Goal: Task Accomplishment & Management: Manage account settings

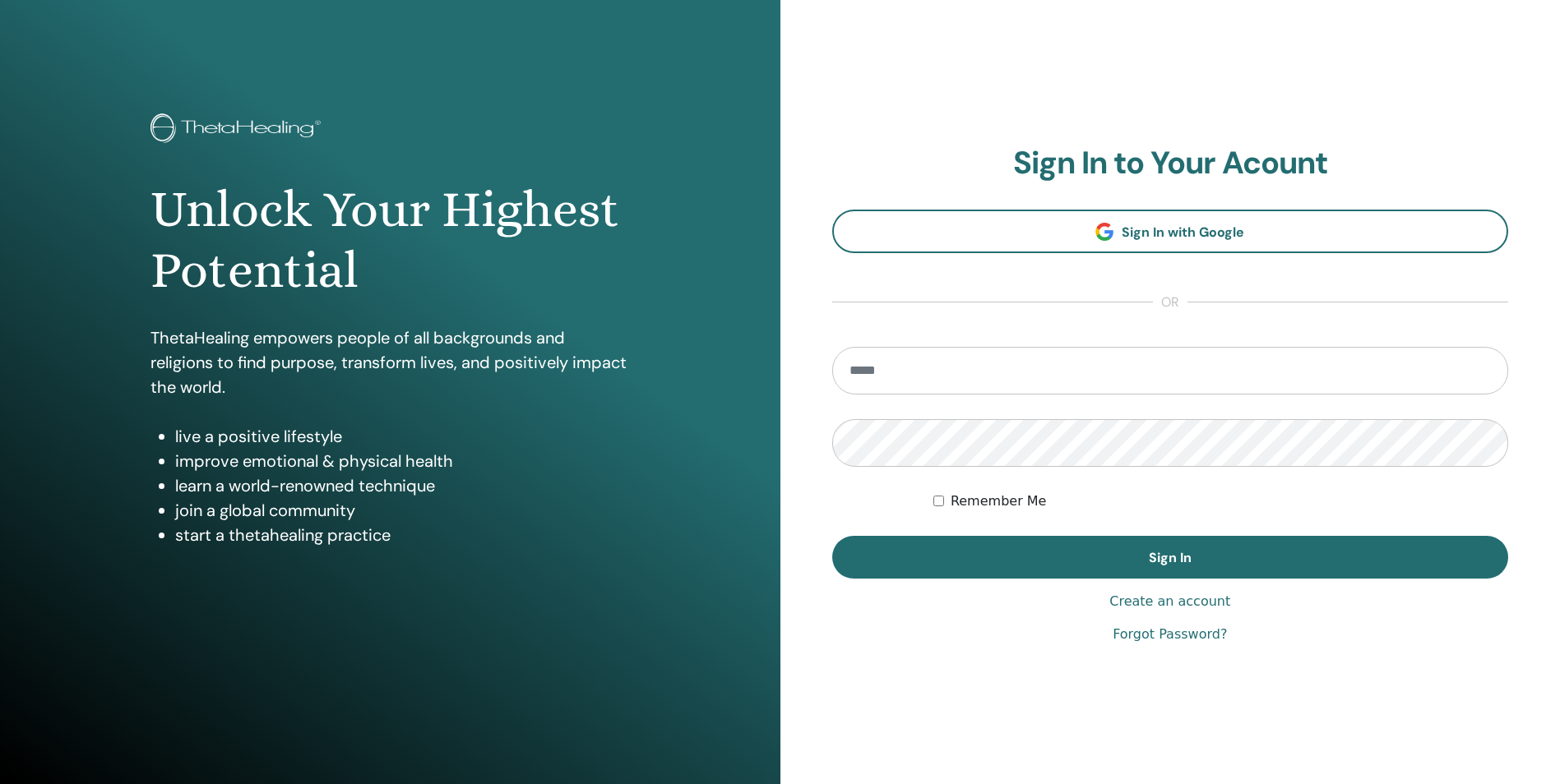
click at [976, 365] on input "email" at bounding box center [1170, 370] width 676 height 48
type input "**********"
click at [832, 536] on button "Sign In" at bounding box center [1170, 558] width 676 height 43
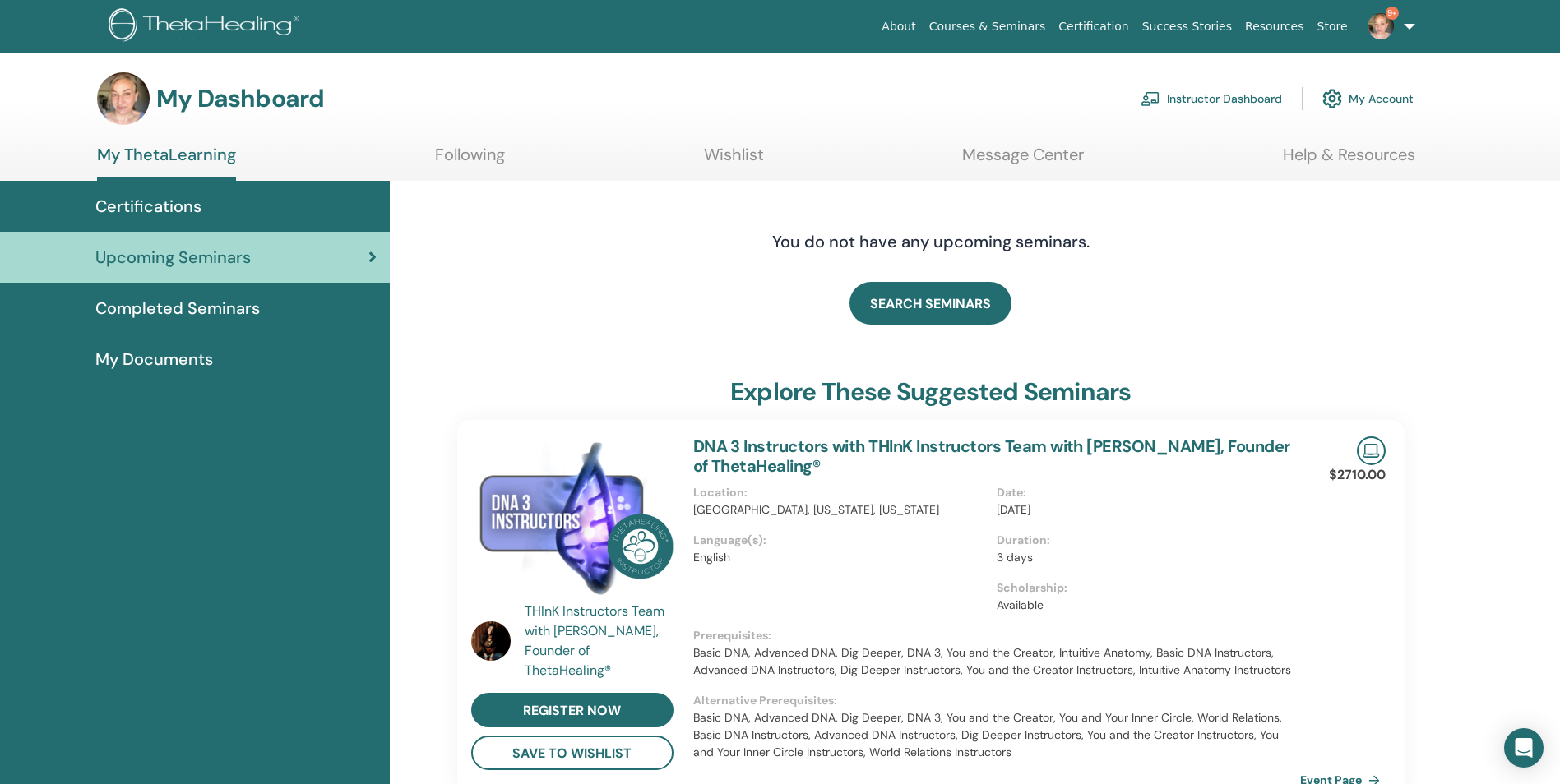
click at [206, 161] on link "My ThetaLearning" at bounding box center [166, 162] width 139 height 36
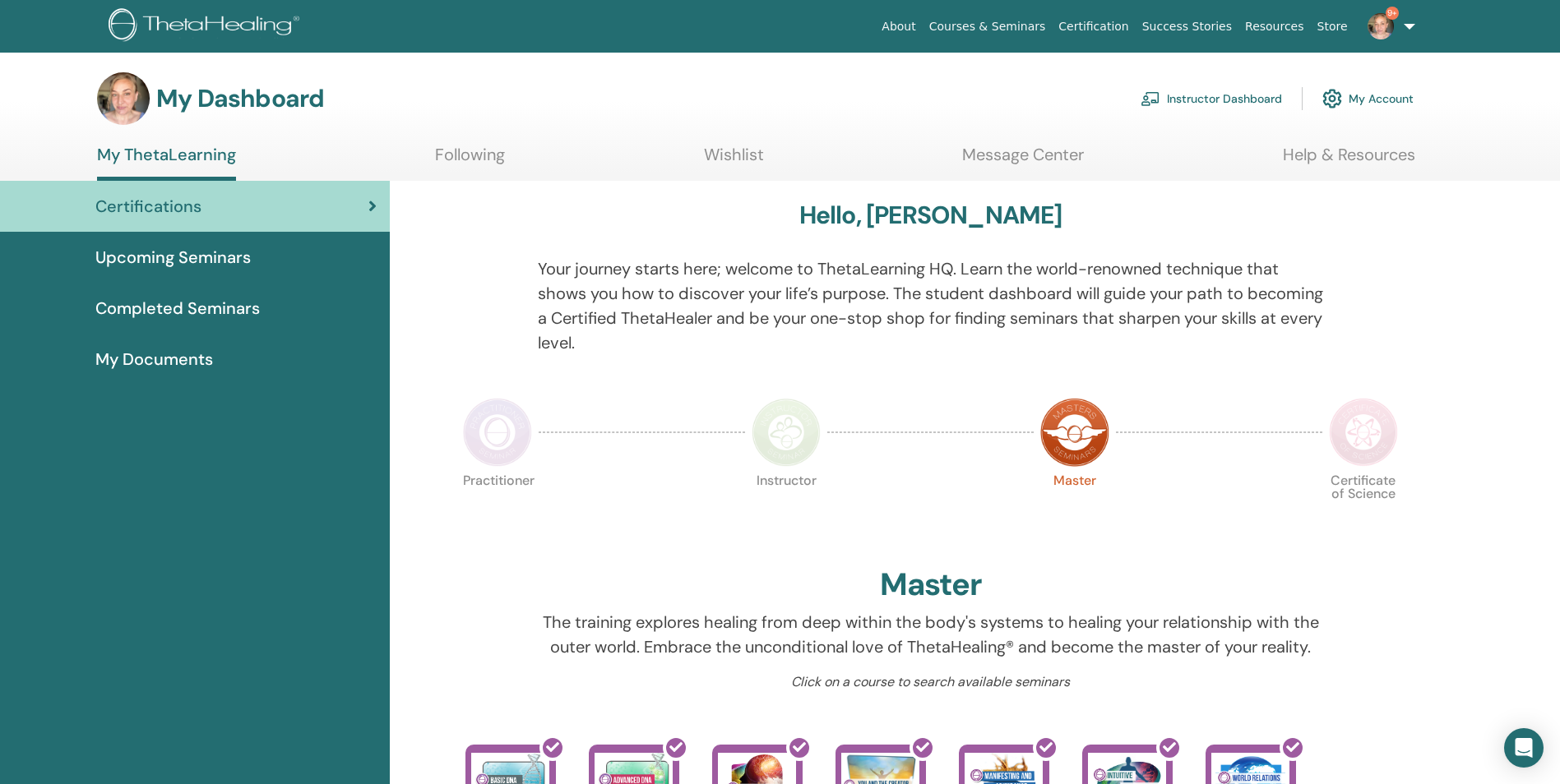
click at [1259, 103] on link "Instructor Dashboard" at bounding box center [1211, 98] width 142 height 36
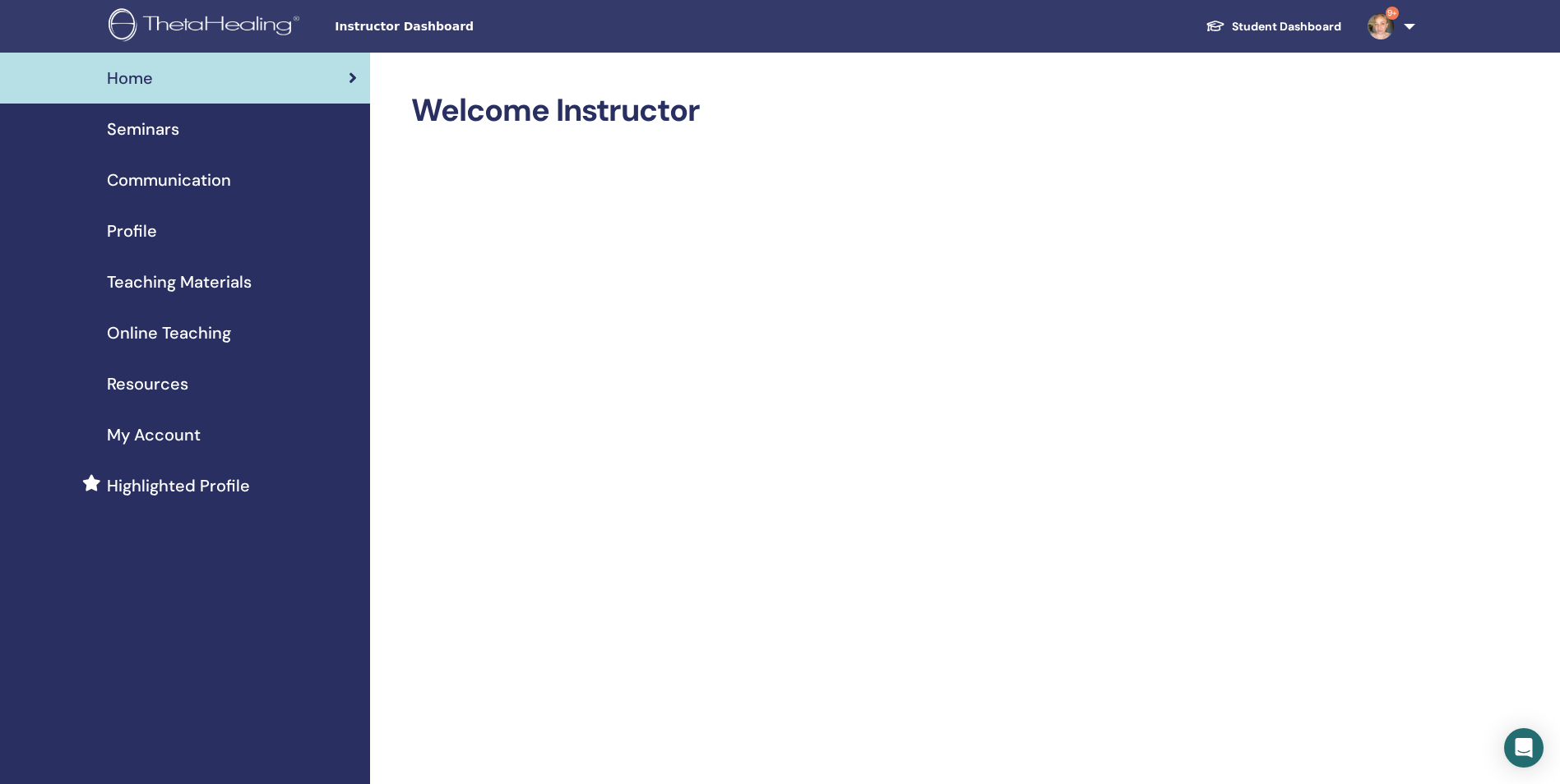
click at [142, 234] on span "Profile" at bounding box center [132, 230] width 51 height 24
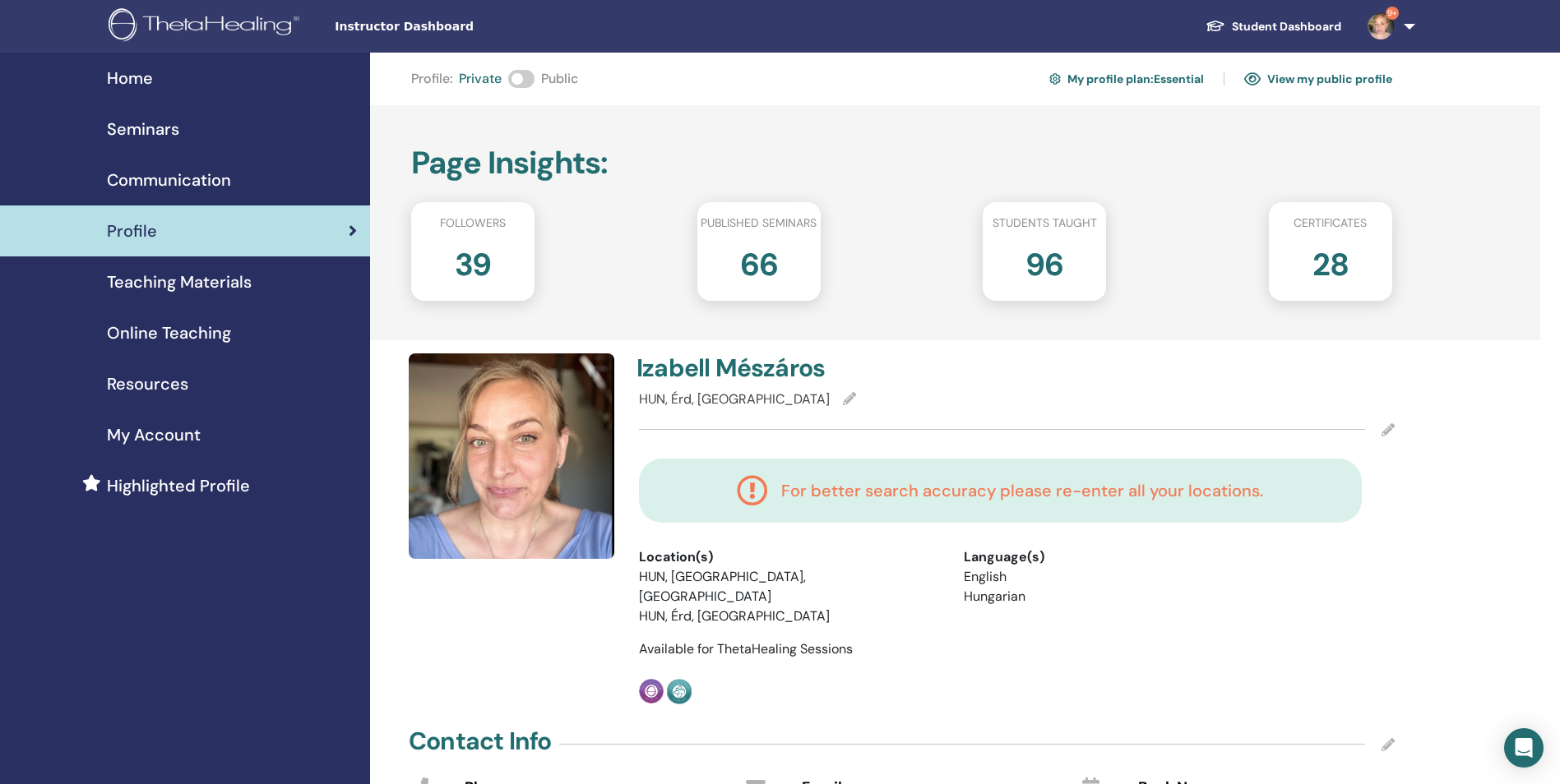
click at [165, 131] on span "Seminars" at bounding box center [143, 128] width 72 height 24
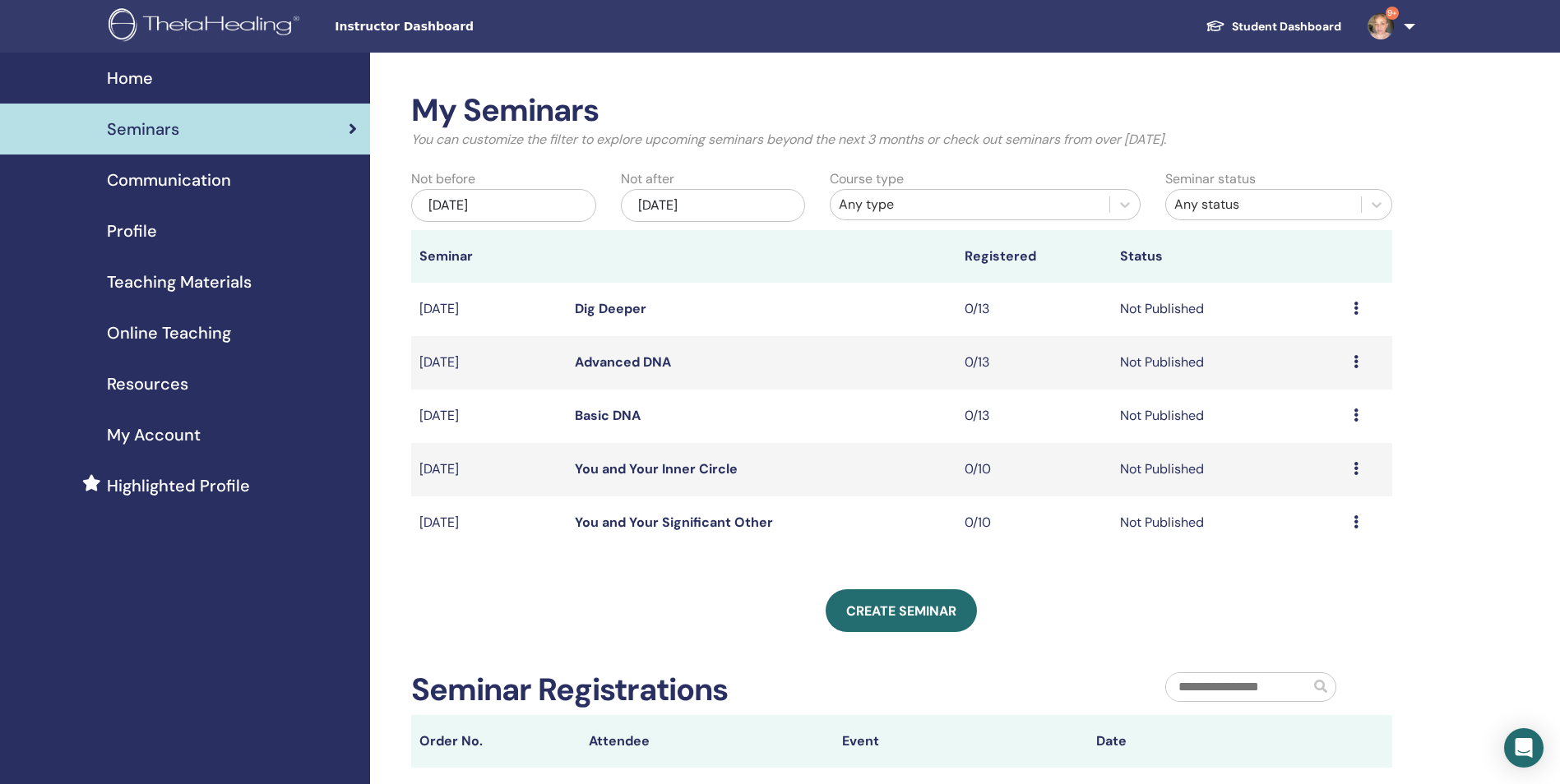
click at [168, 439] on span "My Account" at bounding box center [154, 434] width 93 height 24
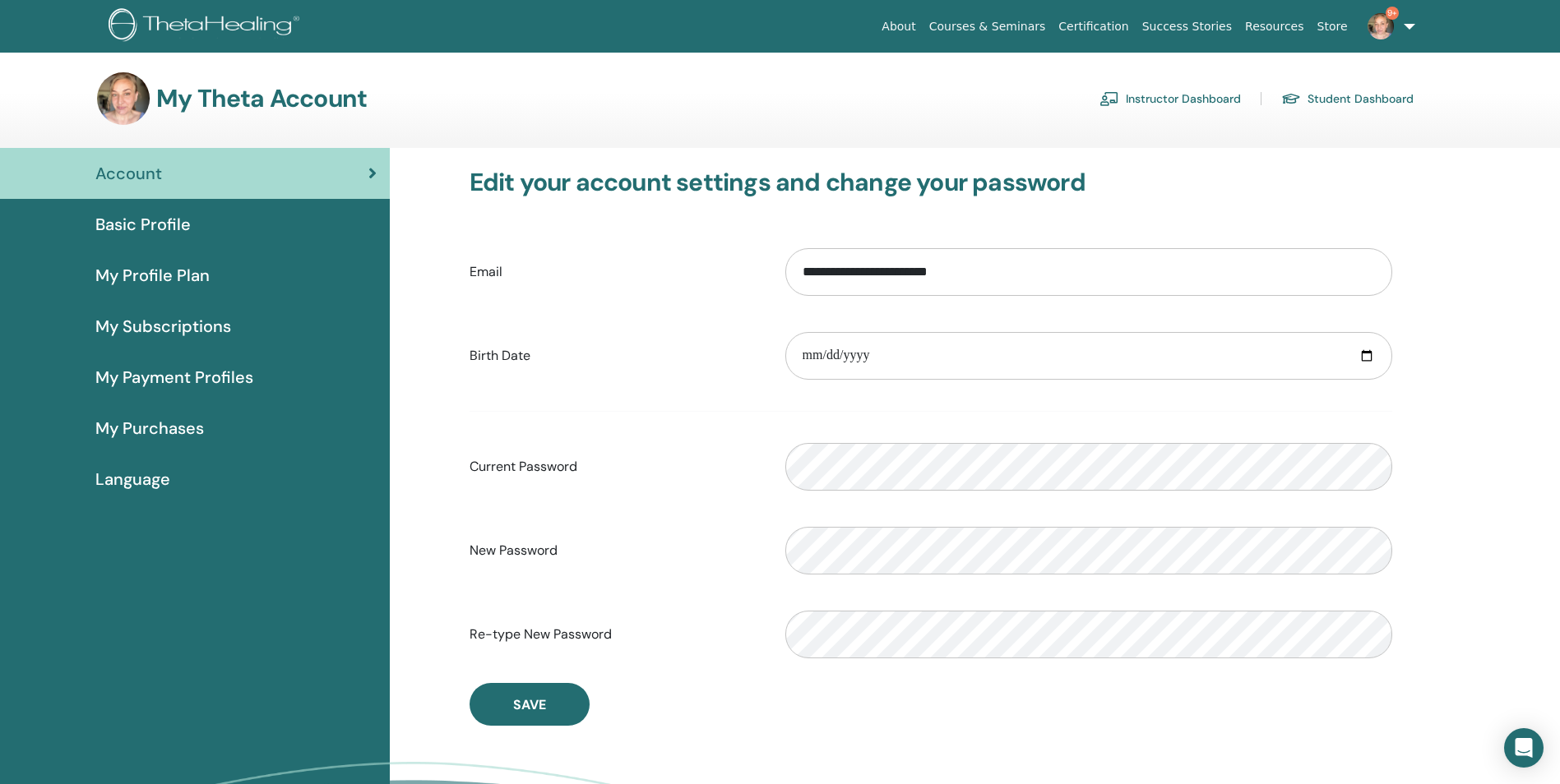
click at [179, 222] on span "Basic Profile" at bounding box center [143, 223] width 95 height 24
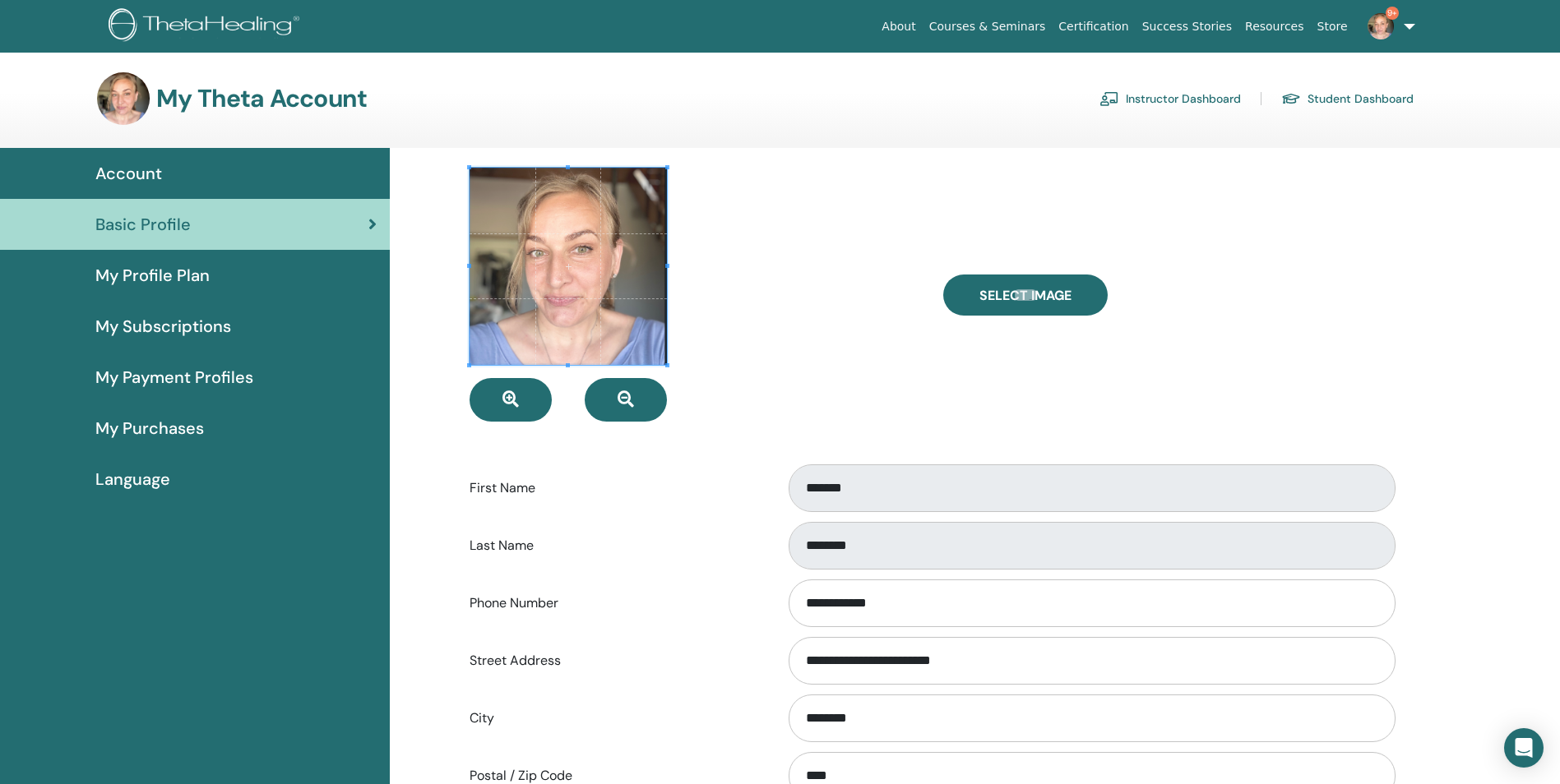
click at [163, 269] on span "My Profile Plan" at bounding box center [153, 275] width 115 height 24
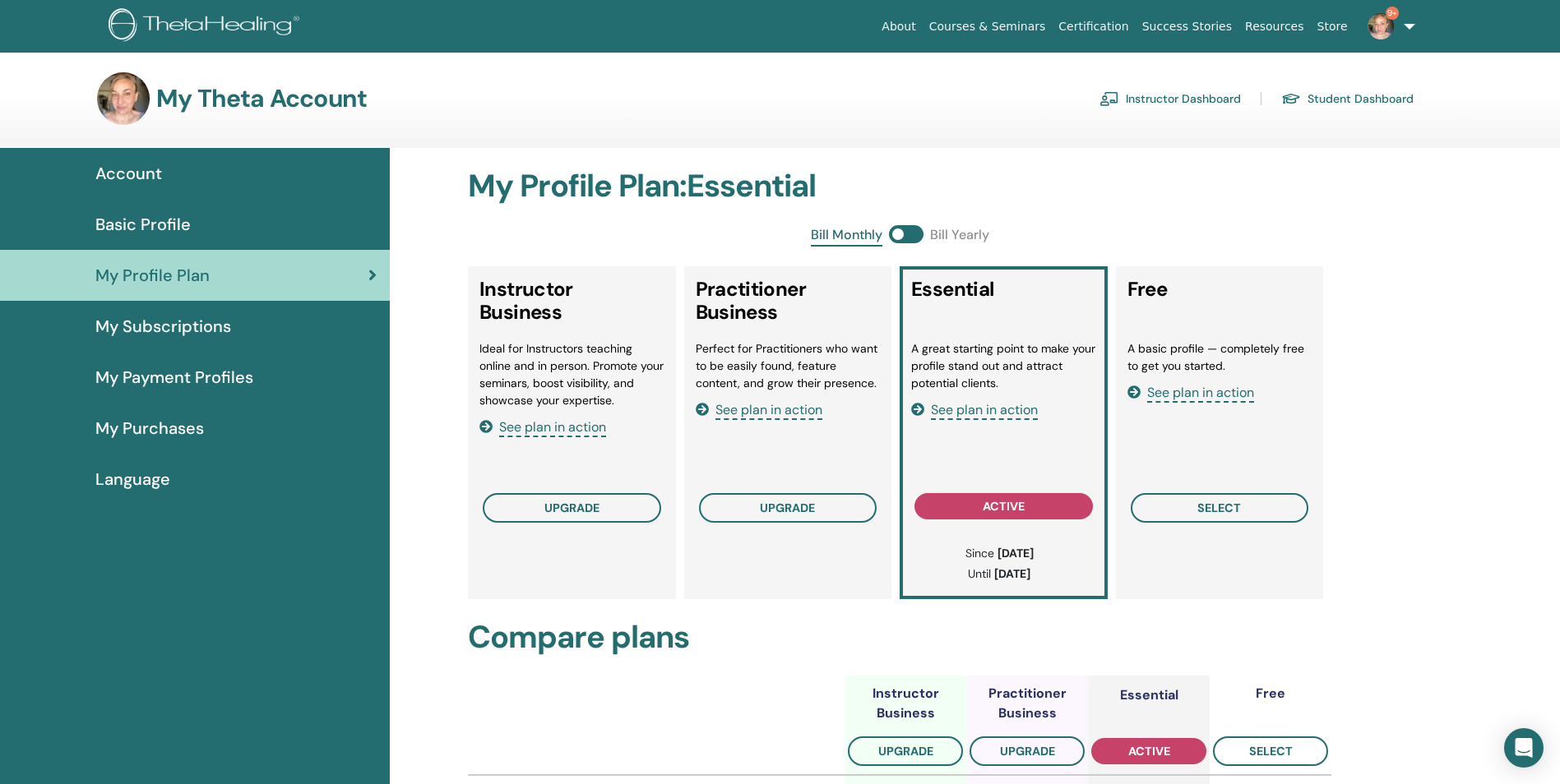
click at [990, 407] on span "See plan in action" at bounding box center [985, 410] width 107 height 18
click at [776, 414] on span "See plan in action" at bounding box center [769, 410] width 107 height 18
click at [997, 411] on span "See plan in action" at bounding box center [985, 410] width 107 height 18
click at [145, 178] on span "Account" at bounding box center [128, 173] width 67 height 24
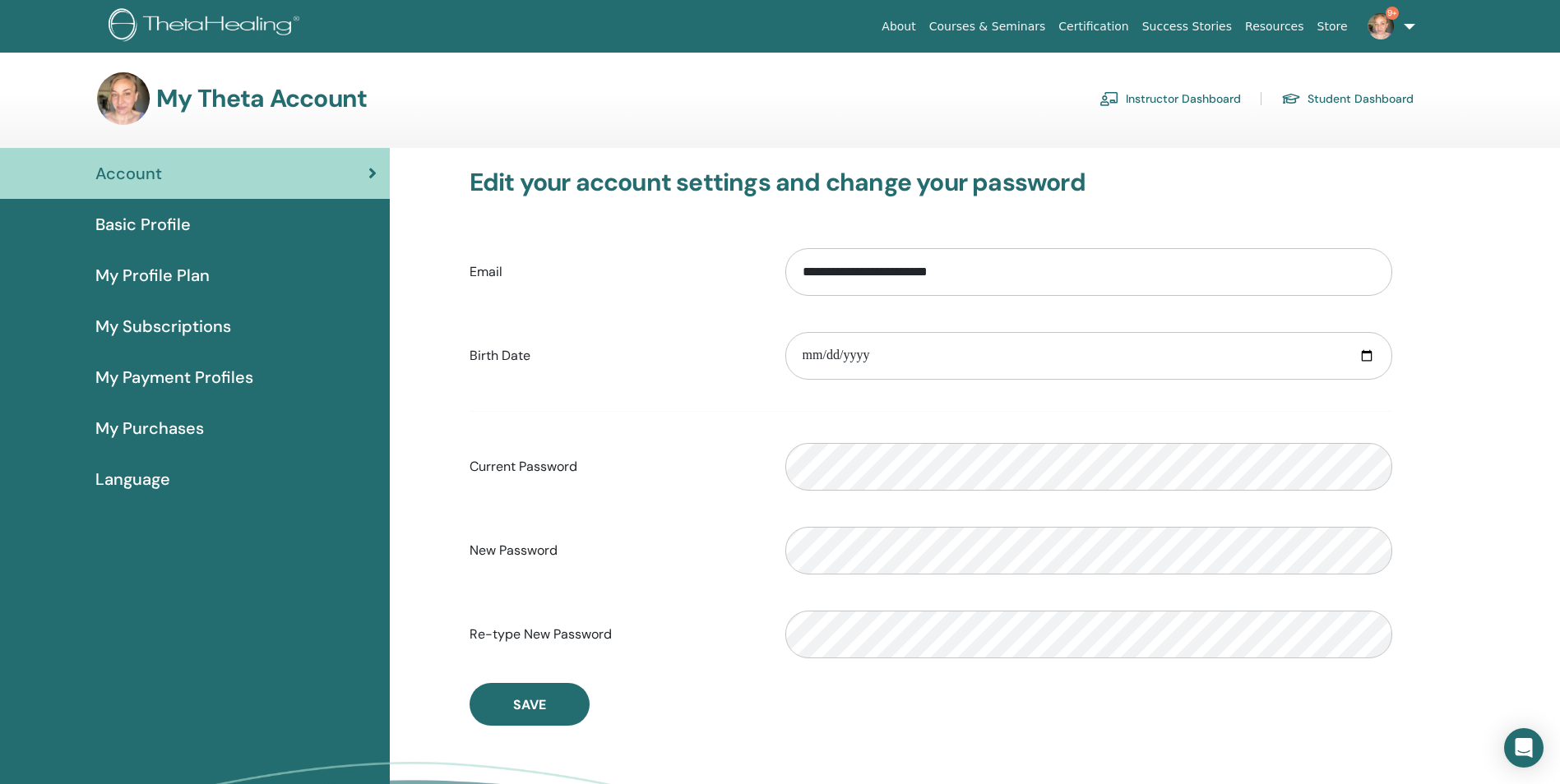
click at [182, 226] on span "Basic Profile" at bounding box center [143, 223] width 95 height 24
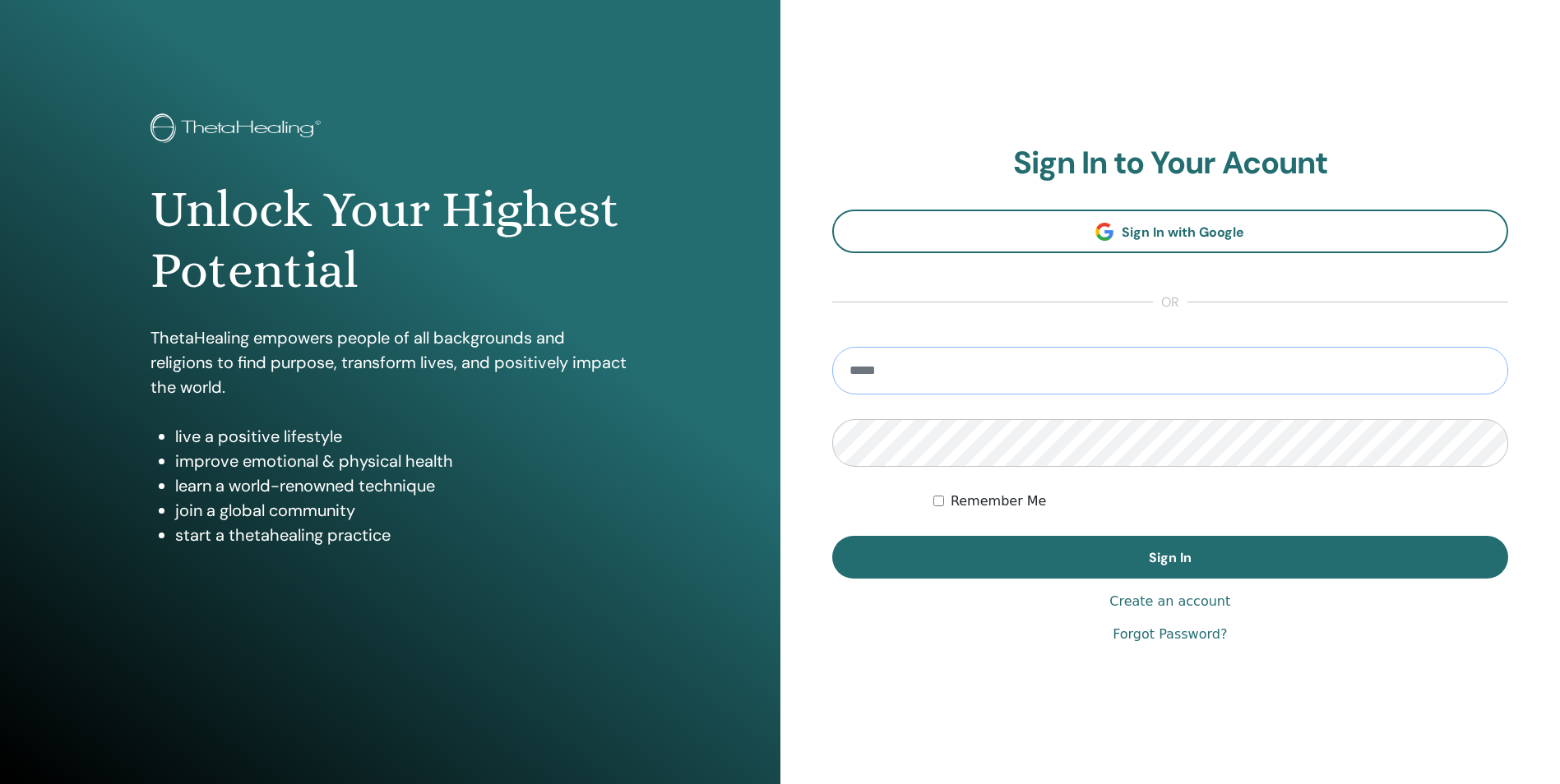
click at [931, 370] on input "email" at bounding box center [1170, 370] width 676 height 48
type input "**********"
click at [832, 536] on button "Sign In" at bounding box center [1170, 558] width 676 height 43
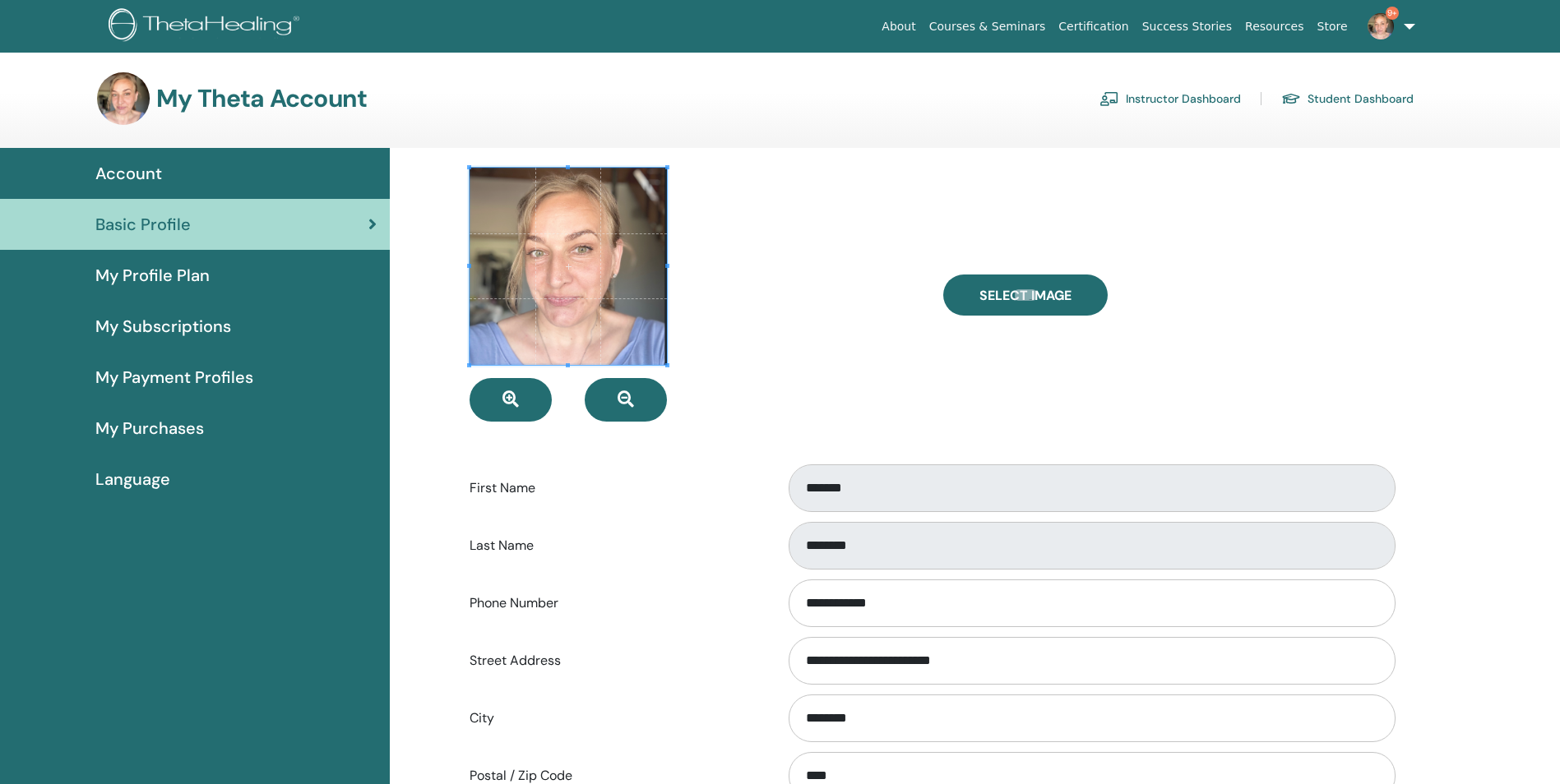
click at [1165, 91] on link "Instructor Dashboard" at bounding box center [1170, 98] width 142 height 26
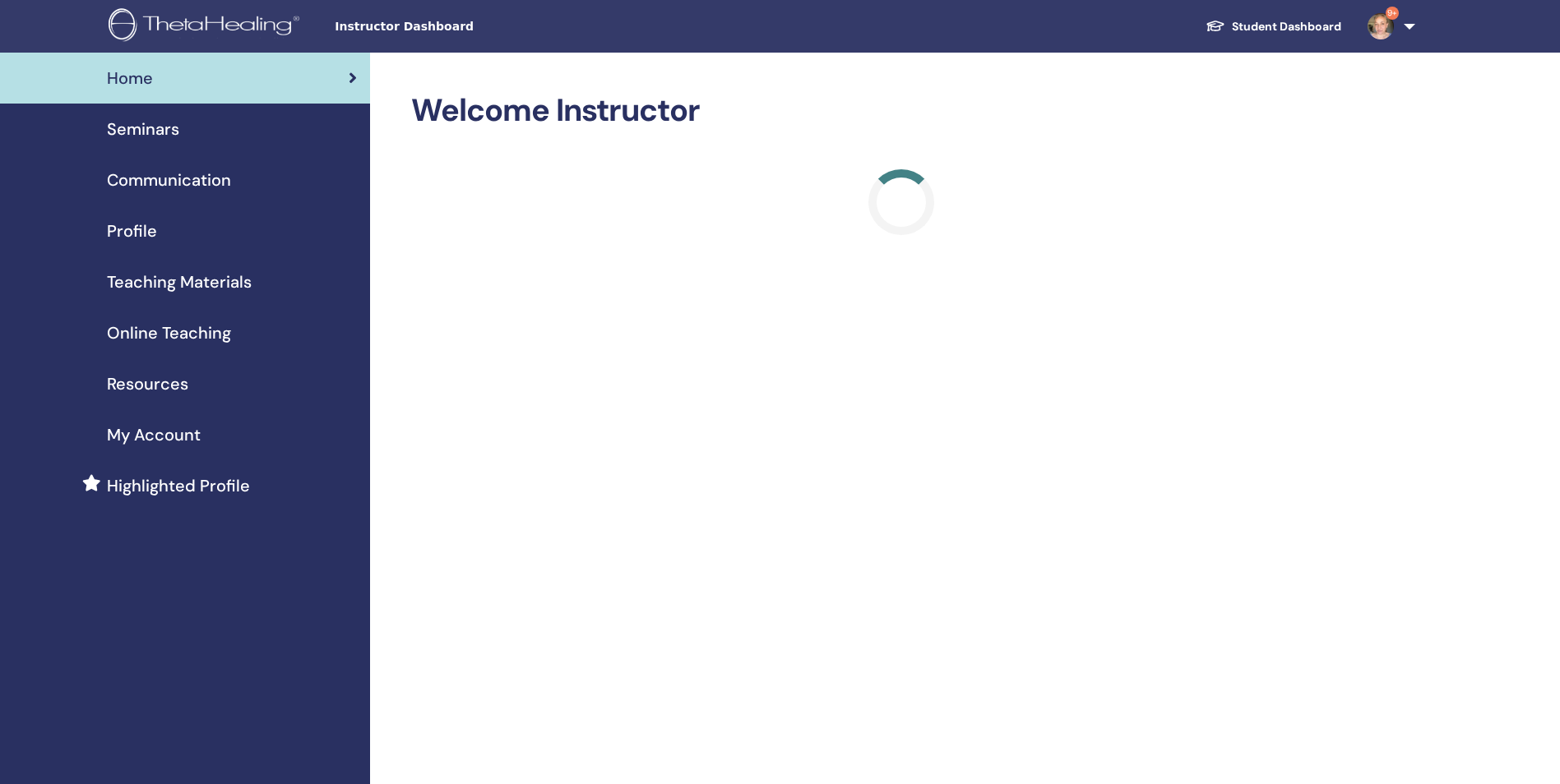
click at [137, 226] on span "Profile" at bounding box center [132, 230] width 51 height 24
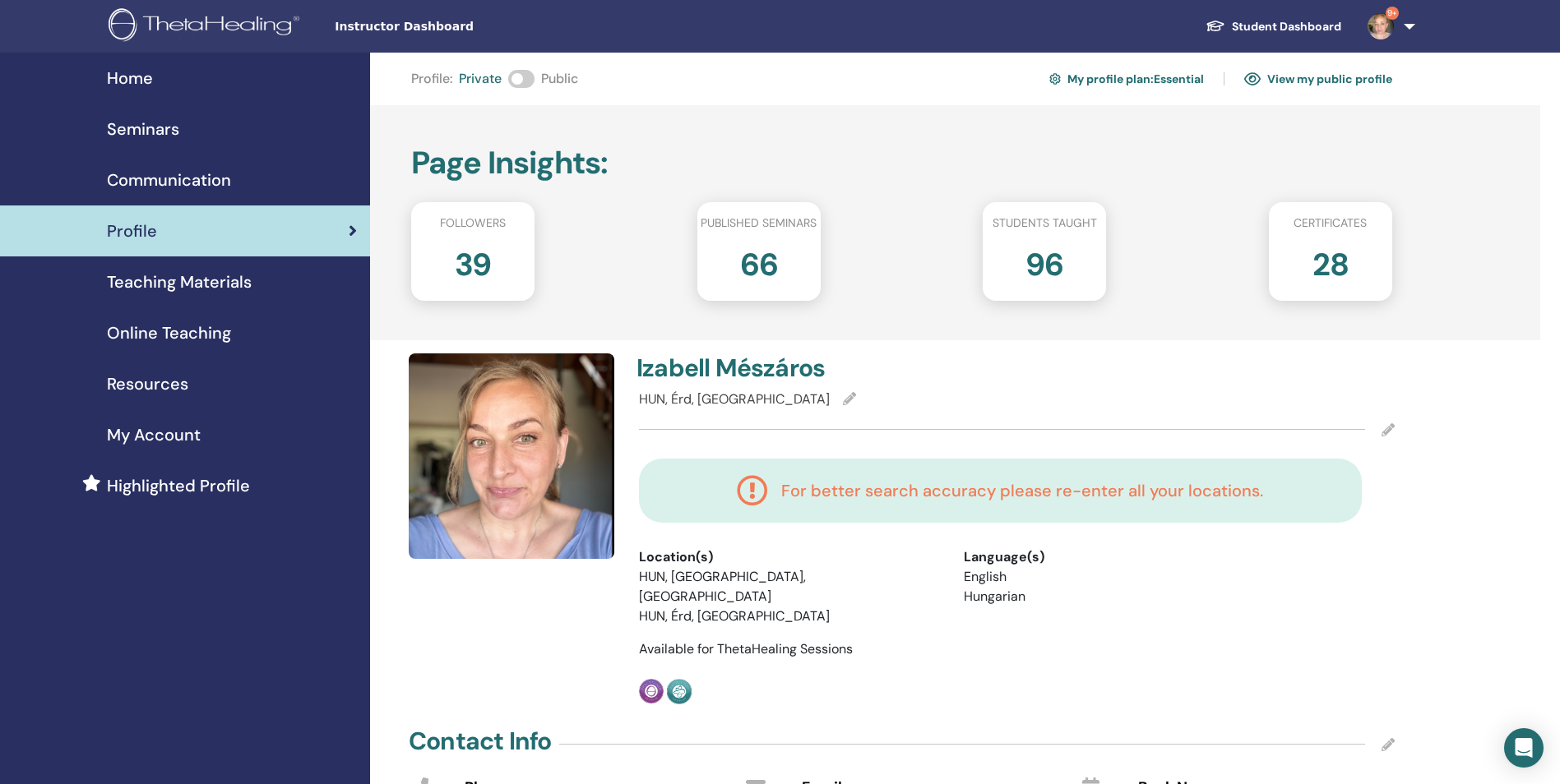
click at [172, 243] on link "Profile" at bounding box center [185, 230] width 370 height 51
click at [519, 77] on span at bounding box center [521, 79] width 26 height 18
click at [1400, 29] on span "9+" at bounding box center [1380, 25] width 40 height 14
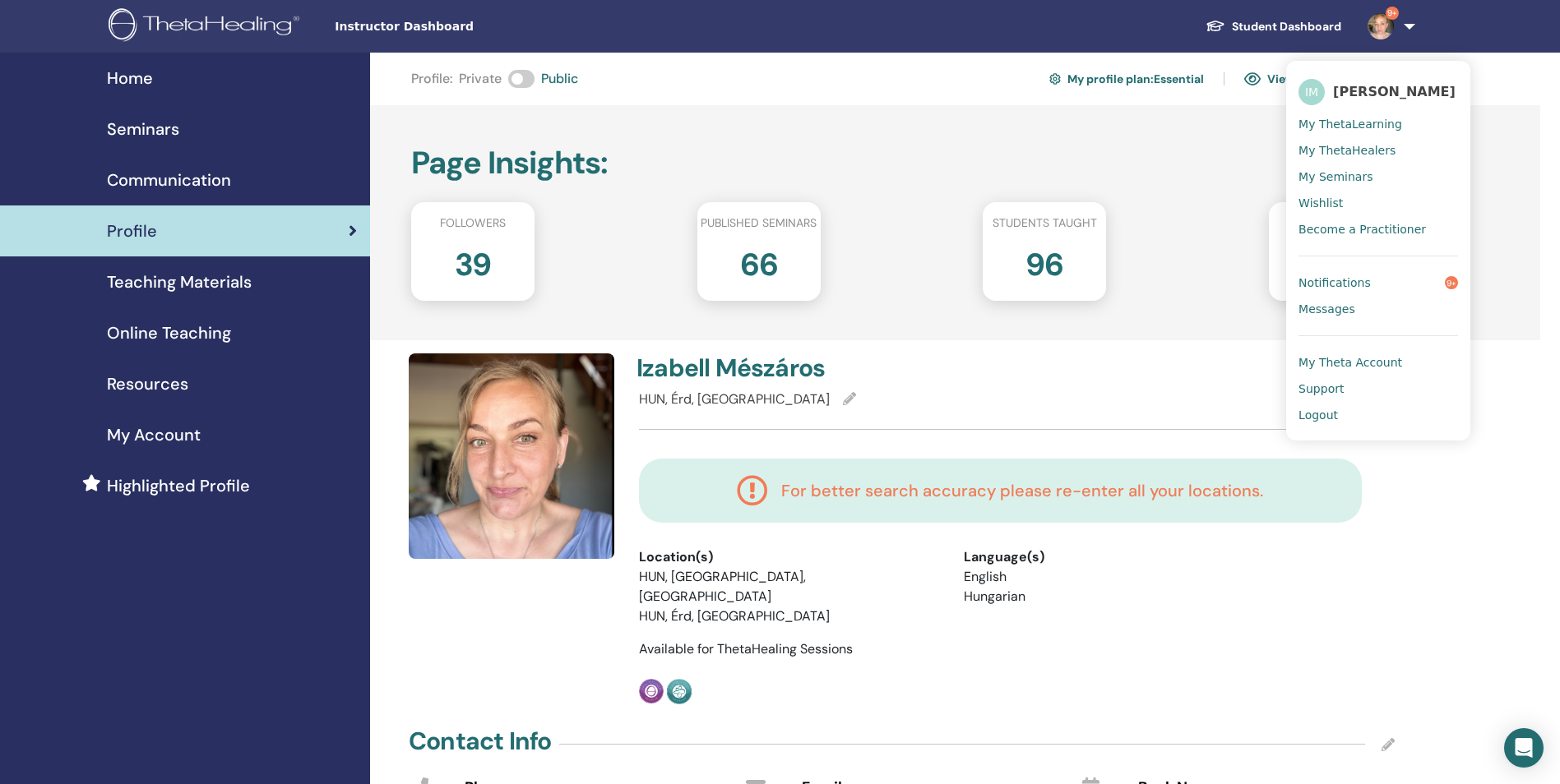
click at [1342, 174] on span "My Seminars" at bounding box center [1335, 176] width 74 height 15
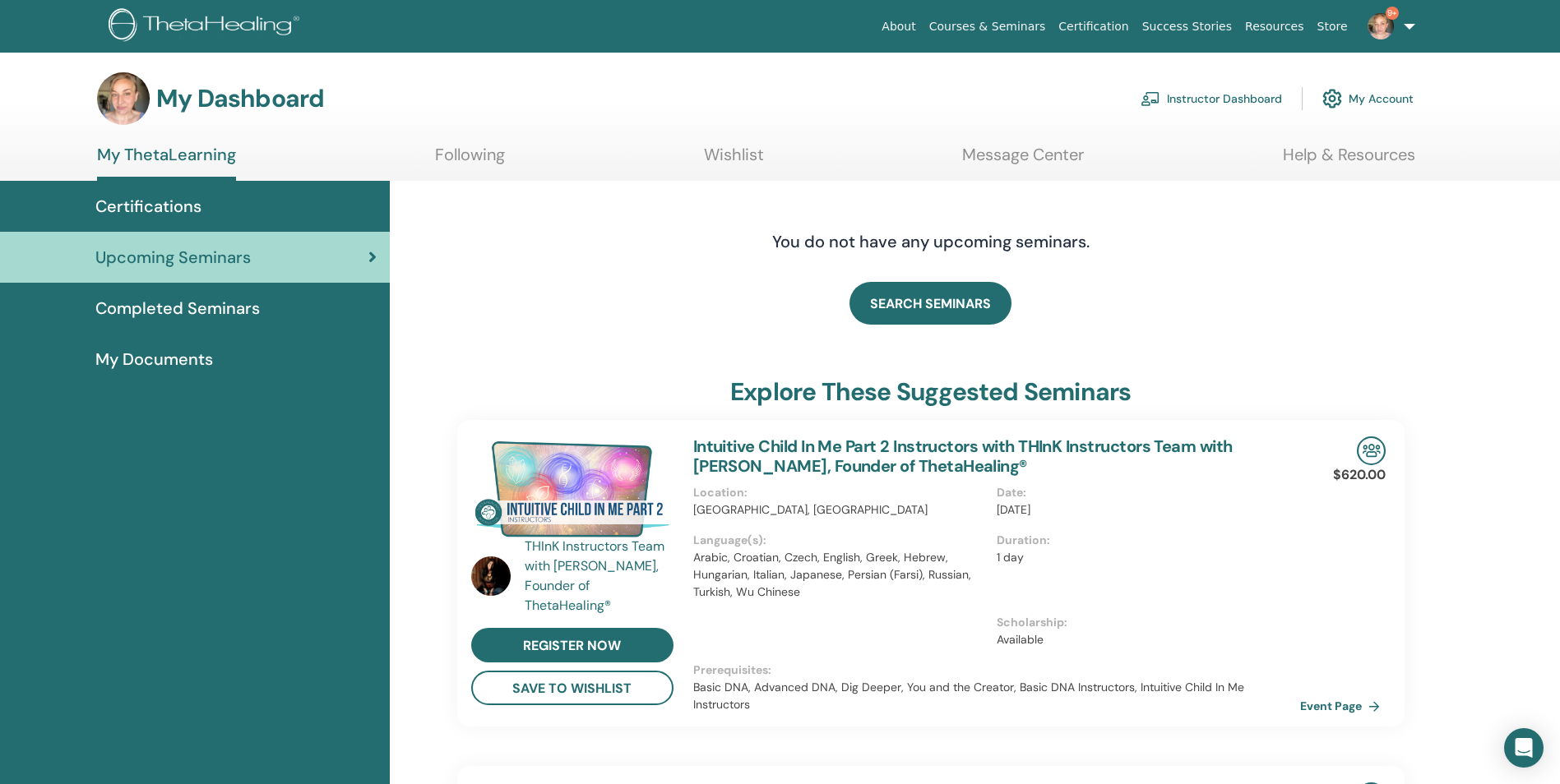
click at [1207, 99] on link "Instructor Dashboard" at bounding box center [1211, 98] width 142 height 36
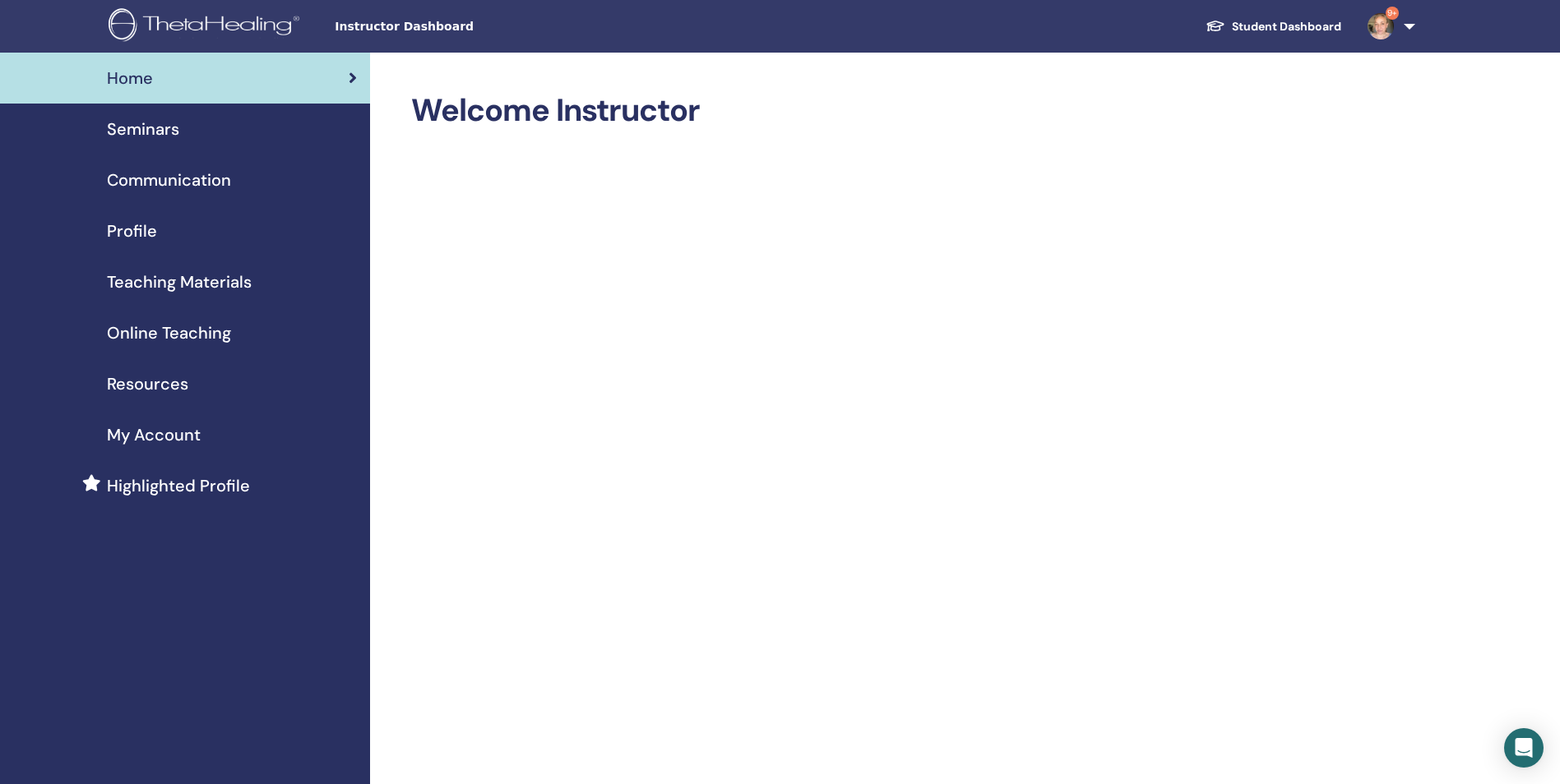
click at [152, 119] on span "Seminars" at bounding box center [143, 128] width 72 height 24
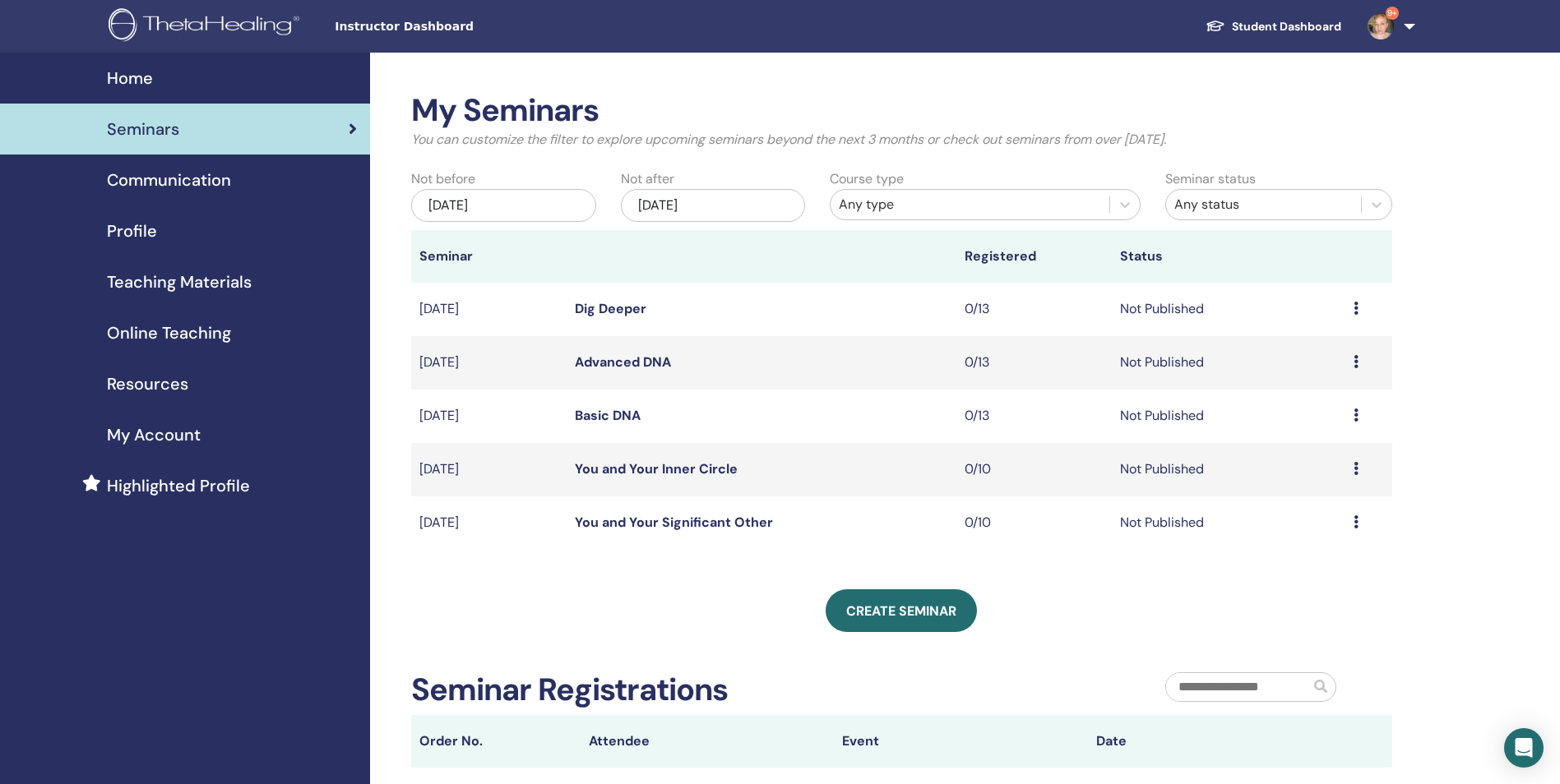
click at [750, 526] on link "You and Your Significant Other" at bounding box center [674, 523] width 198 height 17
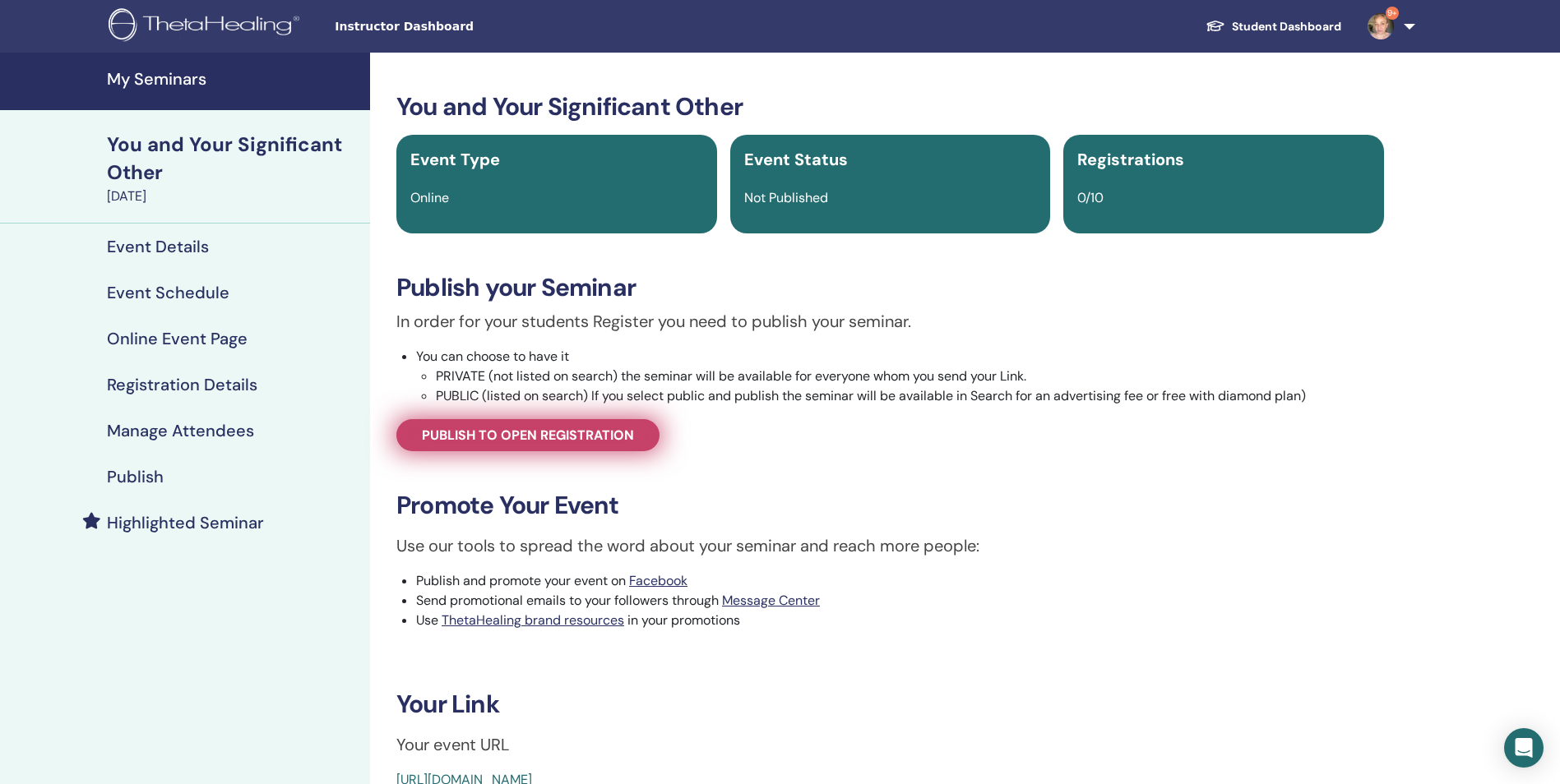
click at [584, 438] on span "Publish to open registration" at bounding box center [528, 435] width 212 height 17
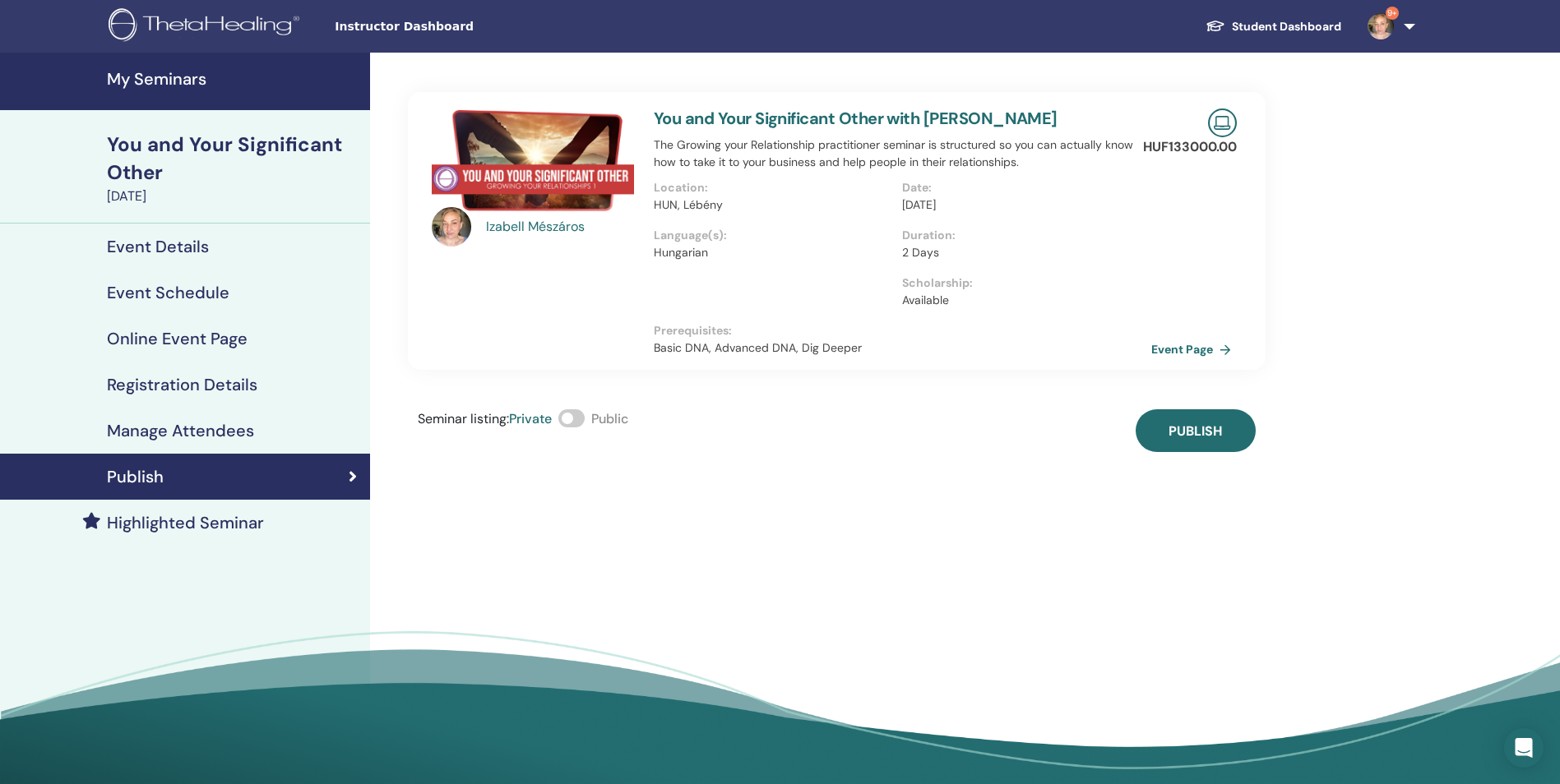
click at [577, 422] on span at bounding box center [571, 418] width 26 height 18
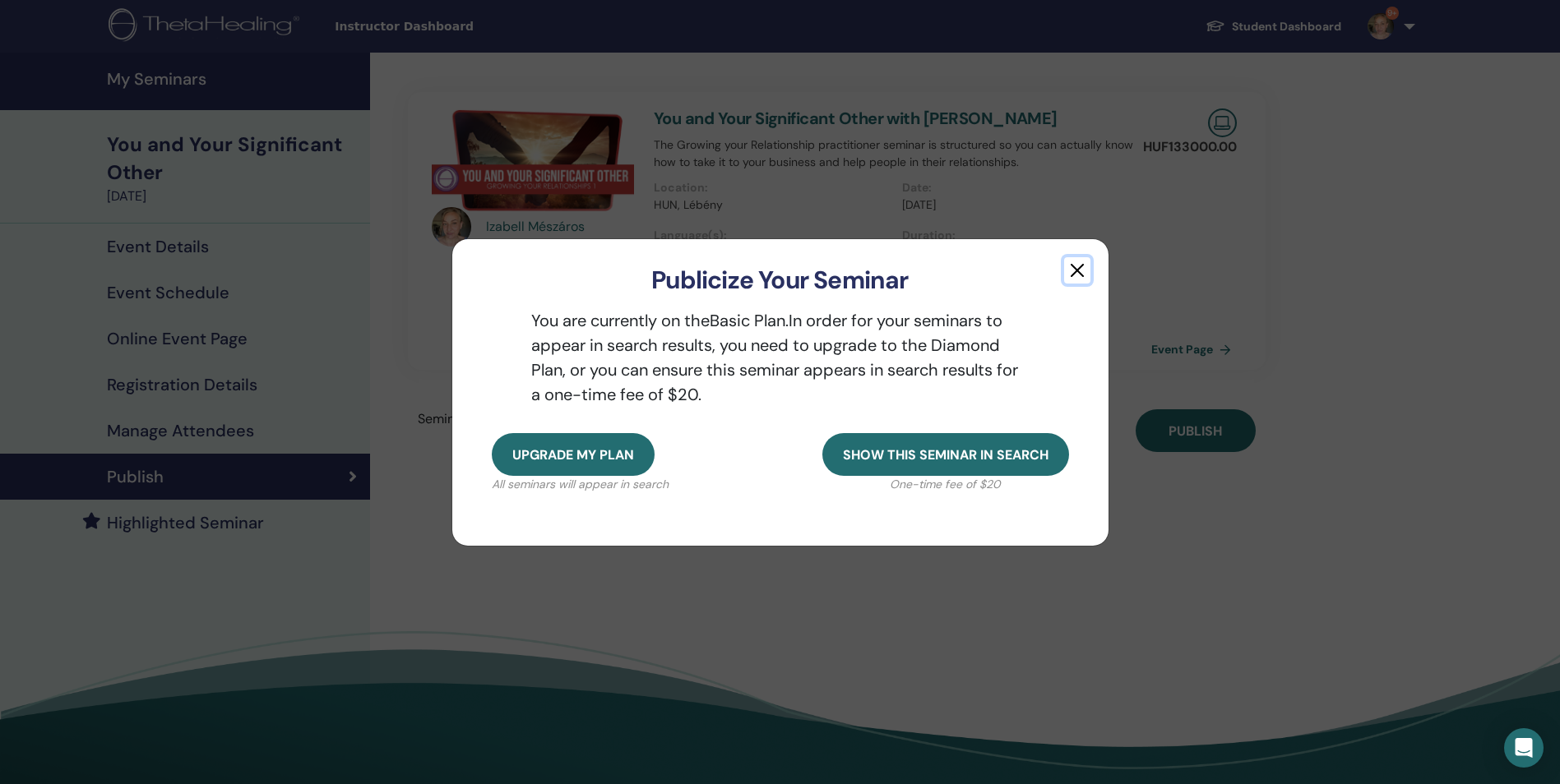
click at [1073, 274] on button "button" at bounding box center [1077, 270] width 26 height 26
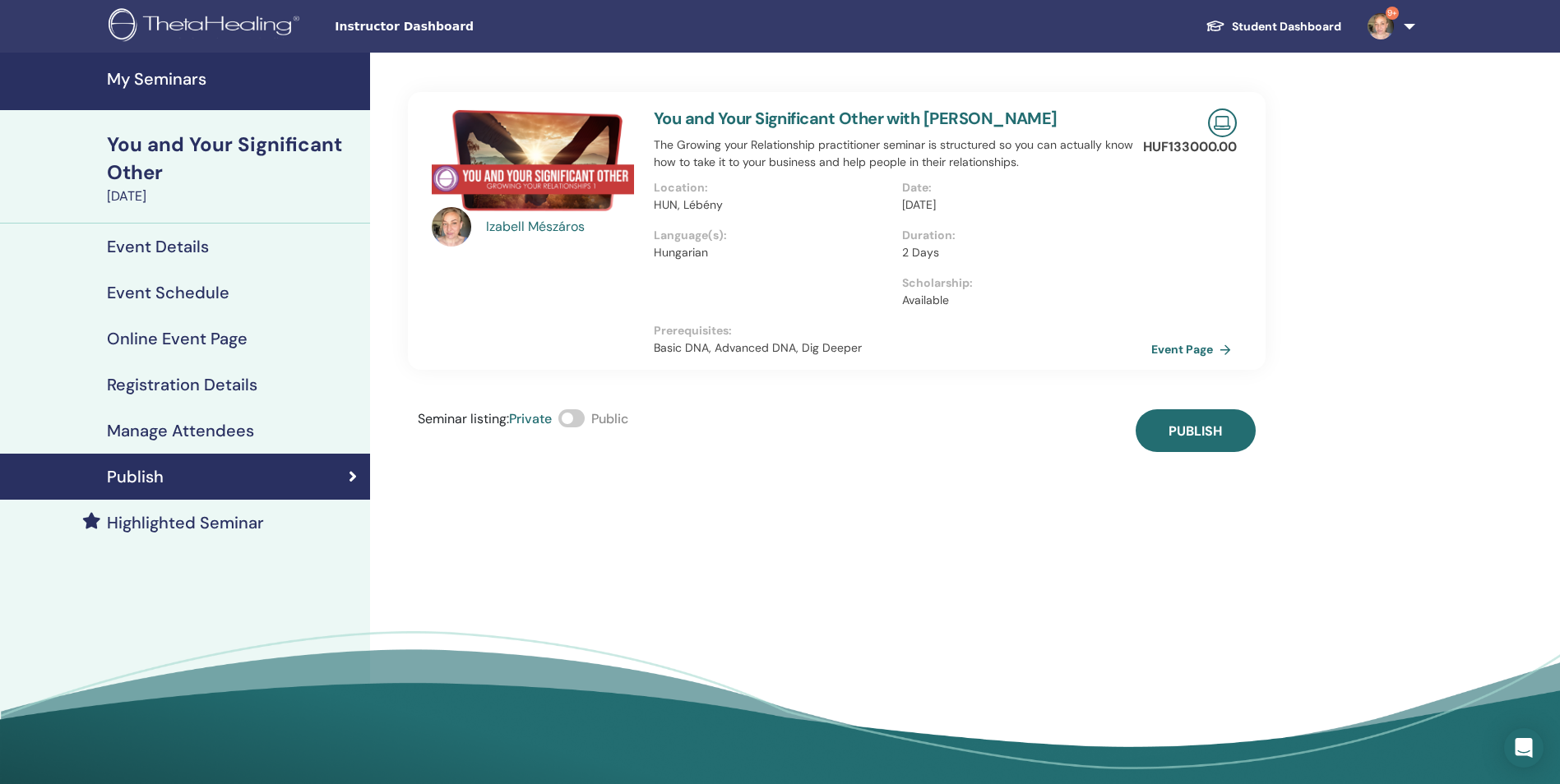
click at [156, 73] on h4 "My Seminars" at bounding box center [233, 79] width 254 height 19
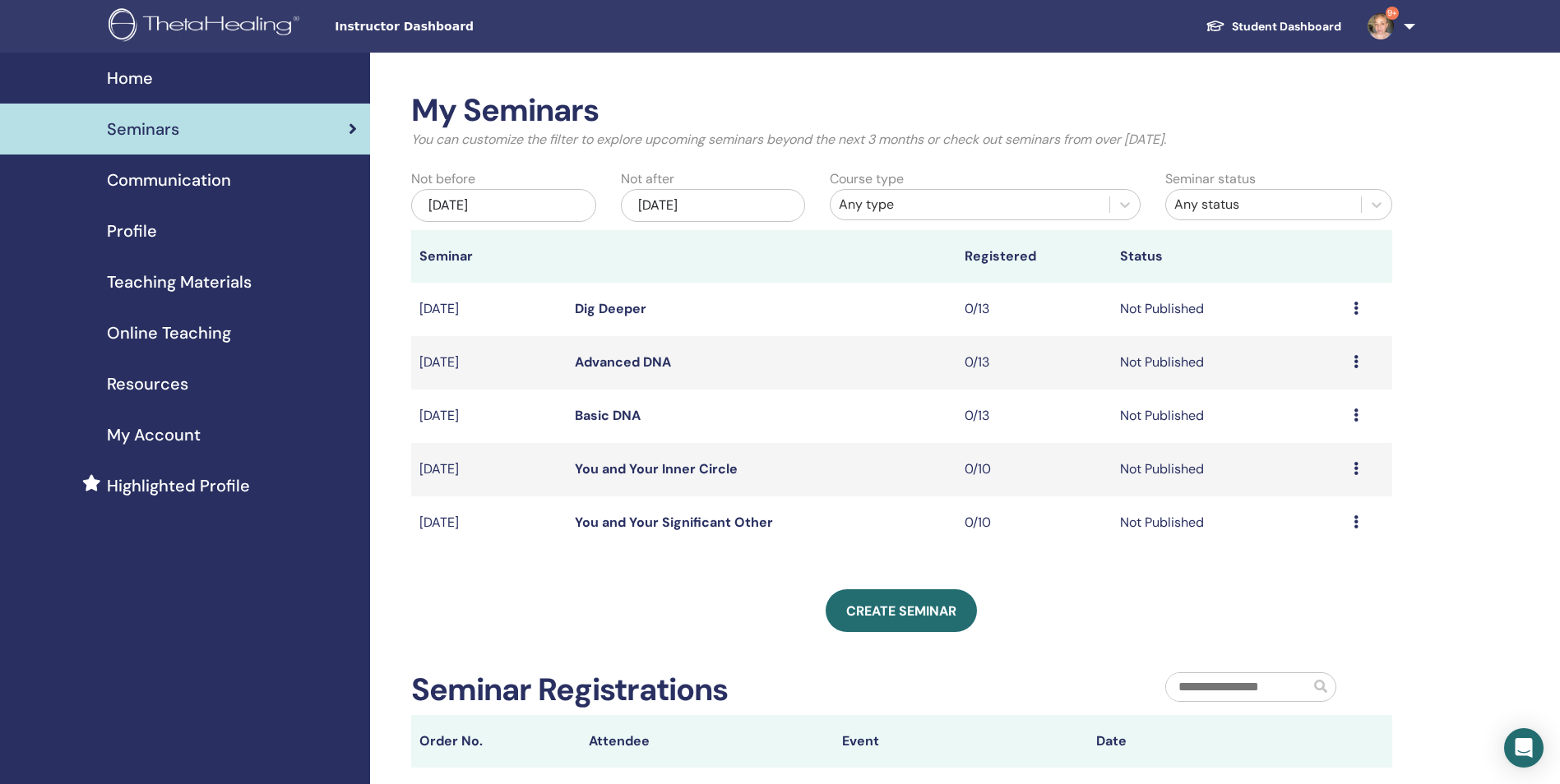
click at [621, 408] on link "Basic DNA" at bounding box center [607, 416] width 66 height 17
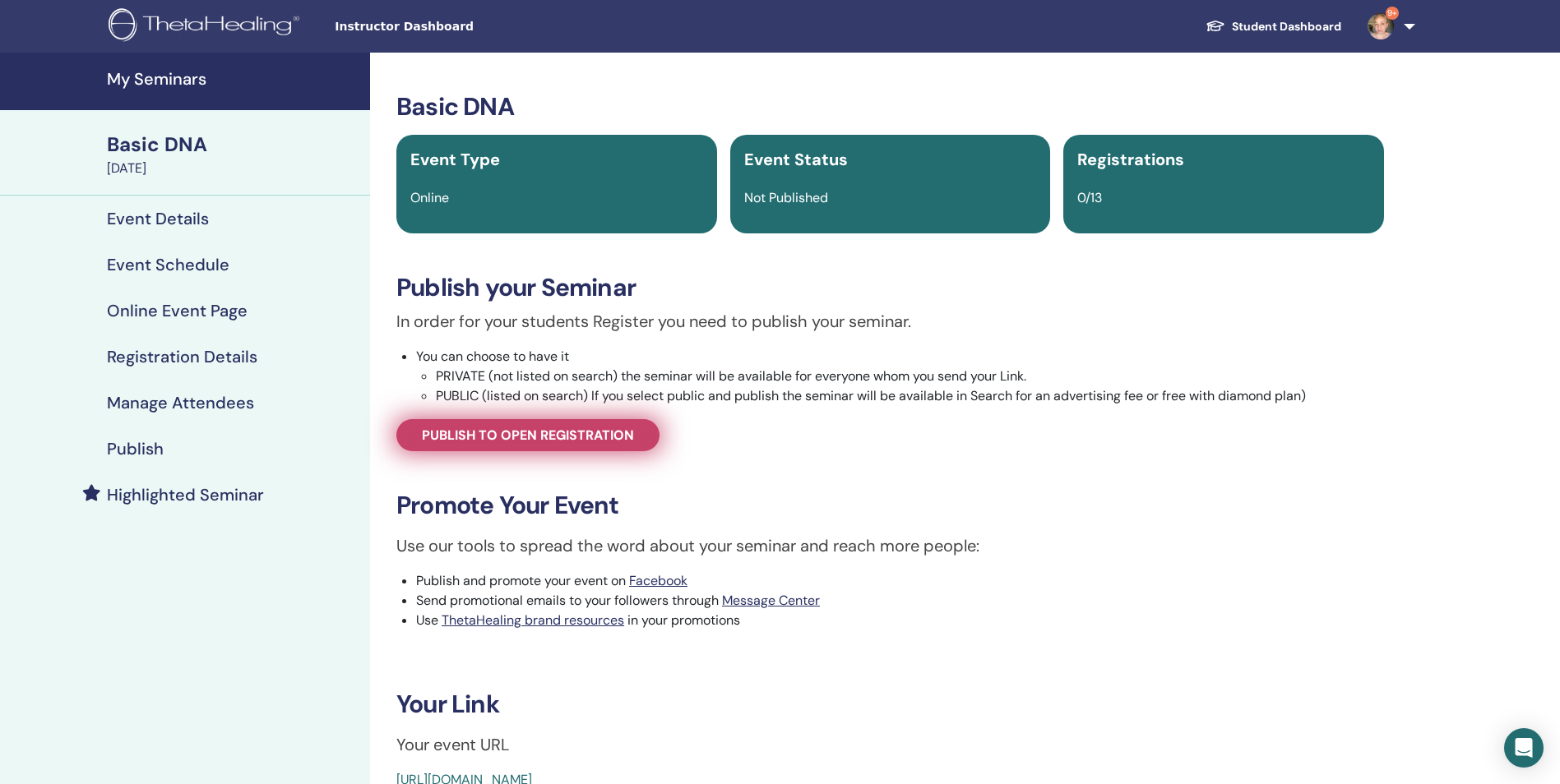
click at [625, 435] on span "Publish to open registration" at bounding box center [528, 435] width 212 height 17
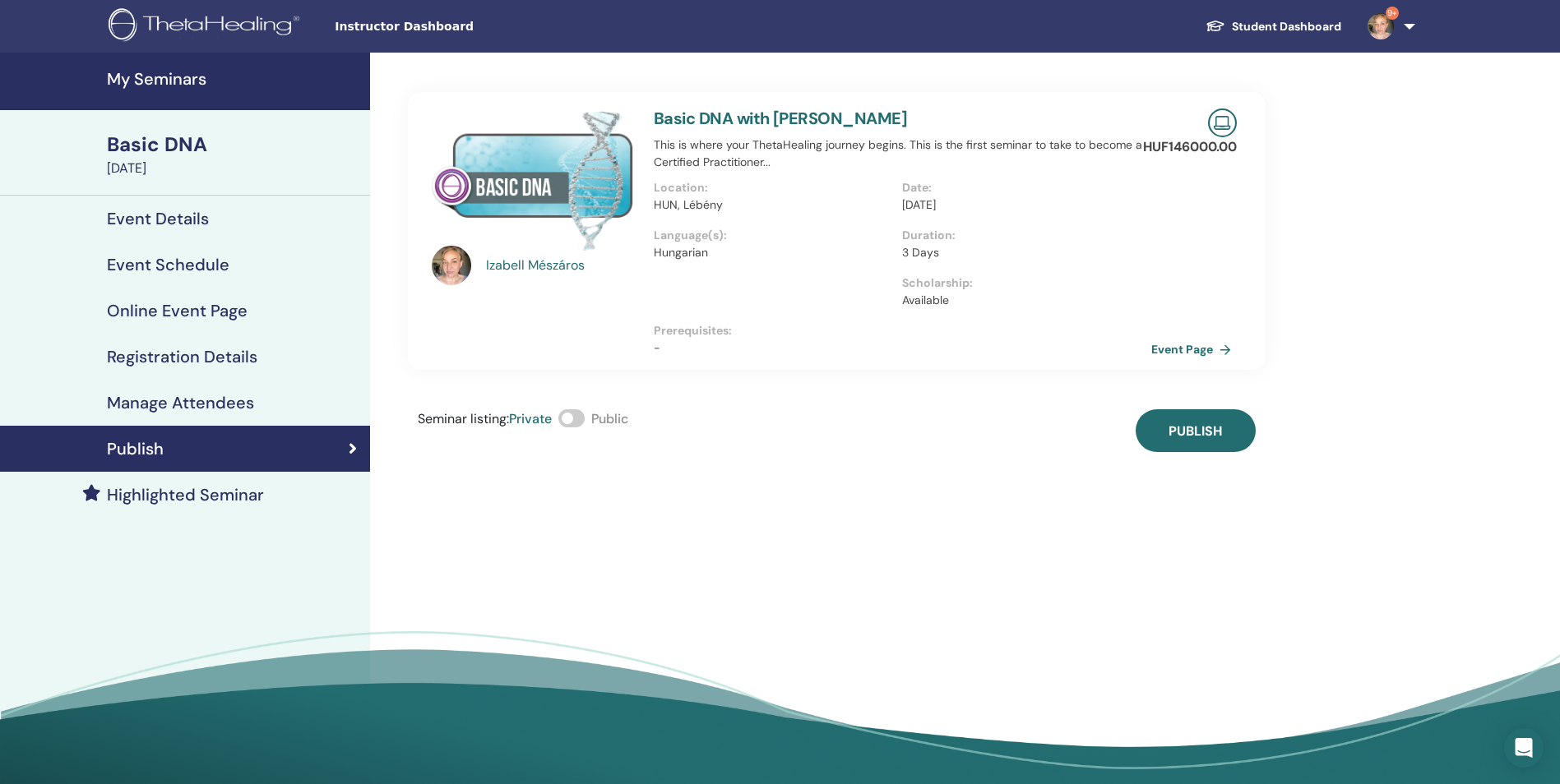
click at [574, 423] on span at bounding box center [571, 418] width 26 height 18
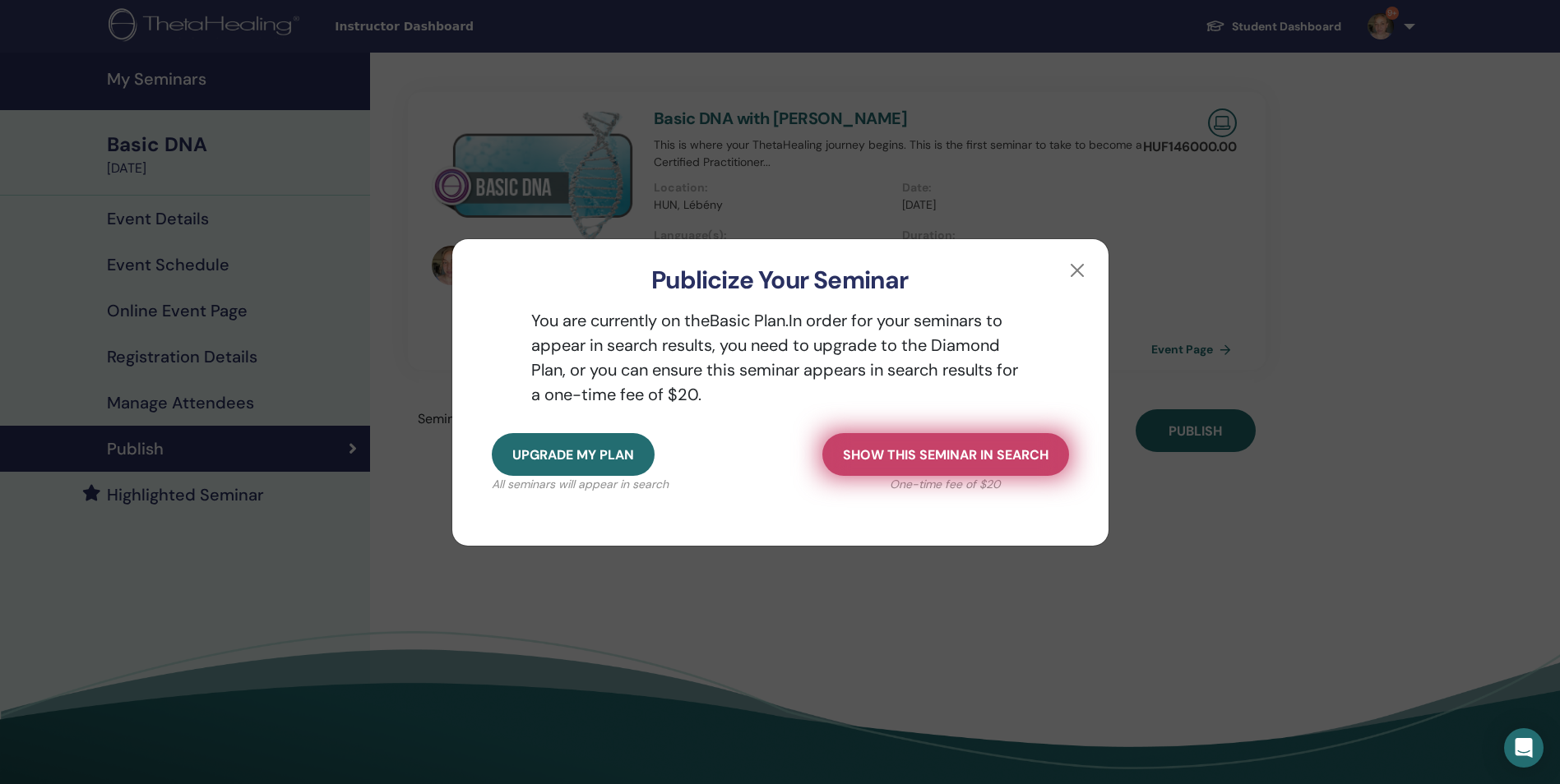
click at [1010, 454] on span "Show this seminar in search" at bounding box center [945, 455] width 205 height 17
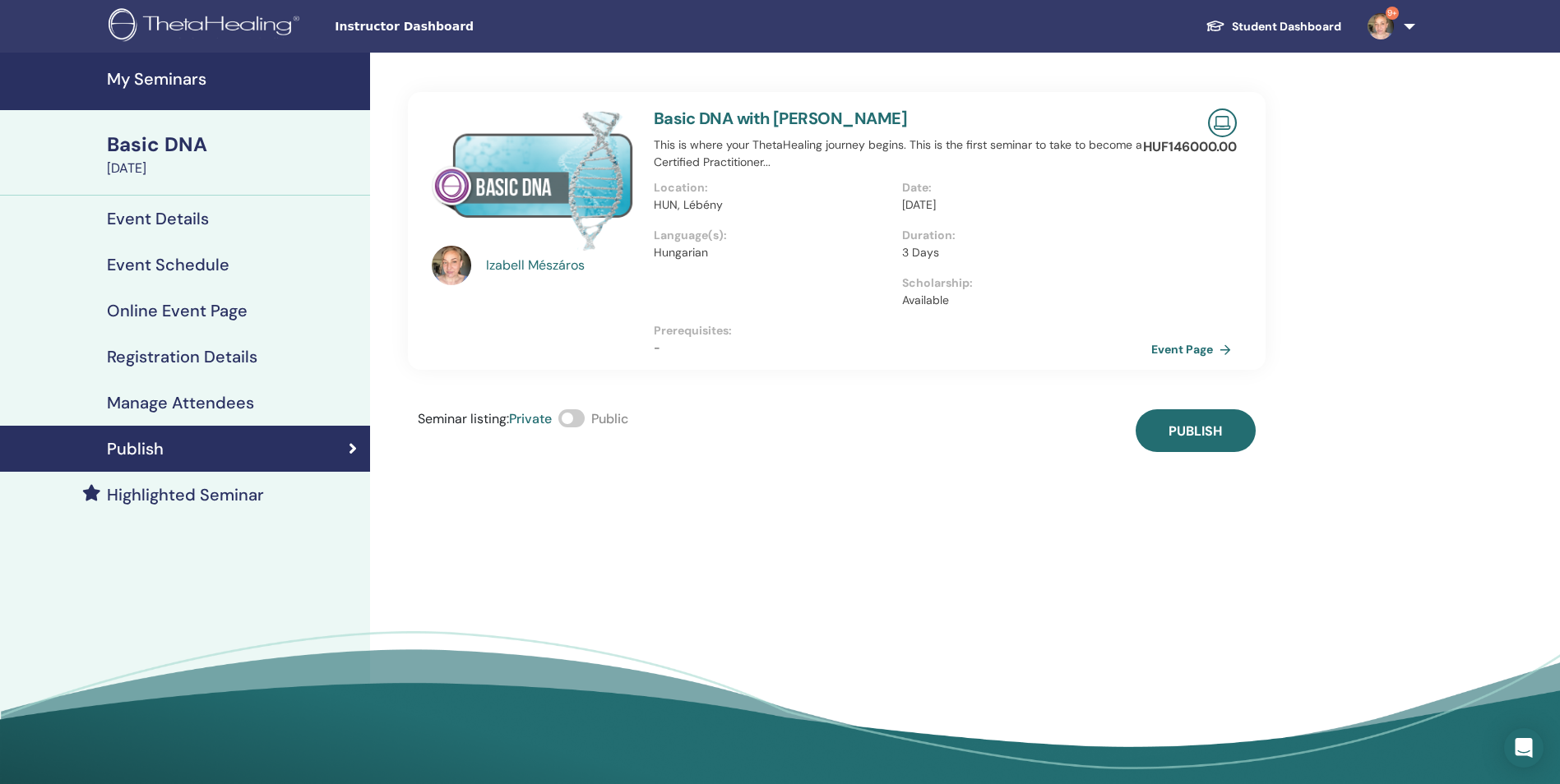
click at [573, 418] on span at bounding box center [571, 418] width 26 height 18
click at [566, 416] on span at bounding box center [571, 418] width 26 height 18
click at [188, 81] on h4 "My Seminars" at bounding box center [233, 79] width 254 height 19
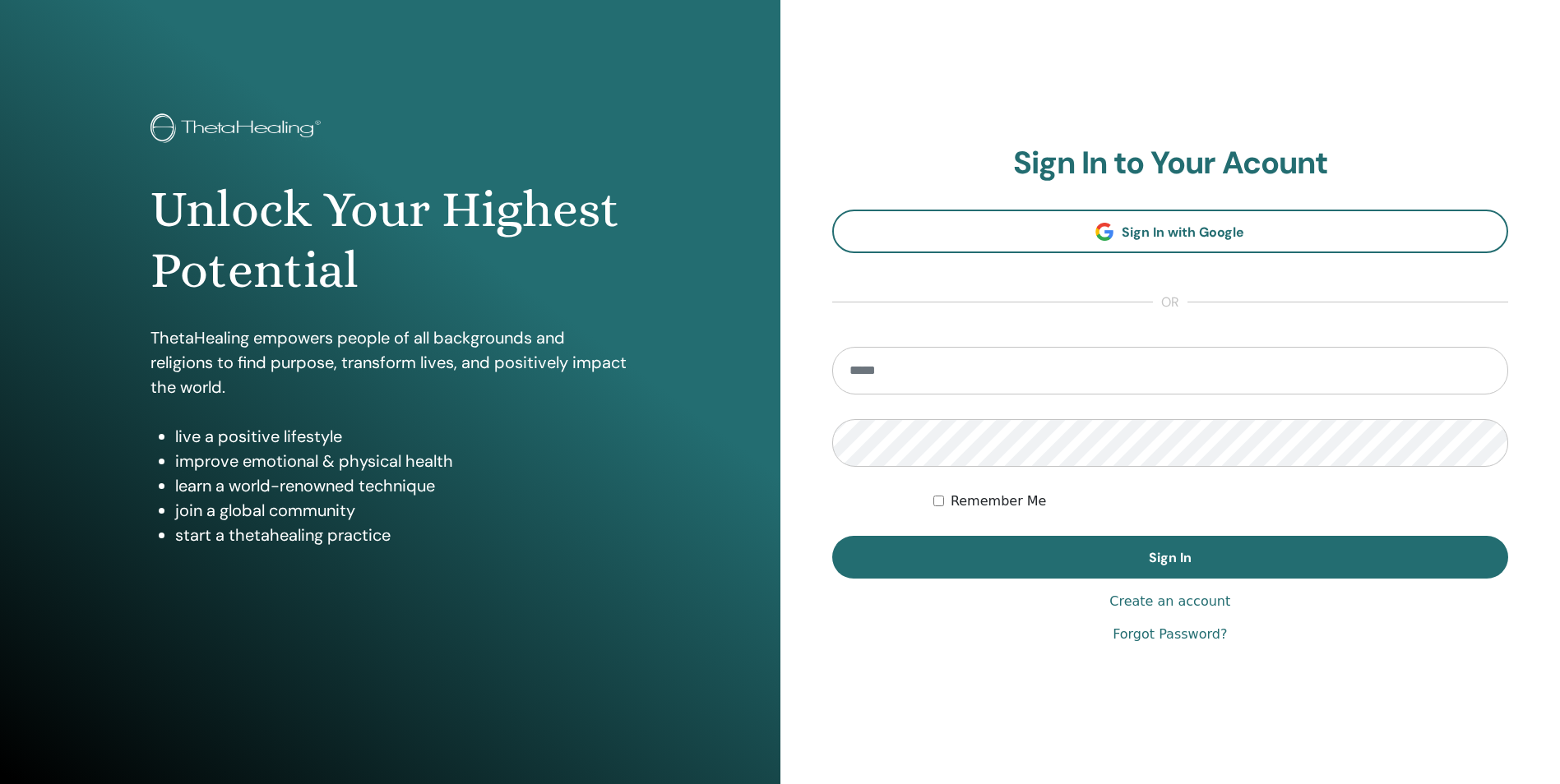
click at [969, 373] on input "email" at bounding box center [1170, 370] width 676 height 48
type input "**********"
click at [832, 536] on button "Sign In" at bounding box center [1170, 558] width 676 height 43
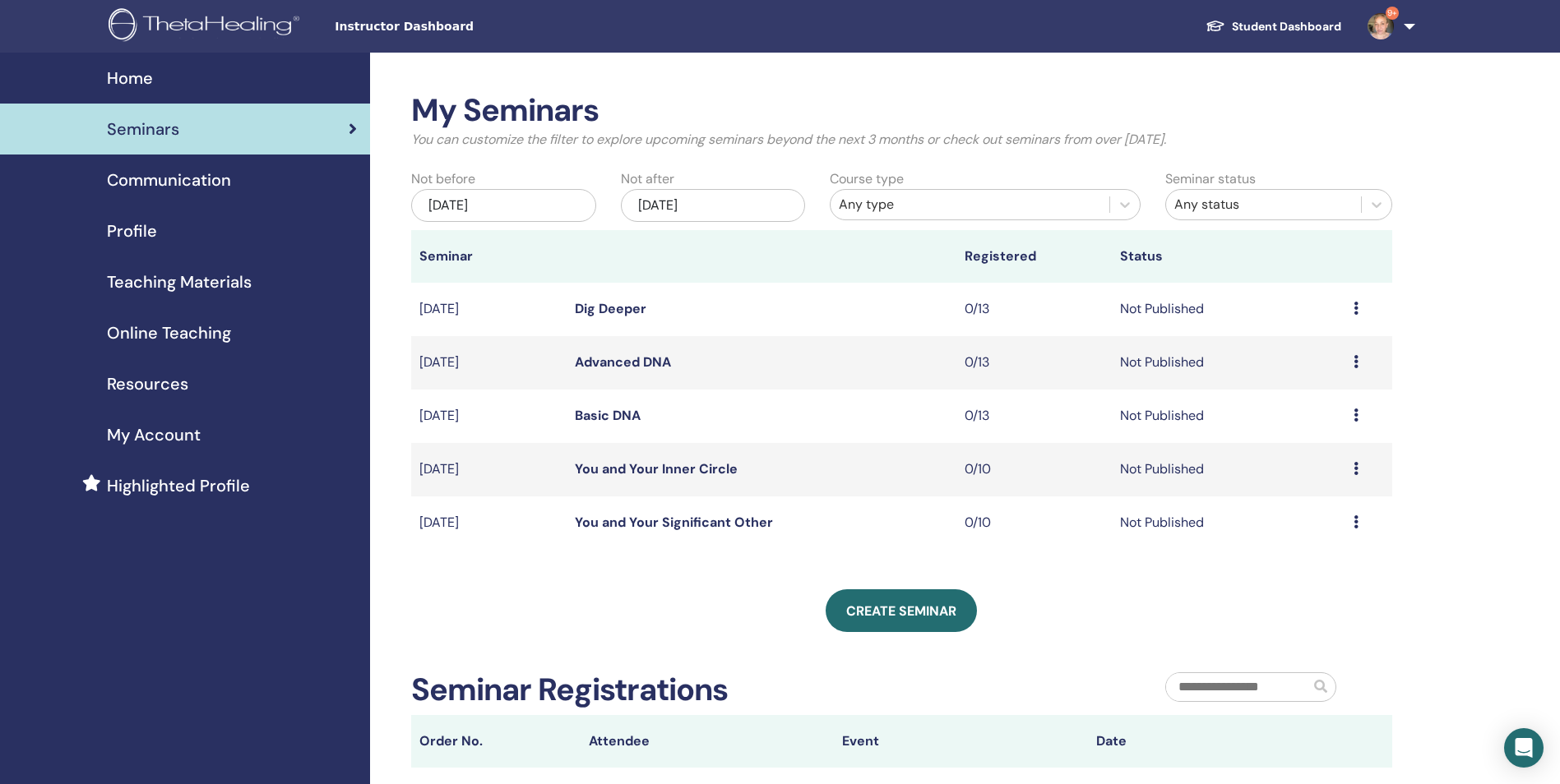
click at [659, 426] on td "Basic DNA" at bounding box center [761, 416] width 389 height 53
click at [613, 411] on link "Basic DNA" at bounding box center [607, 416] width 66 height 17
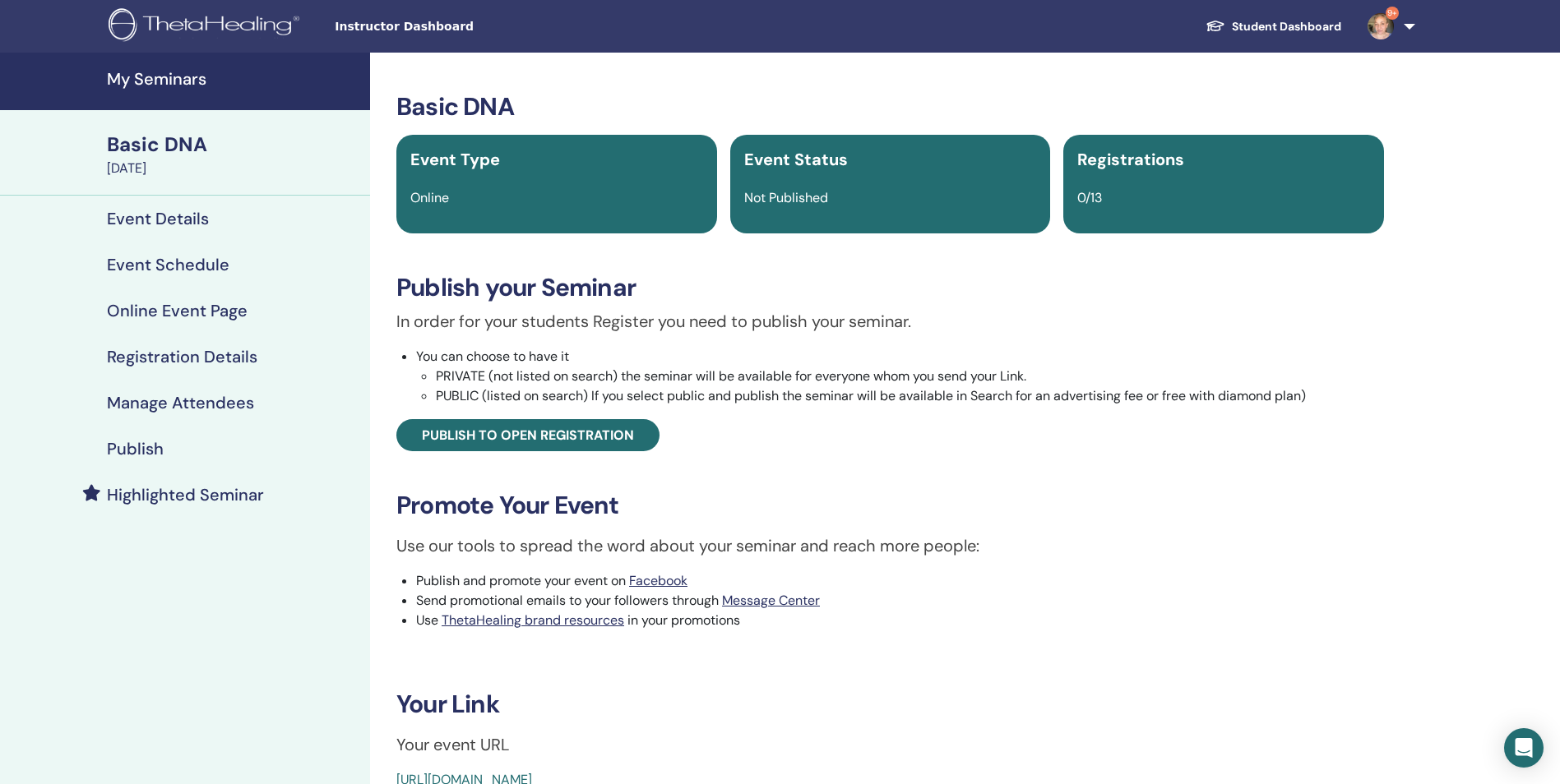
click at [173, 79] on h4 "My Seminars" at bounding box center [233, 79] width 254 height 19
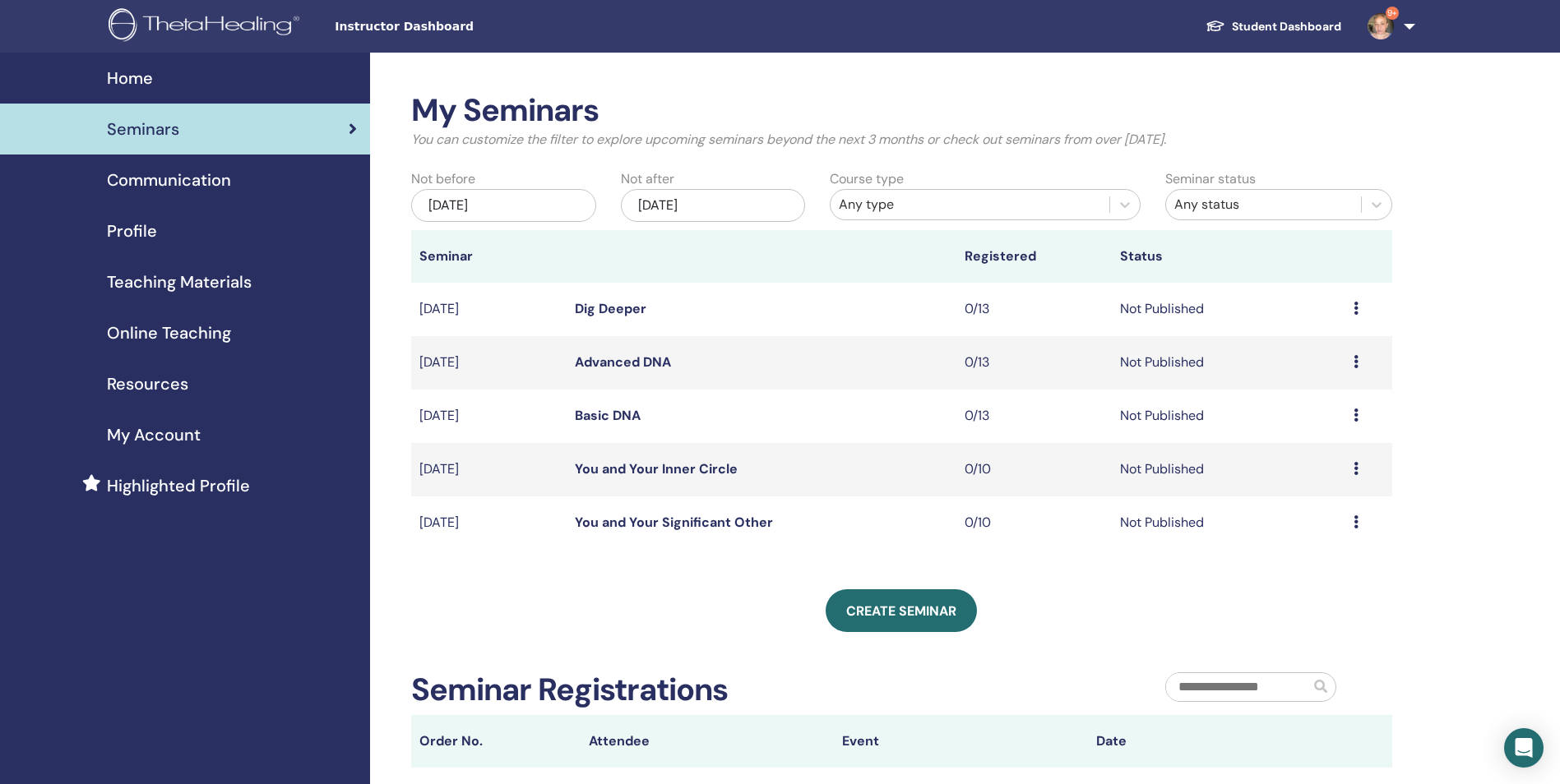
click at [601, 415] on link "Basic DNA" at bounding box center [607, 416] width 66 height 17
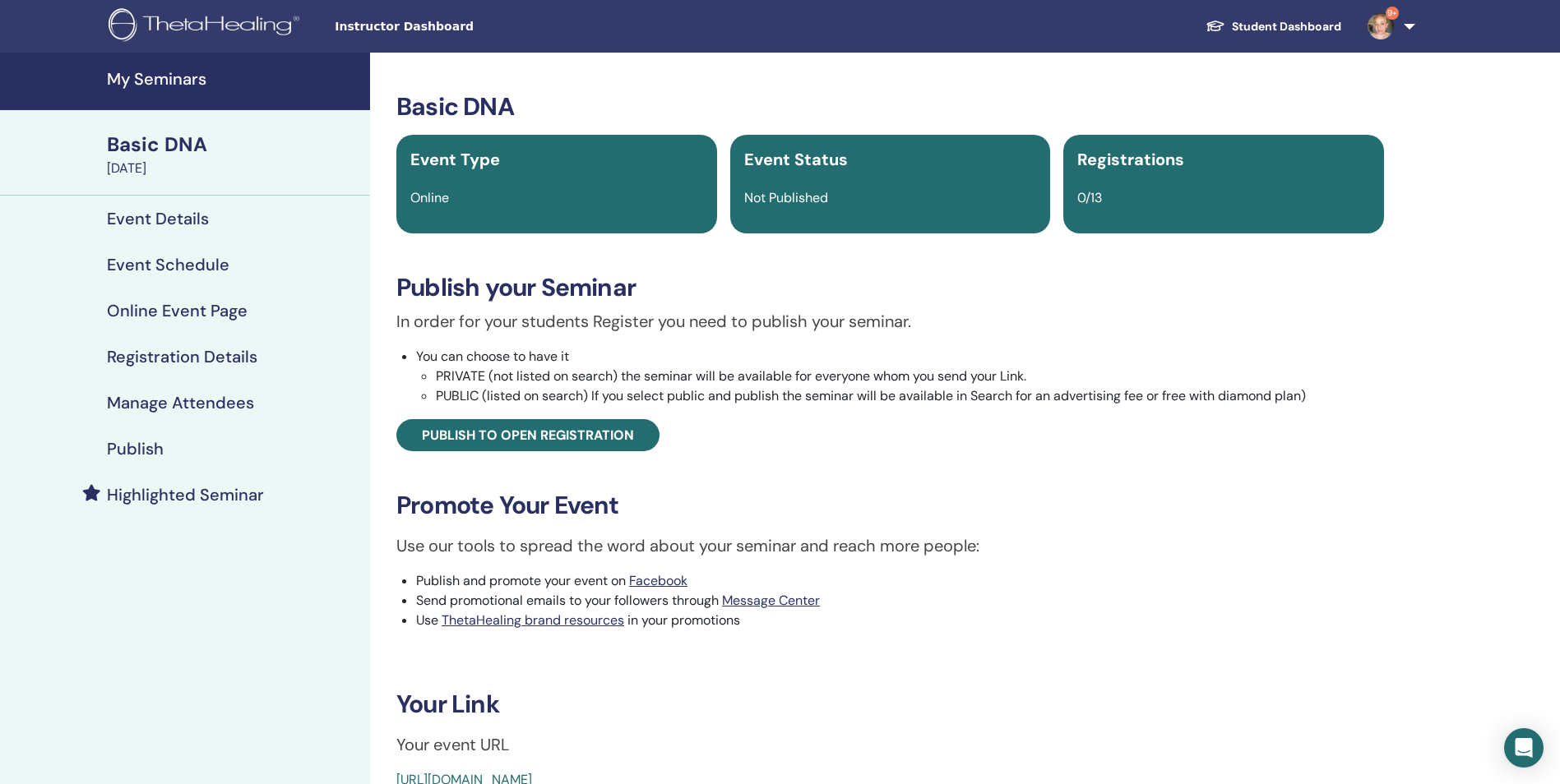
click at [191, 218] on h4 "Event Details" at bounding box center [157, 219] width 102 height 19
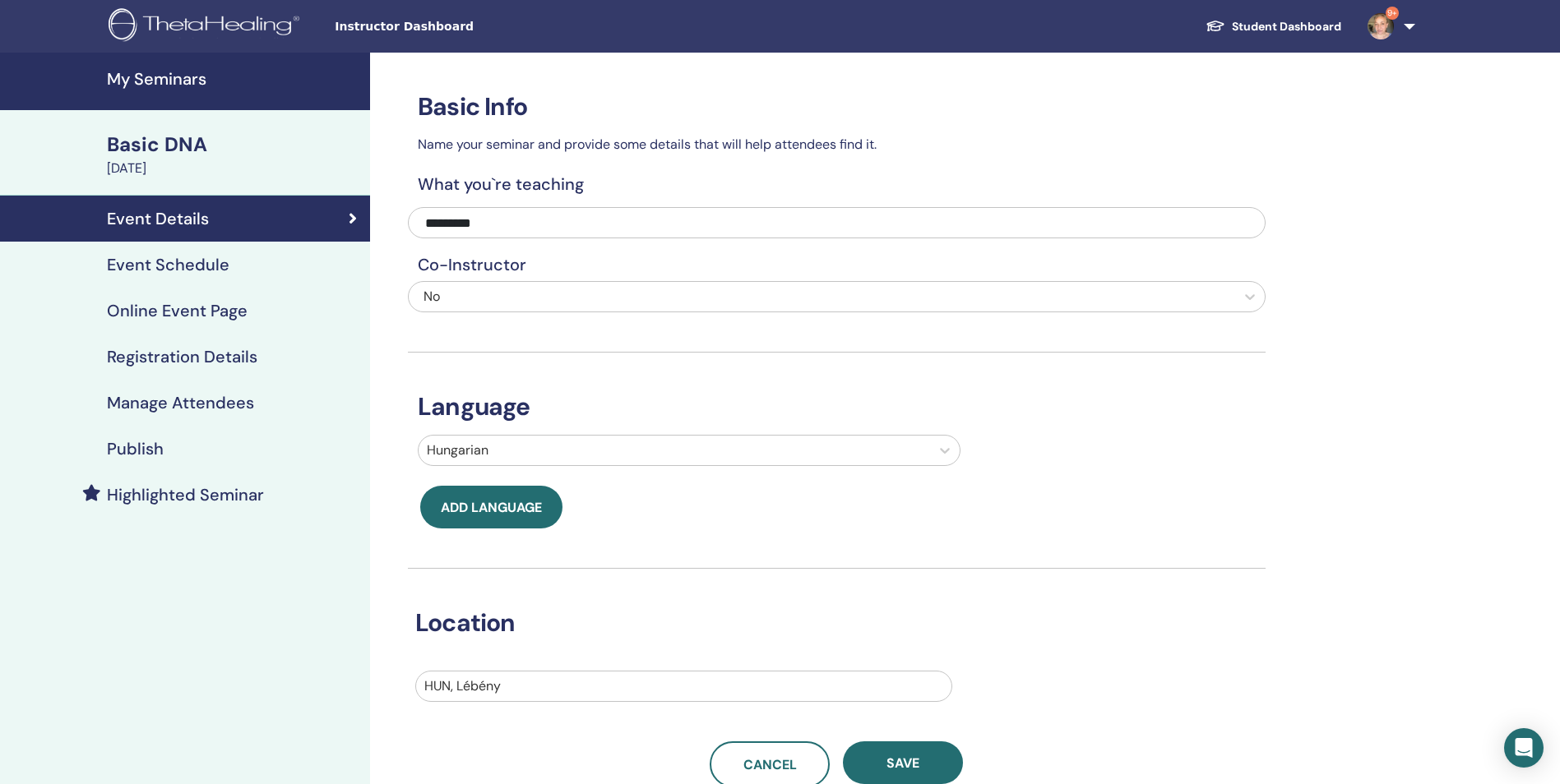
click at [211, 269] on h4 "Event Schedule" at bounding box center [168, 264] width 122 height 19
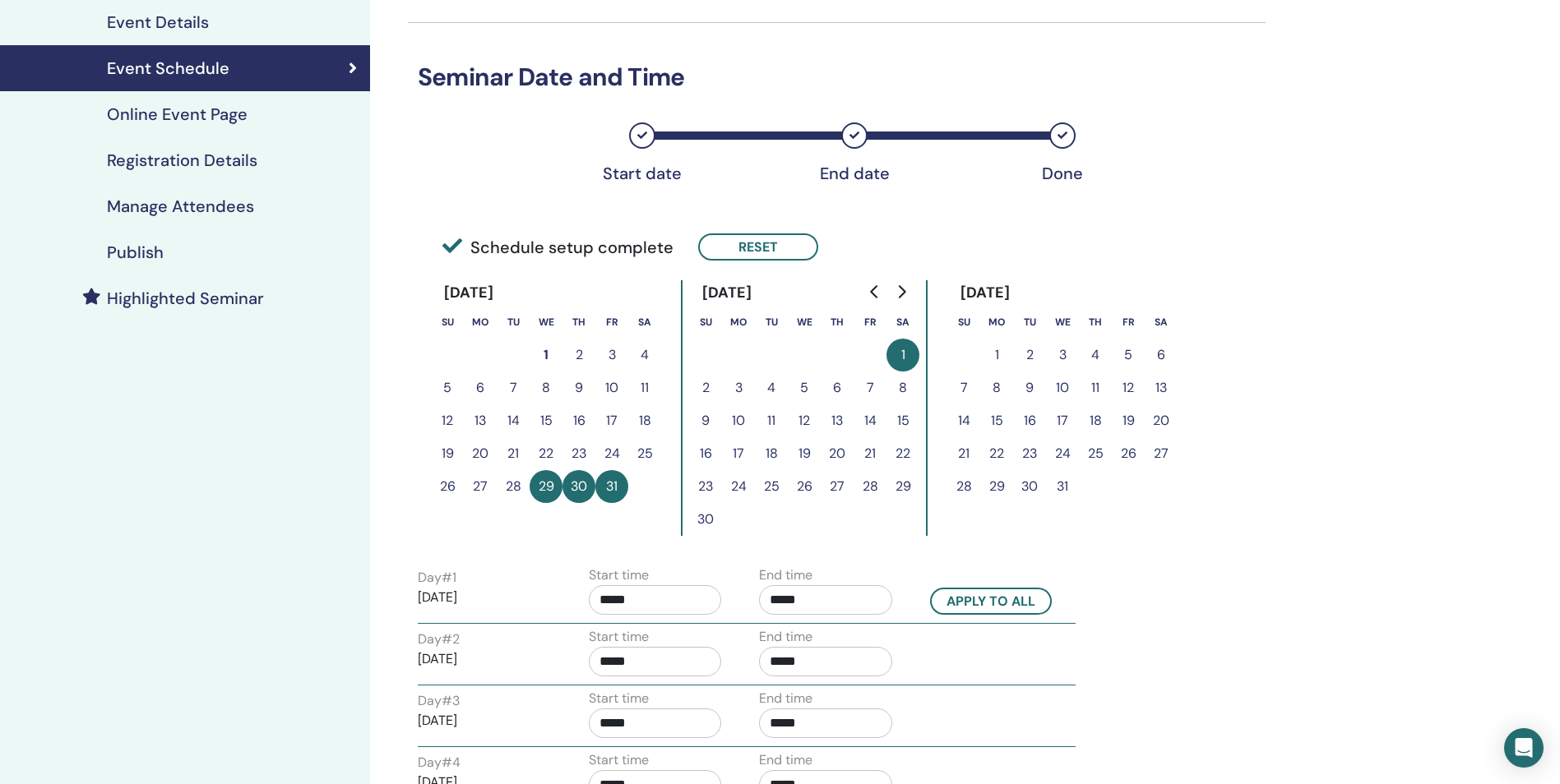
scroll to position [210, 0]
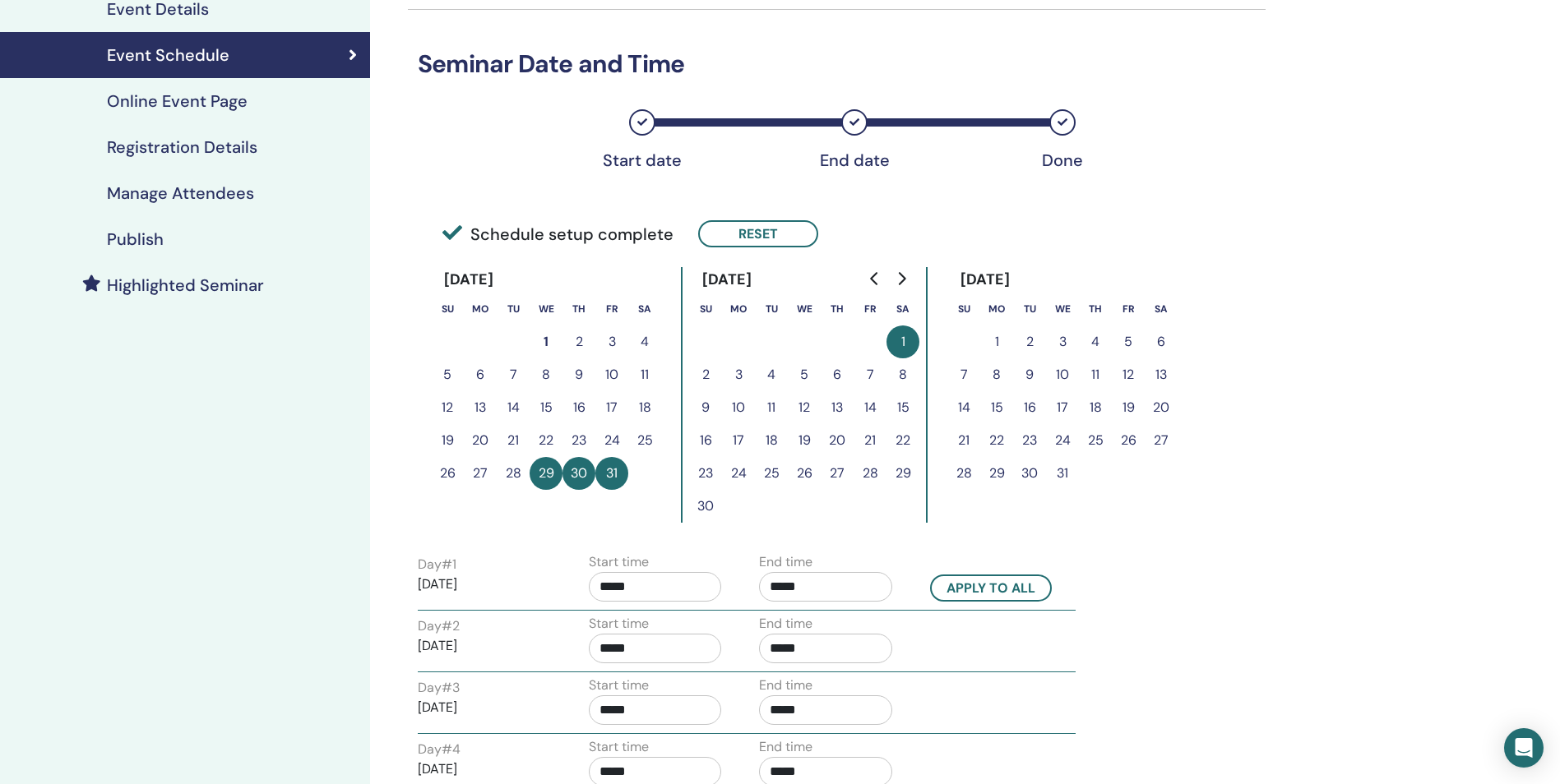
click at [577, 476] on button "30" at bounding box center [579, 473] width 33 height 33
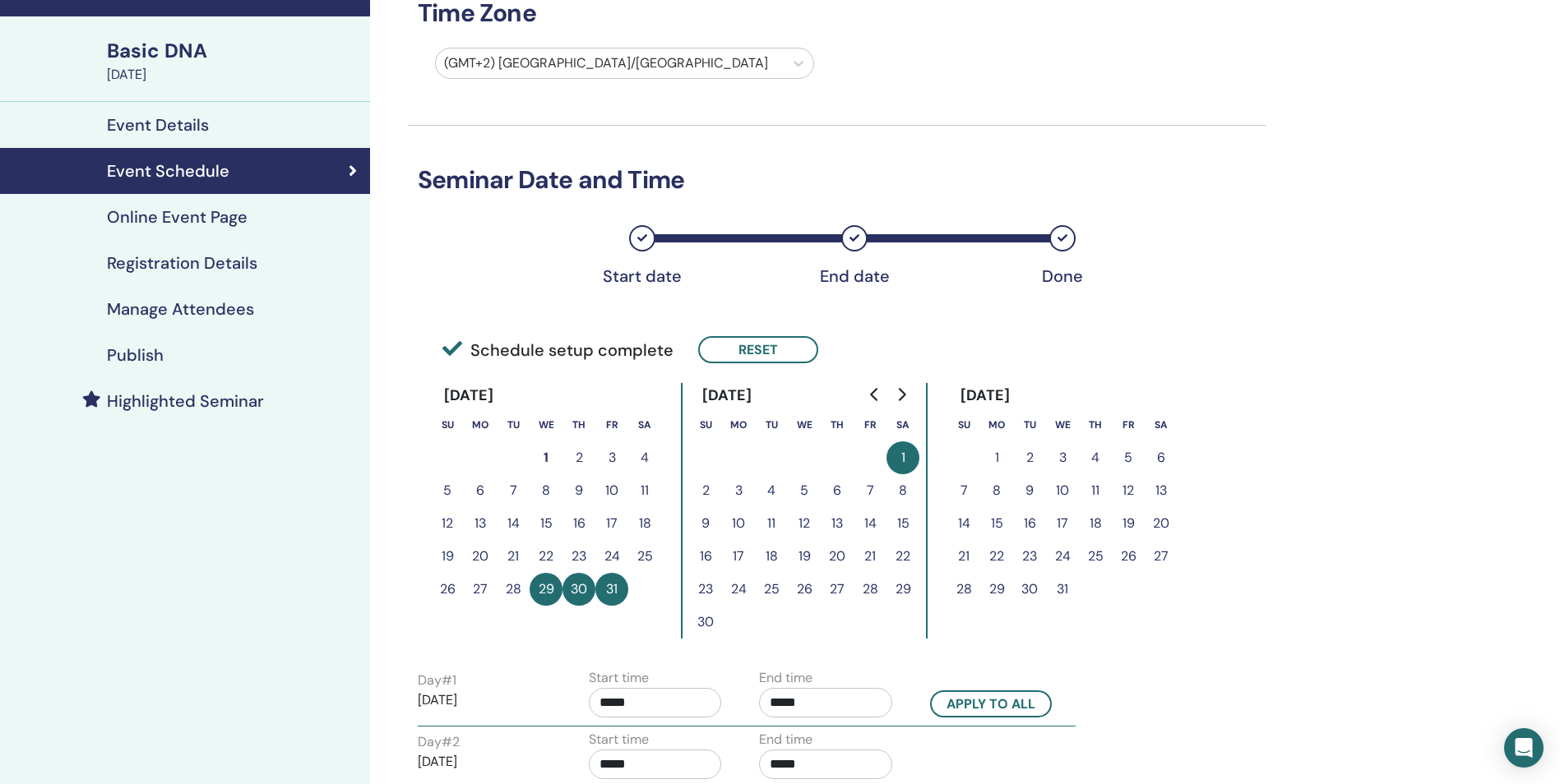
scroll to position [73, 0]
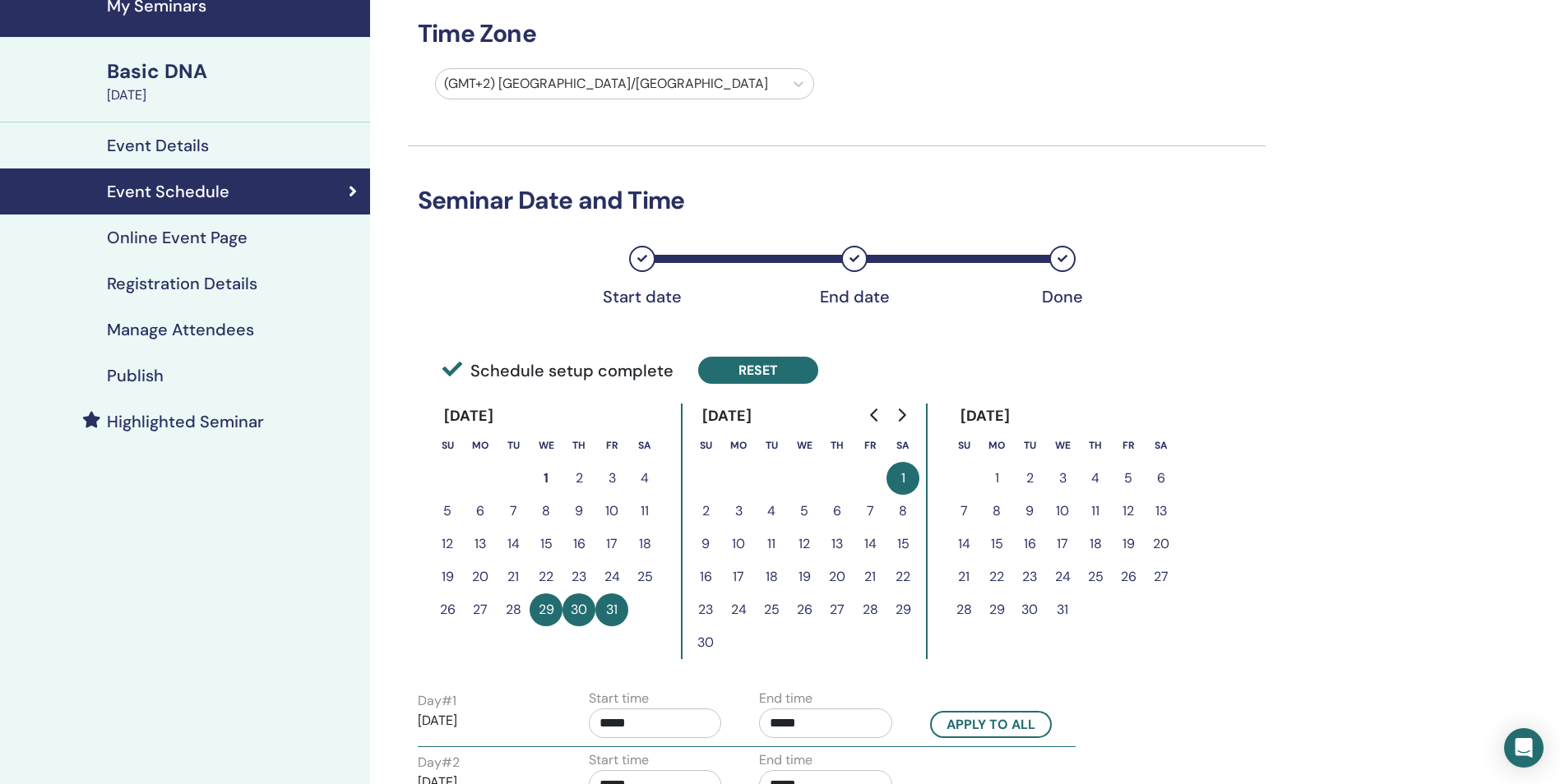
click at [774, 370] on button "Reset" at bounding box center [758, 370] width 121 height 27
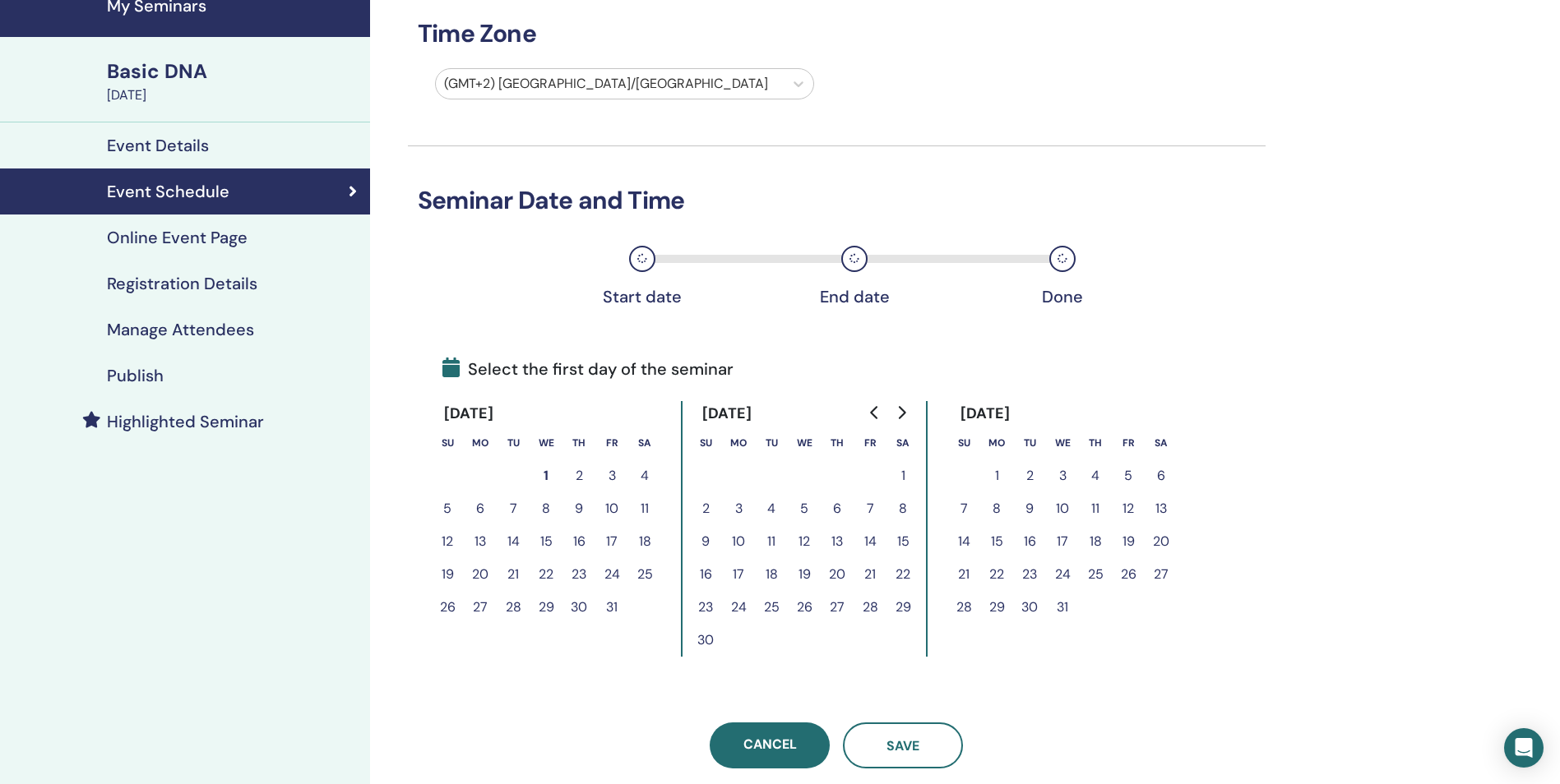
click at [580, 608] on button "30" at bounding box center [579, 607] width 33 height 33
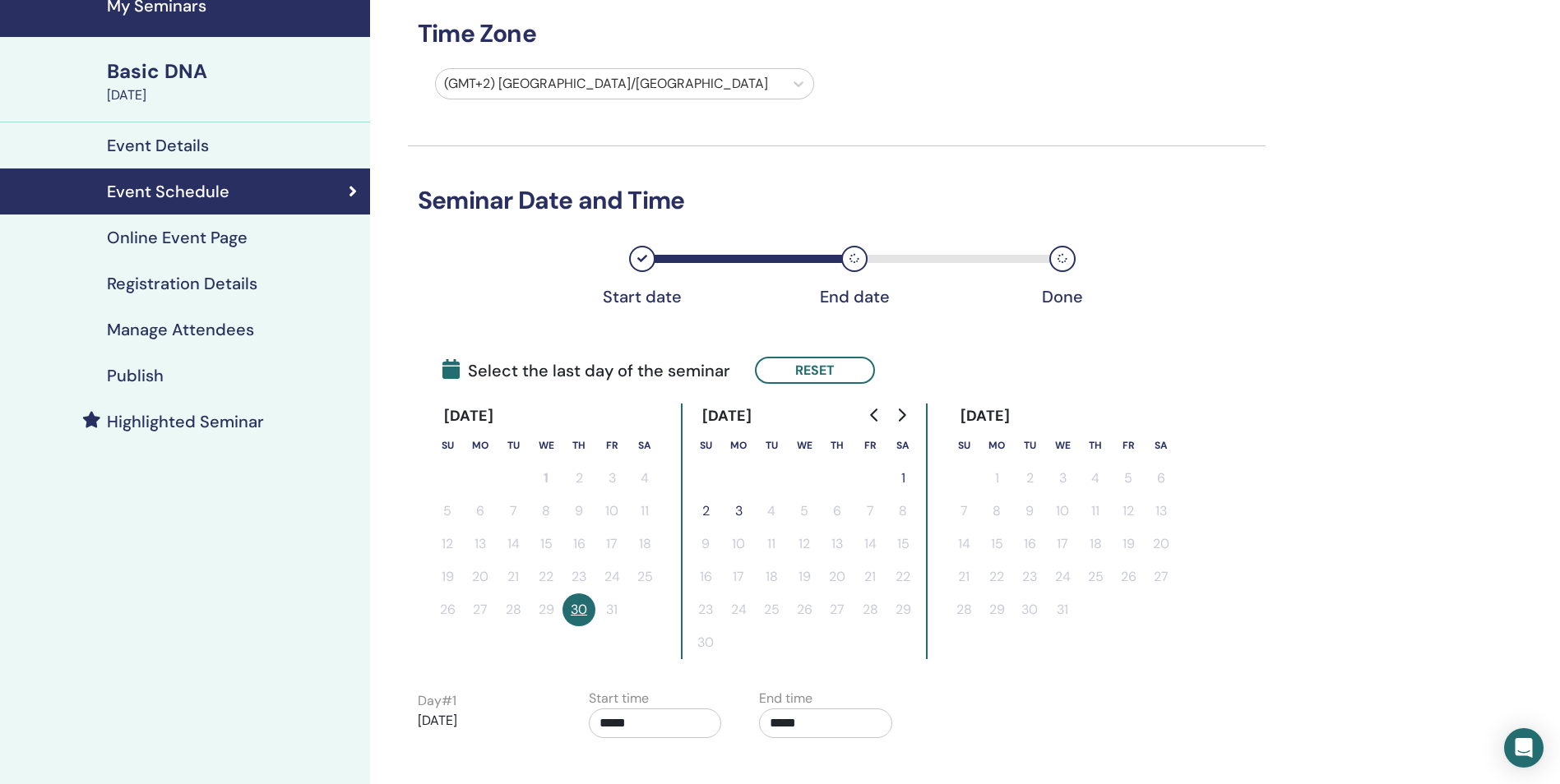
click at [905, 474] on button "1" at bounding box center [903, 478] width 33 height 33
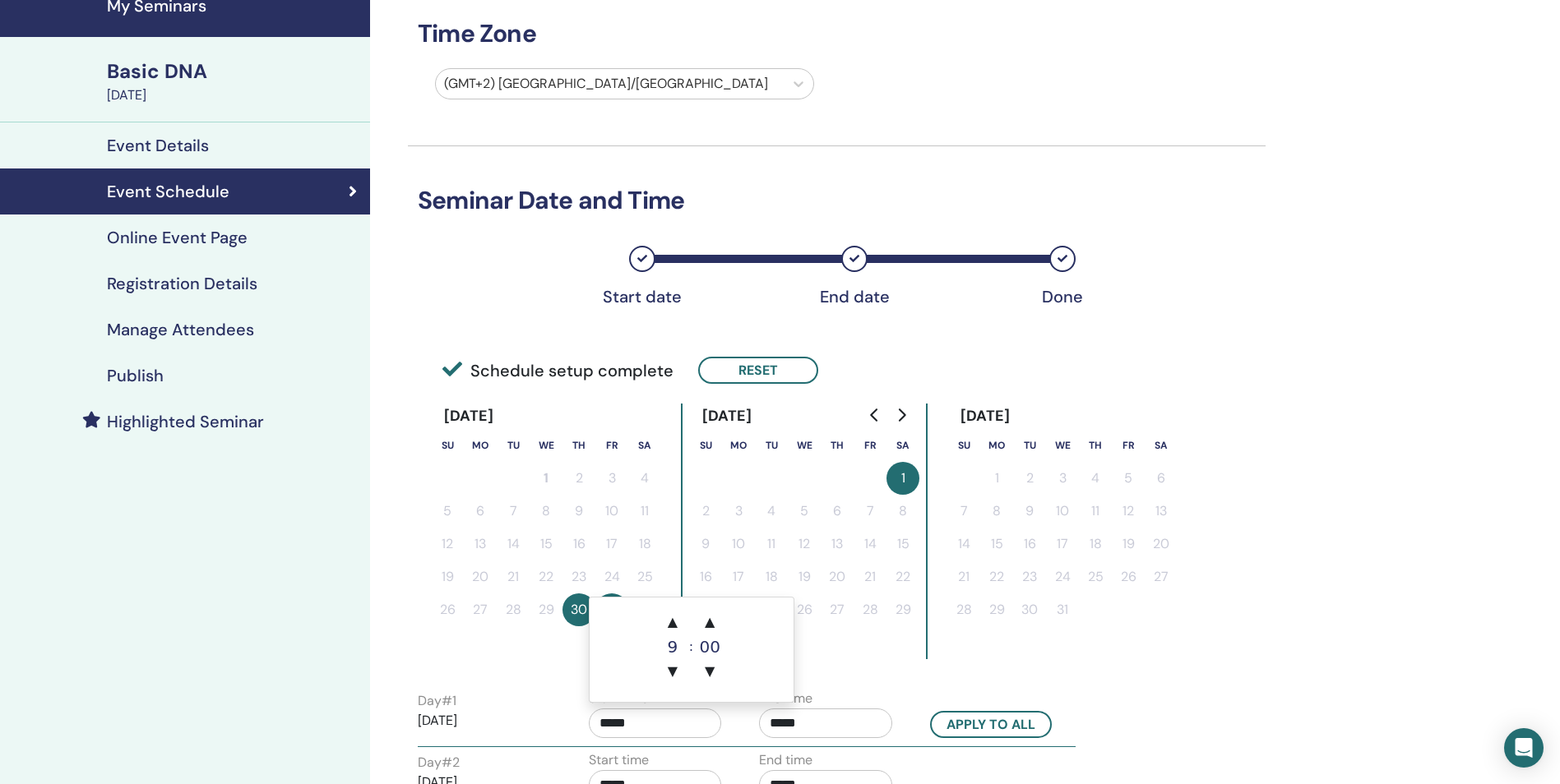
click at [669, 720] on input "*****" at bounding box center [655, 723] width 133 height 29
click at [676, 628] on span "▲" at bounding box center [673, 622] width 33 height 33
click at [674, 674] on span "▼" at bounding box center [673, 671] width 33 height 33
click at [711, 671] on span "▼" at bounding box center [710, 671] width 33 height 33
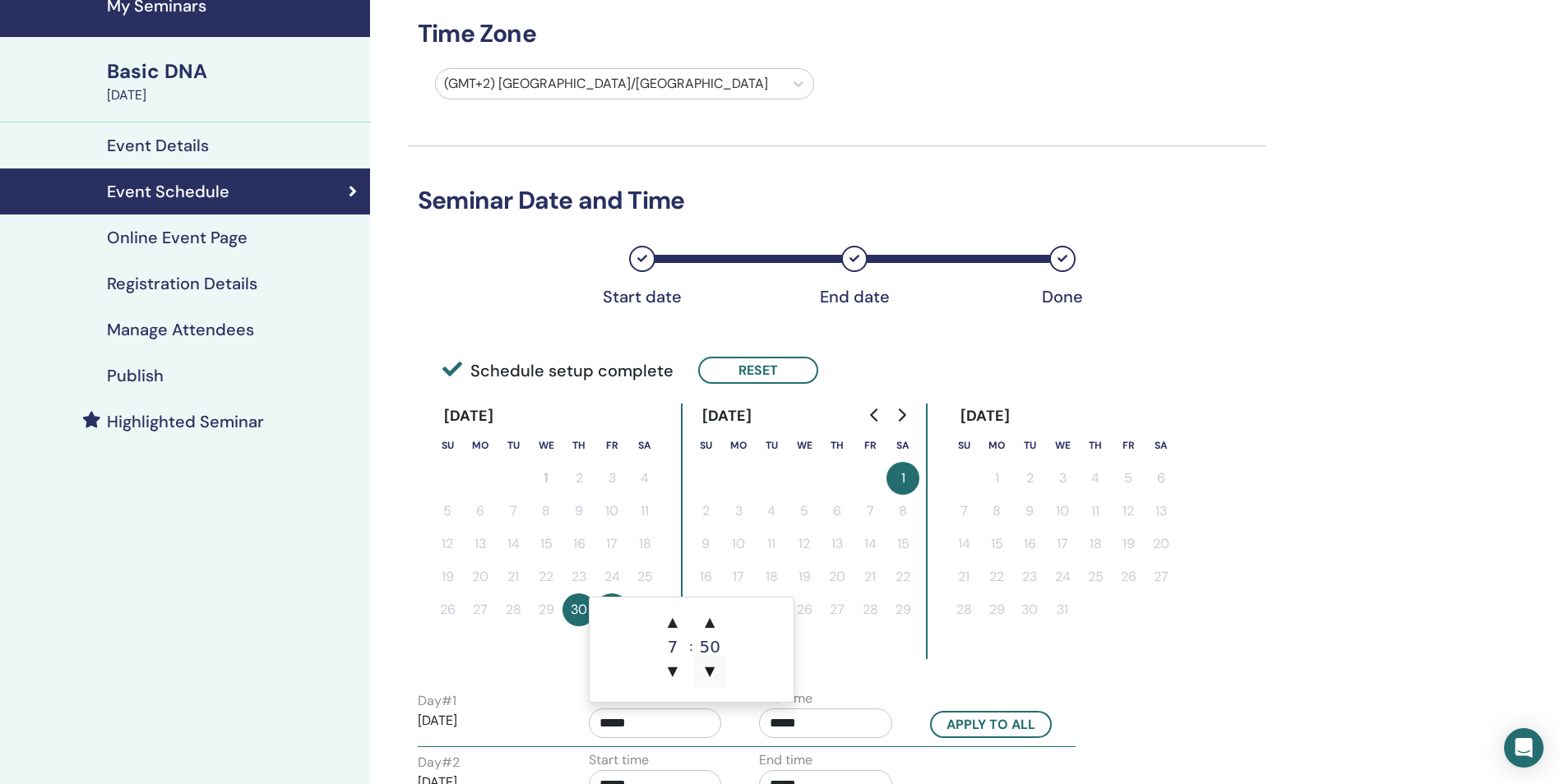
click at [711, 671] on span "▼" at bounding box center [710, 671] width 33 height 33
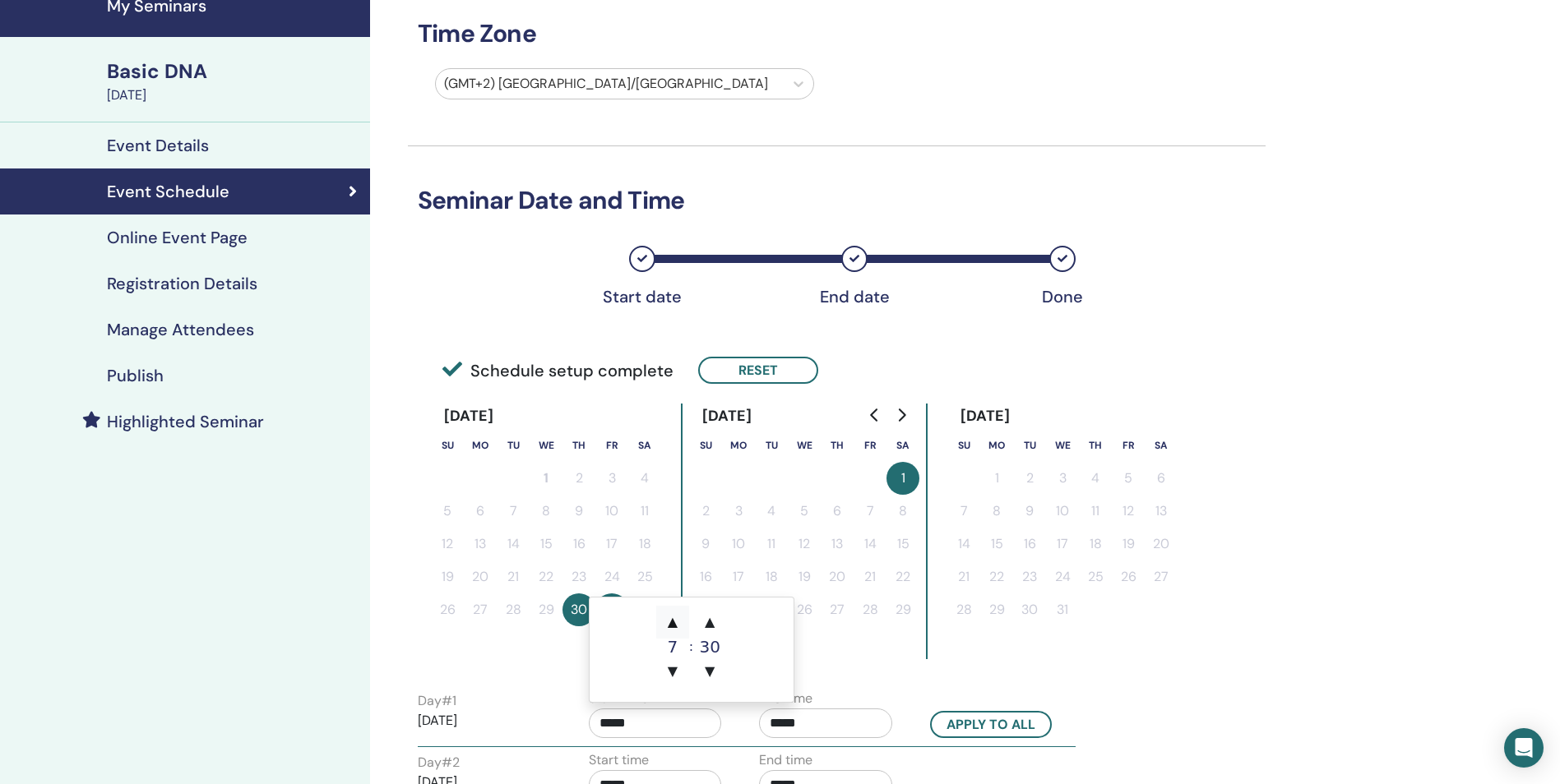
click at [671, 628] on span "▲" at bounding box center [673, 622] width 33 height 33
type input "*****"
click at [826, 722] on input "*****" at bounding box center [825, 723] width 133 height 29
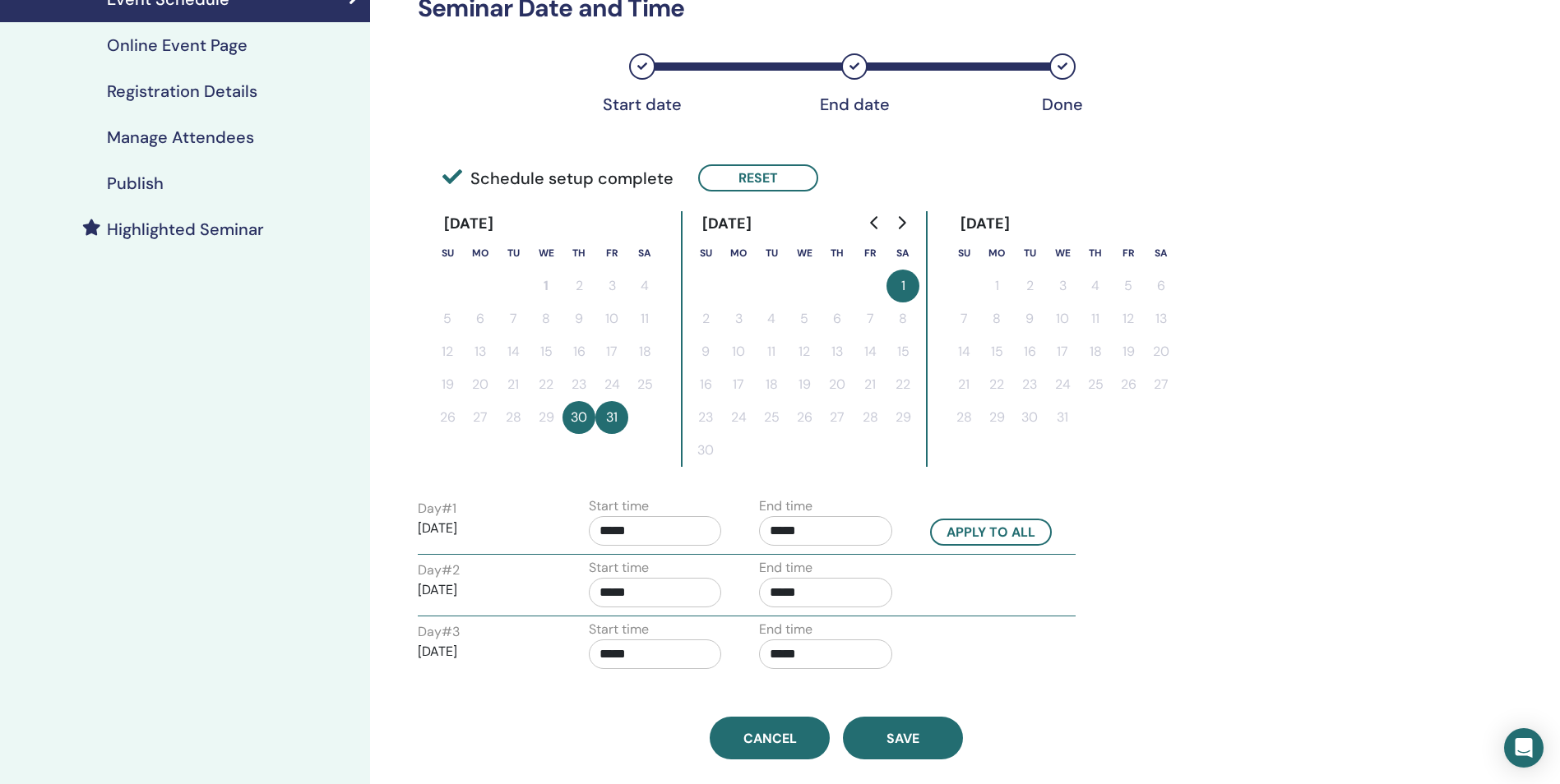
scroll to position [268, 0]
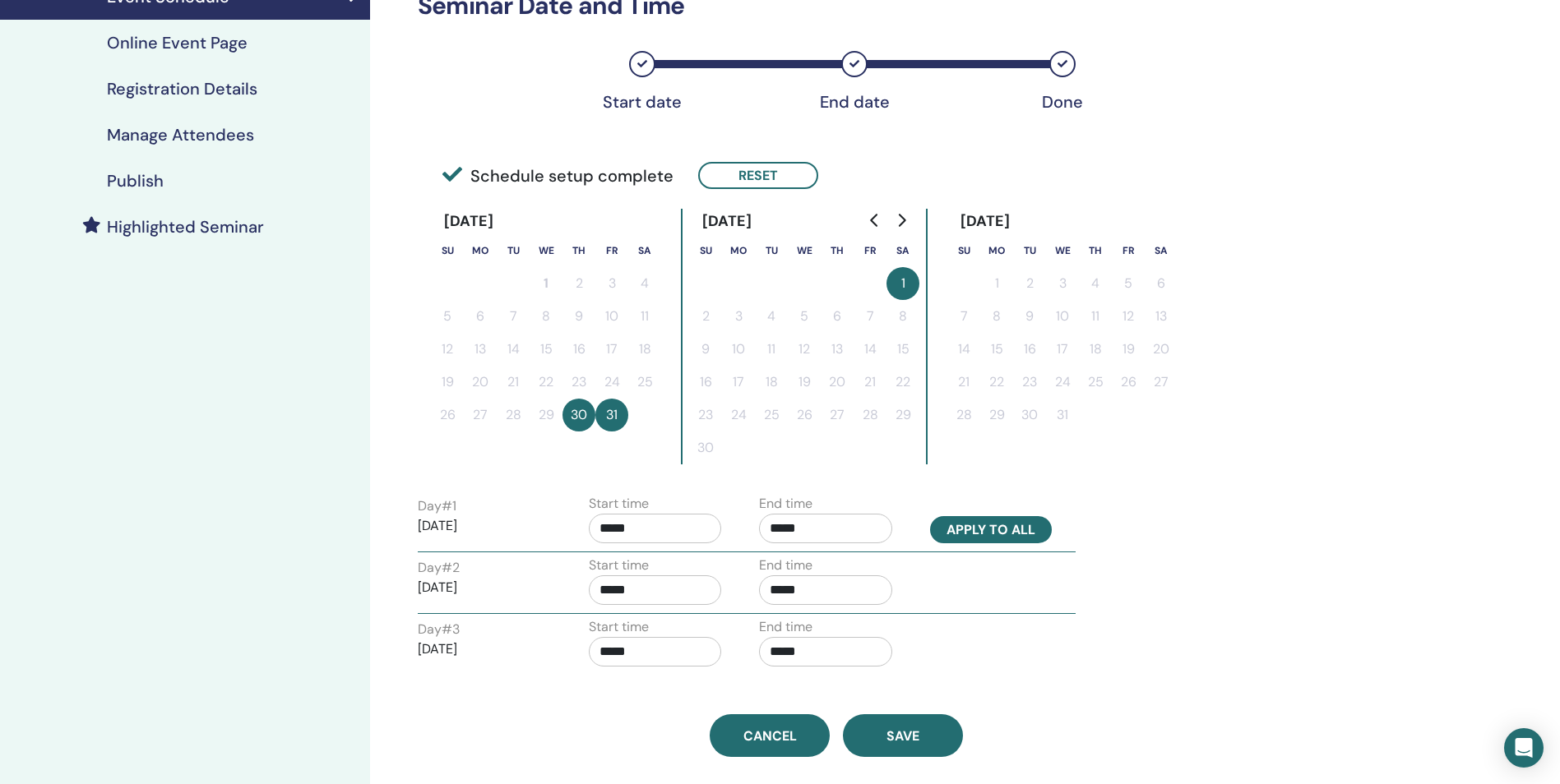
click at [1001, 536] on button "Apply to all" at bounding box center [990, 529] width 121 height 27
type input "*****"
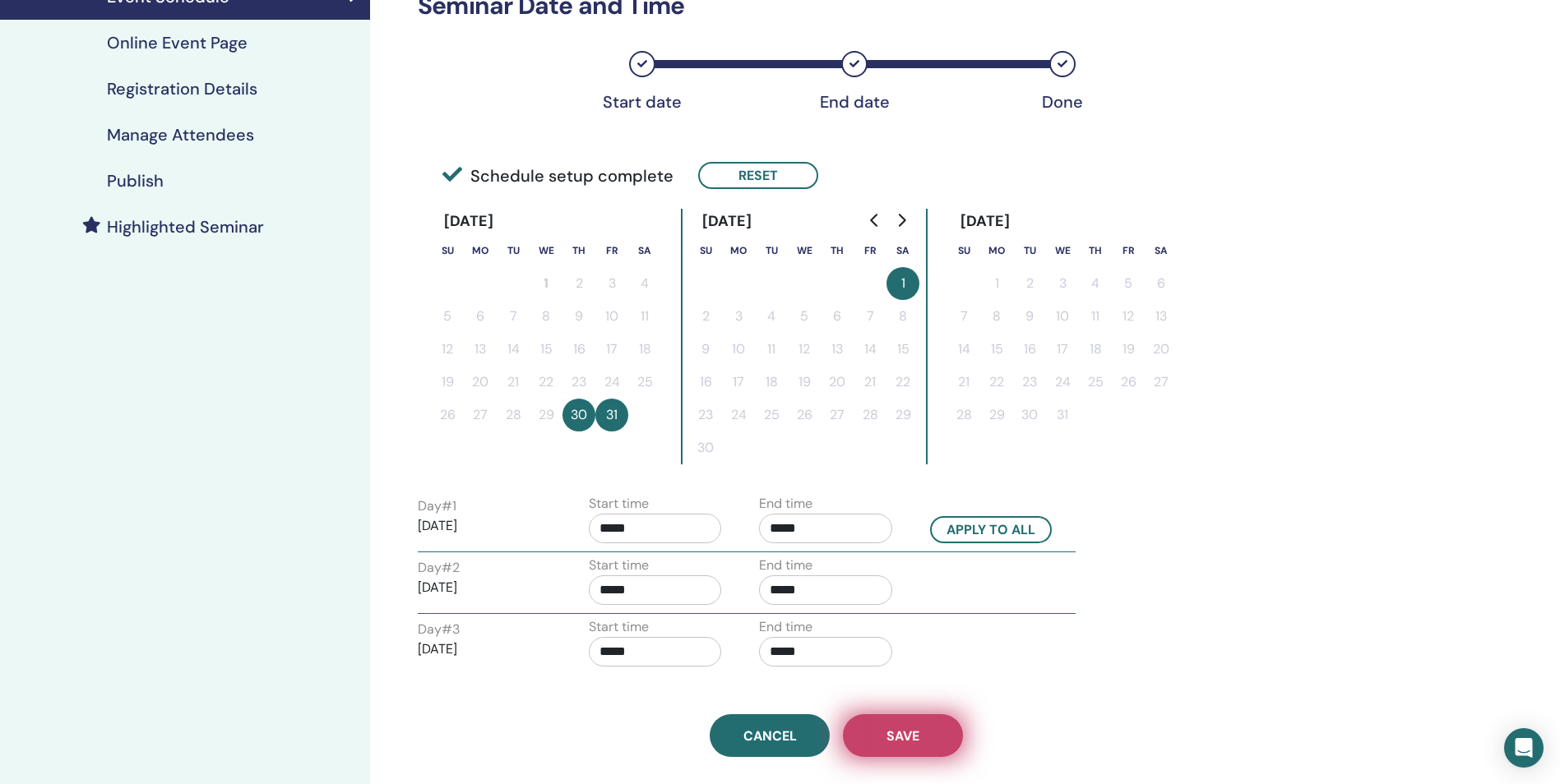
click at [894, 725] on button "Save" at bounding box center [903, 735] width 121 height 43
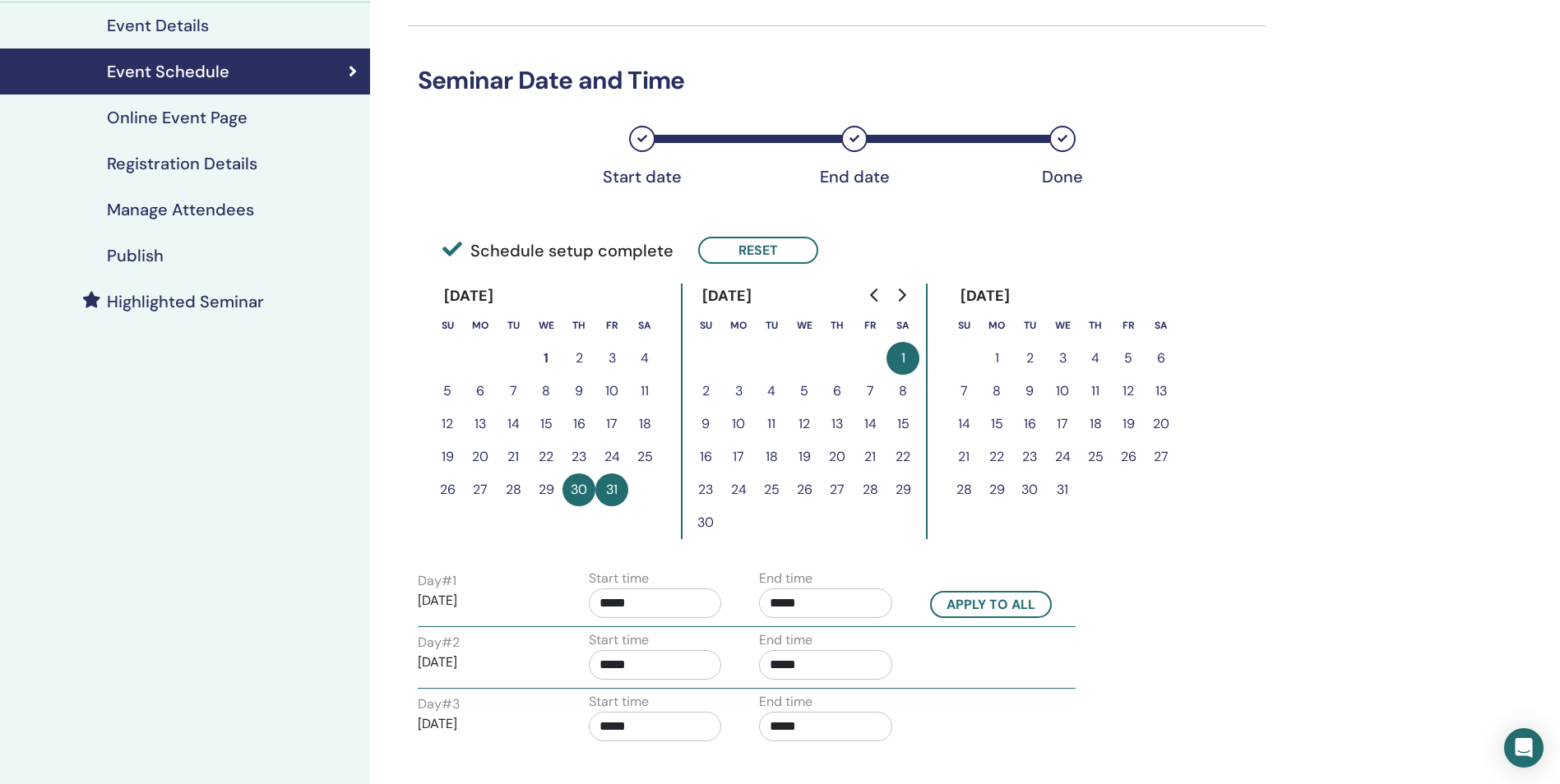
scroll to position [223, 0]
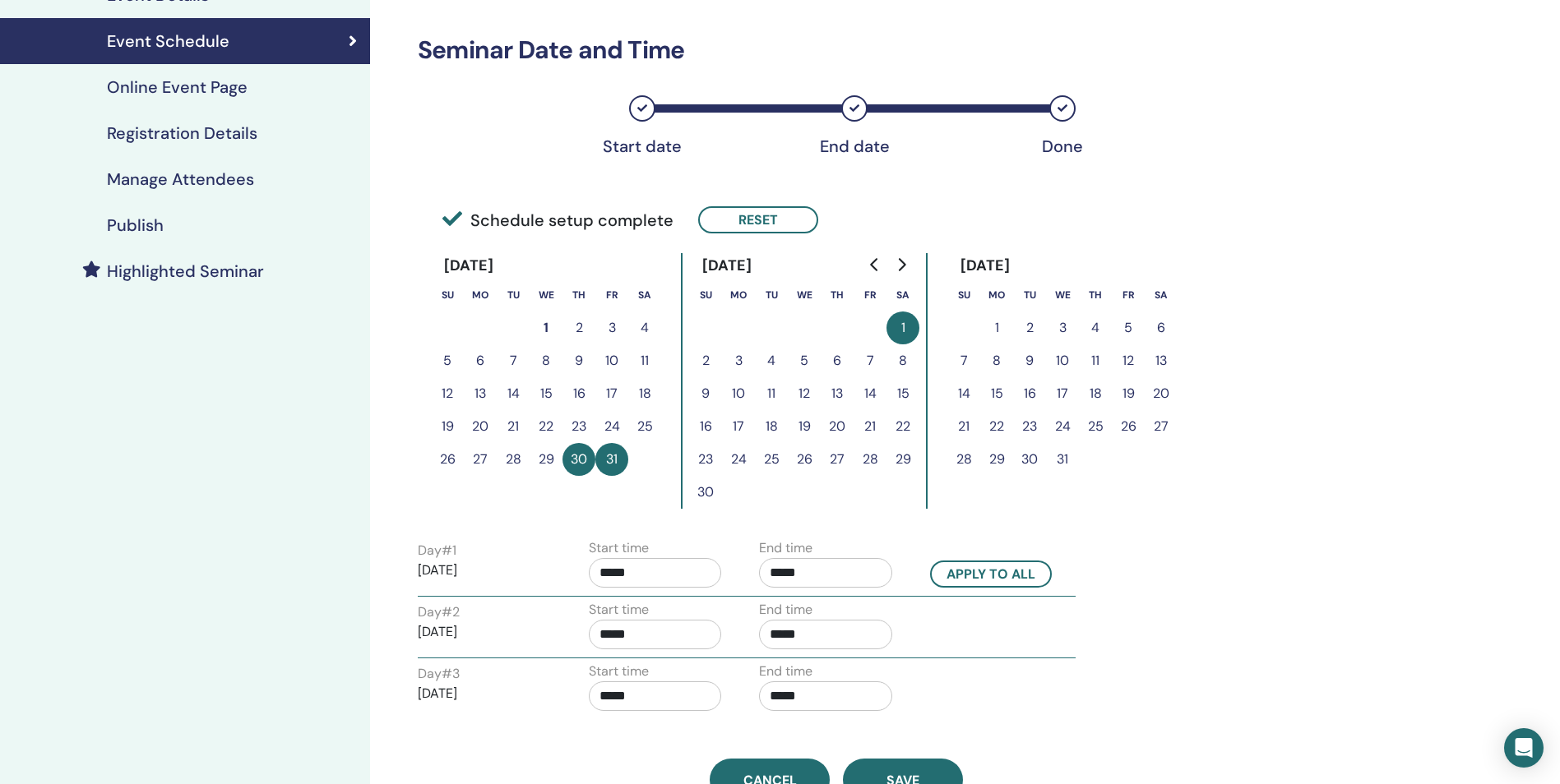
click at [147, 227] on h4 "Publish" at bounding box center [135, 225] width 56 height 19
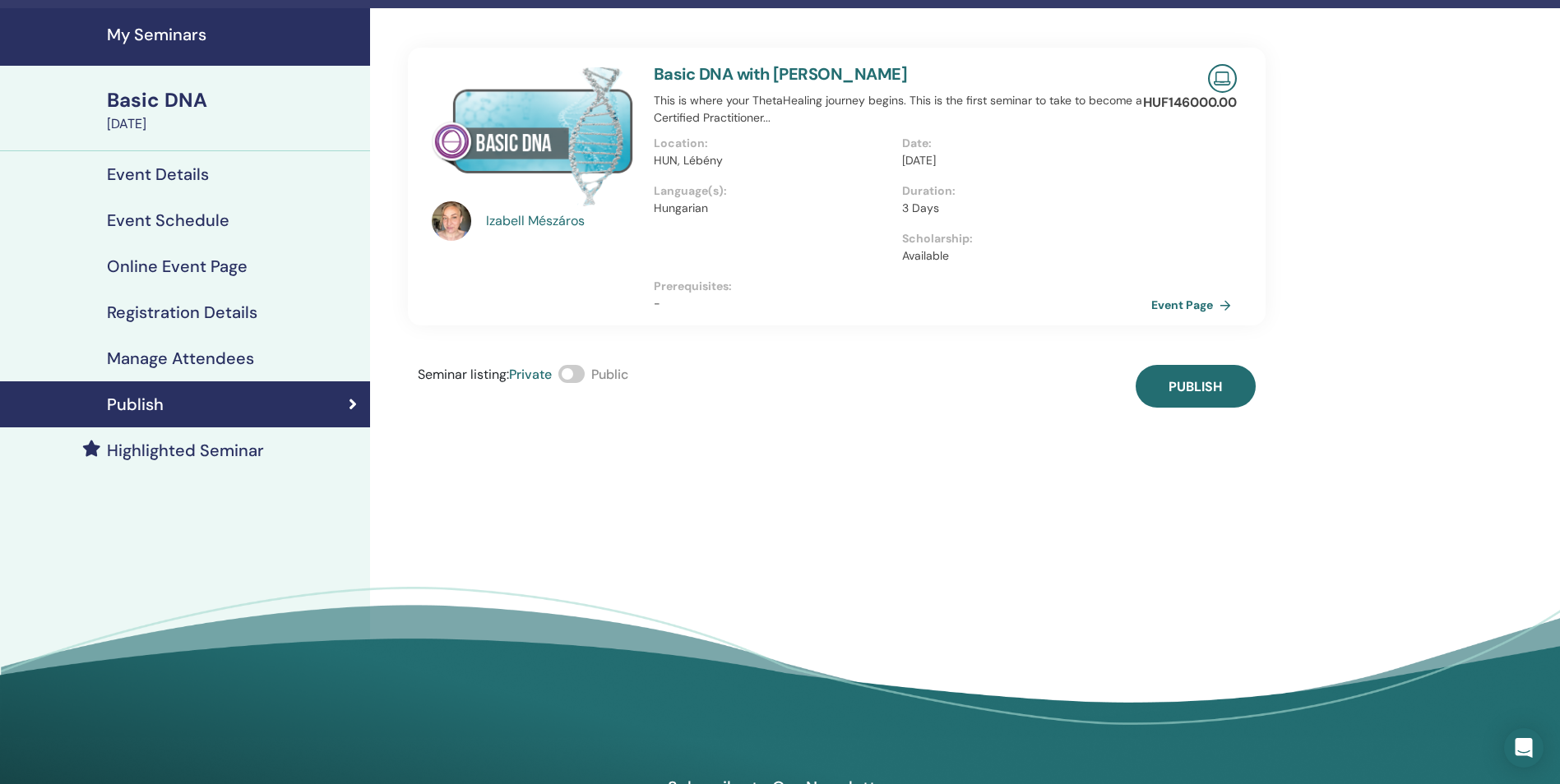
scroll to position [44, 0]
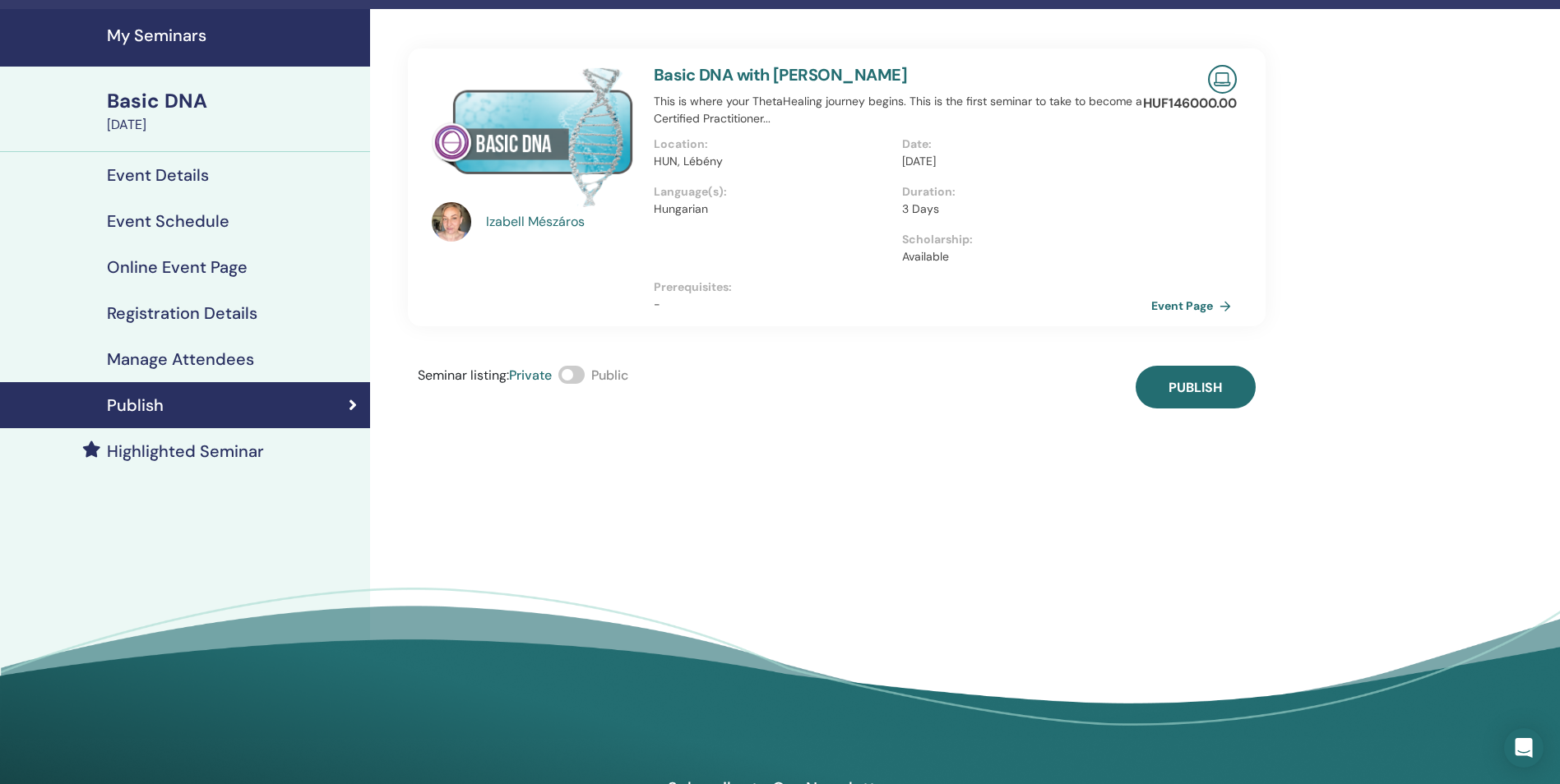
click at [578, 371] on span at bounding box center [571, 374] width 26 height 18
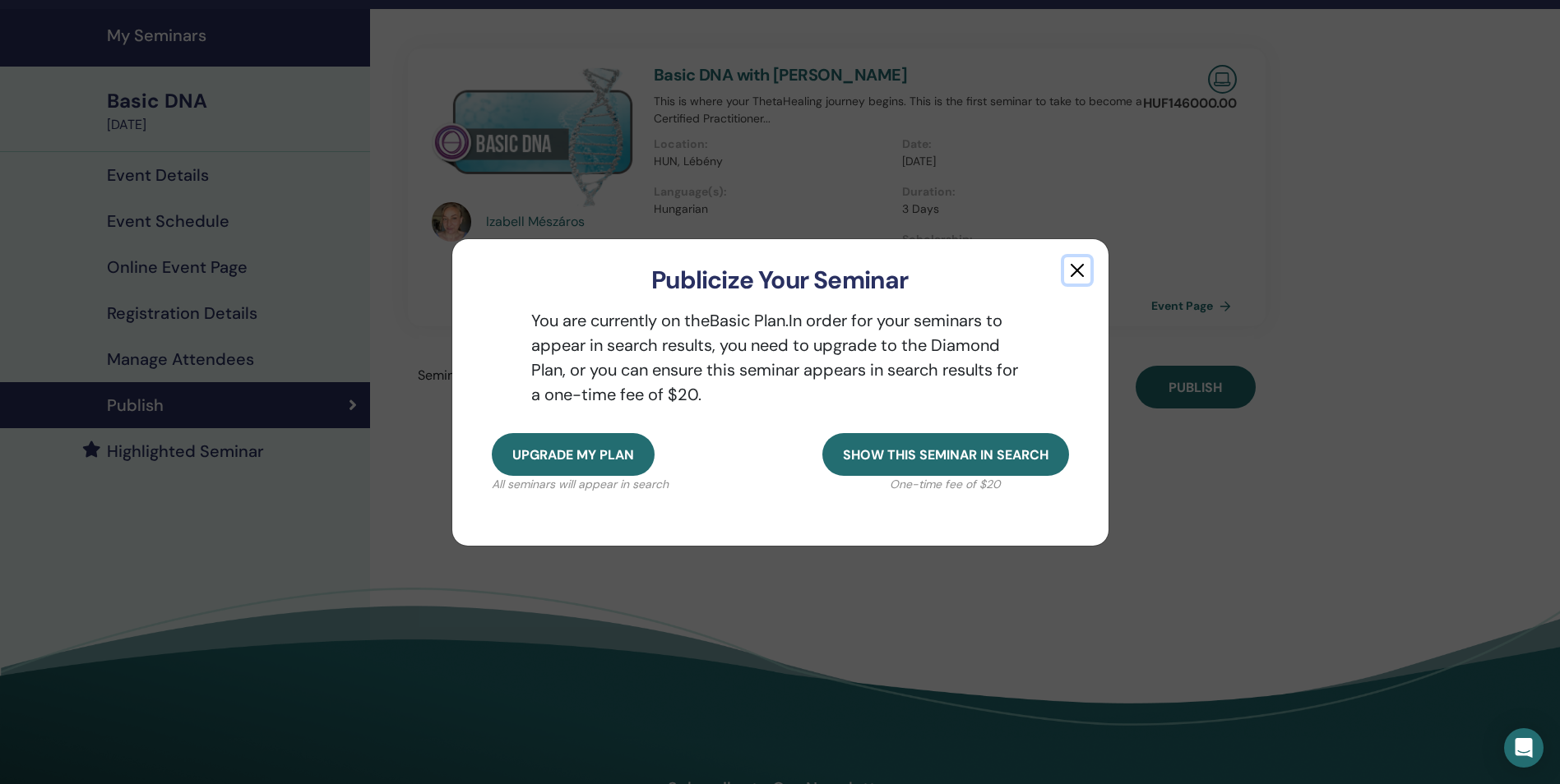
click at [1077, 269] on button "button" at bounding box center [1077, 270] width 26 height 26
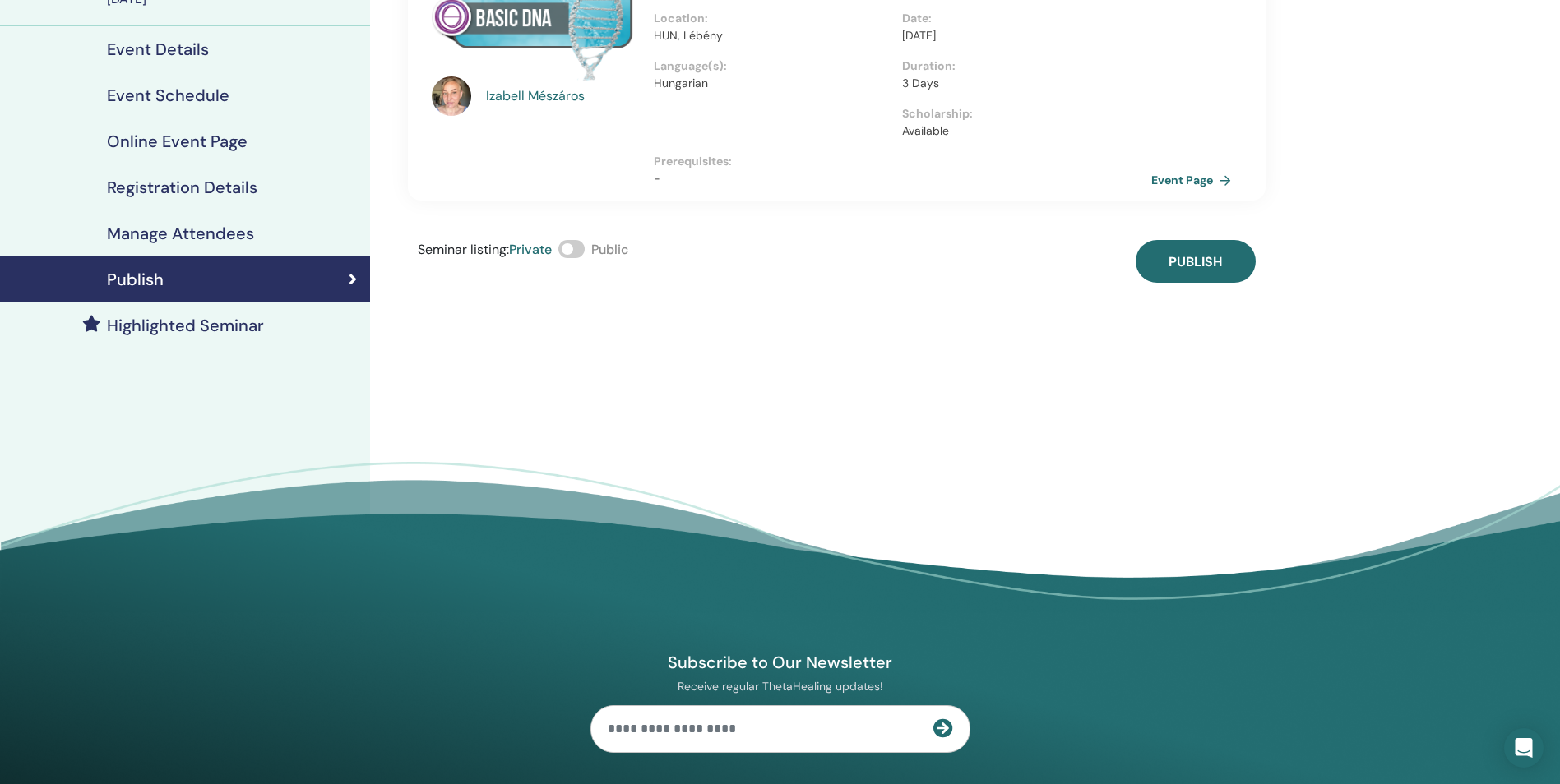
scroll to position [0, 0]
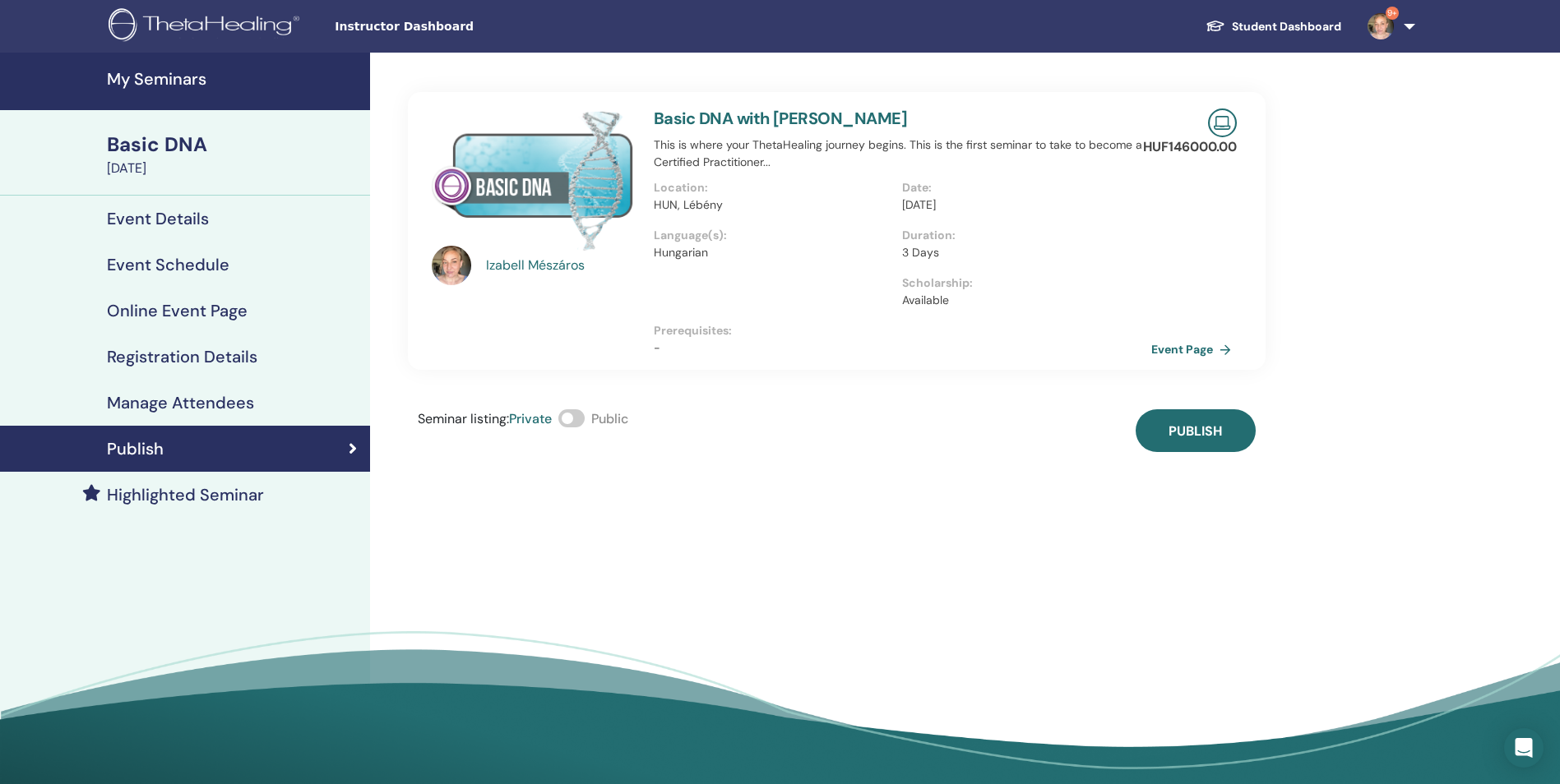
click at [181, 82] on h4 "My Seminars" at bounding box center [233, 79] width 254 height 19
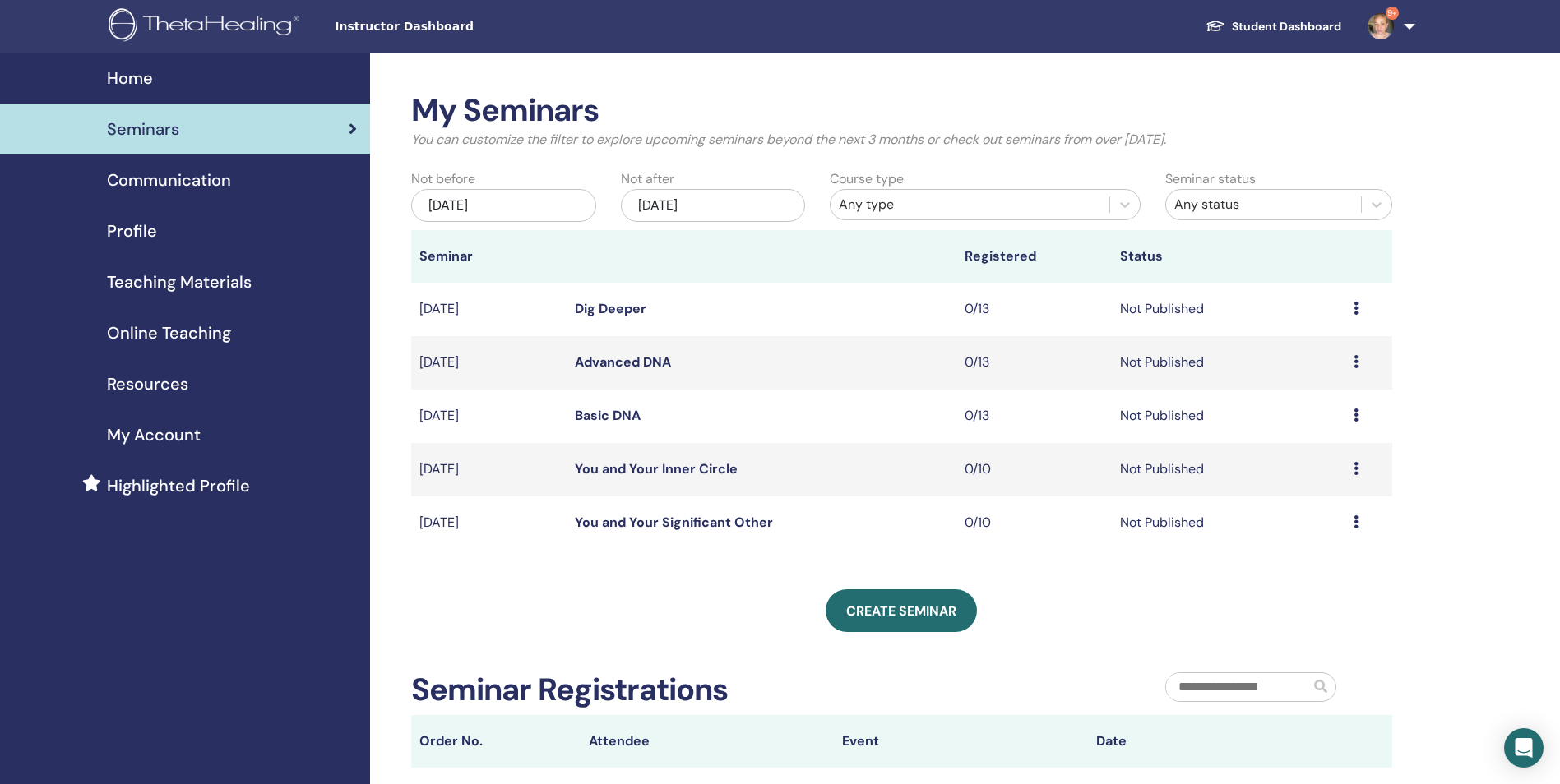
click at [608, 414] on link "Basic DNA" at bounding box center [607, 416] width 66 height 17
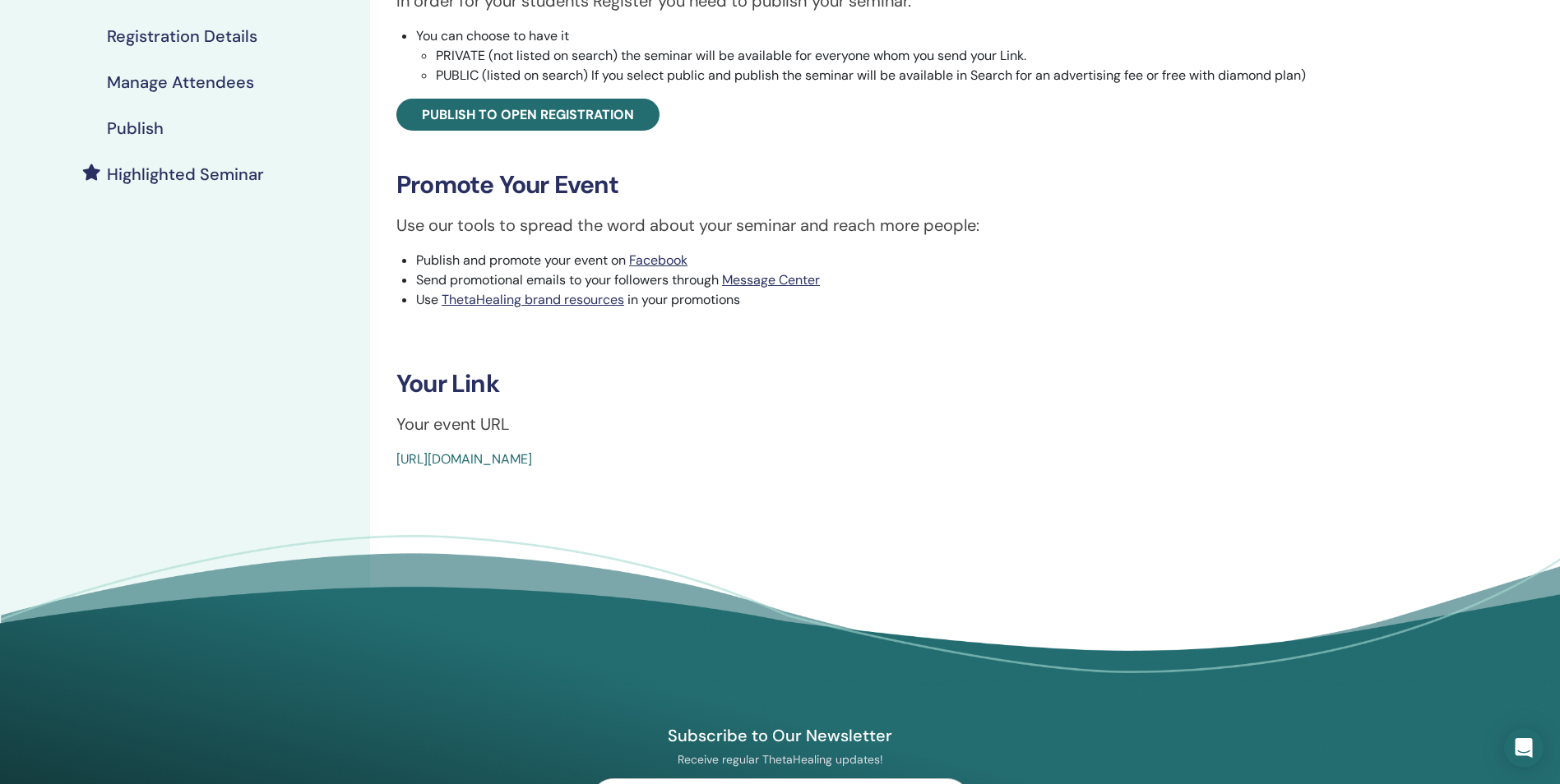
scroll to position [320, 0]
drag, startPoint x: 765, startPoint y: 458, endPoint x: 395, endPoint y: 459, distance: 370.0
click at [395, 459] on div "Basic DNA Event Type Online Event Status Not Published Registrations 0/13 Publi…" at bounding box center [890, 121] width 1021 height 698
copy link "[URL][DOMAIN_NAME]"
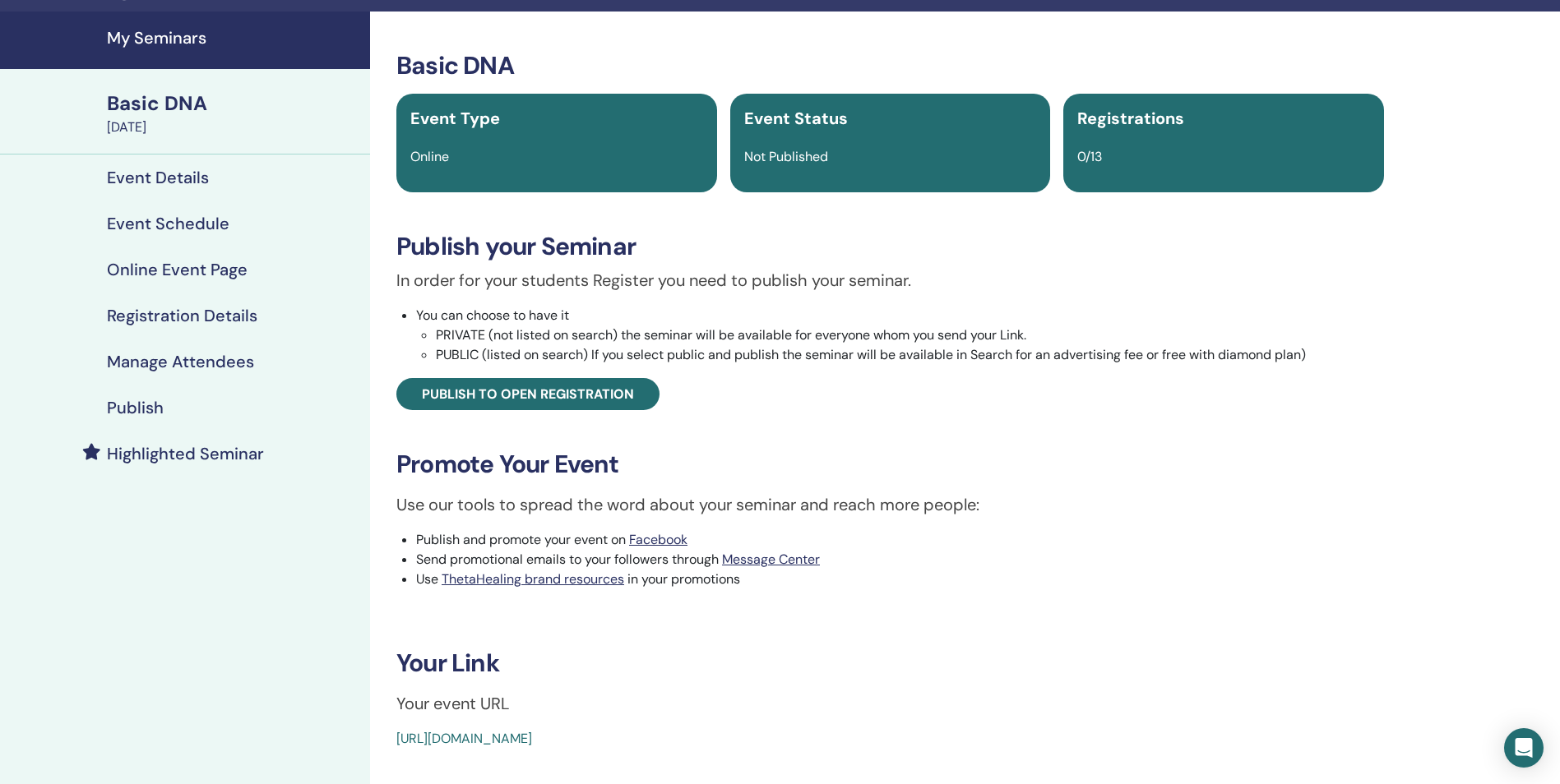
scroll to position [0, 0]
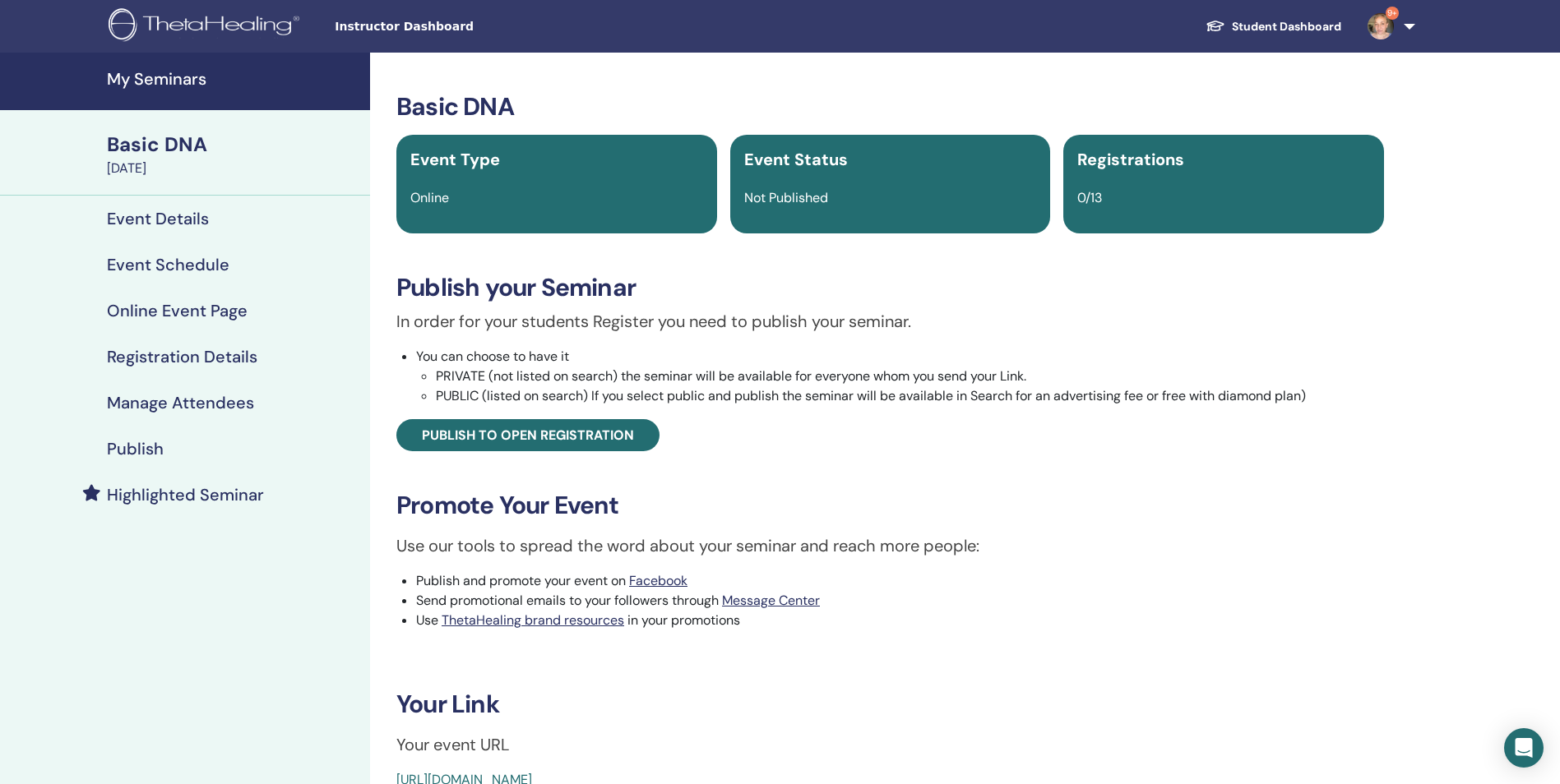
click at [194, 82] on h4 "My Seminars" at bounding box center [233, 79] width 254 height 19
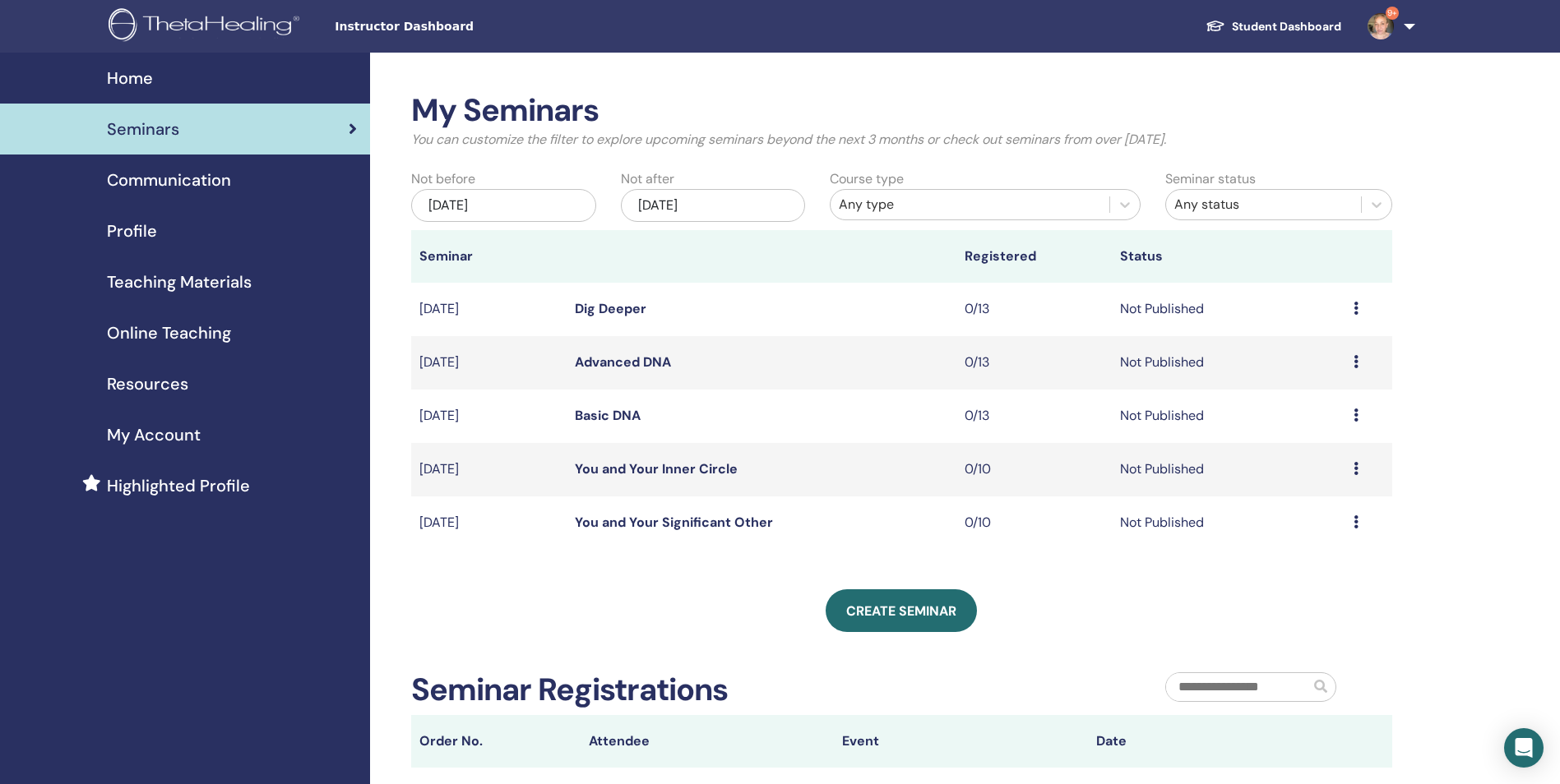
click at [633, 365] on link "Advanced DNA" at bounding box center [622, 362] width 96 height 17
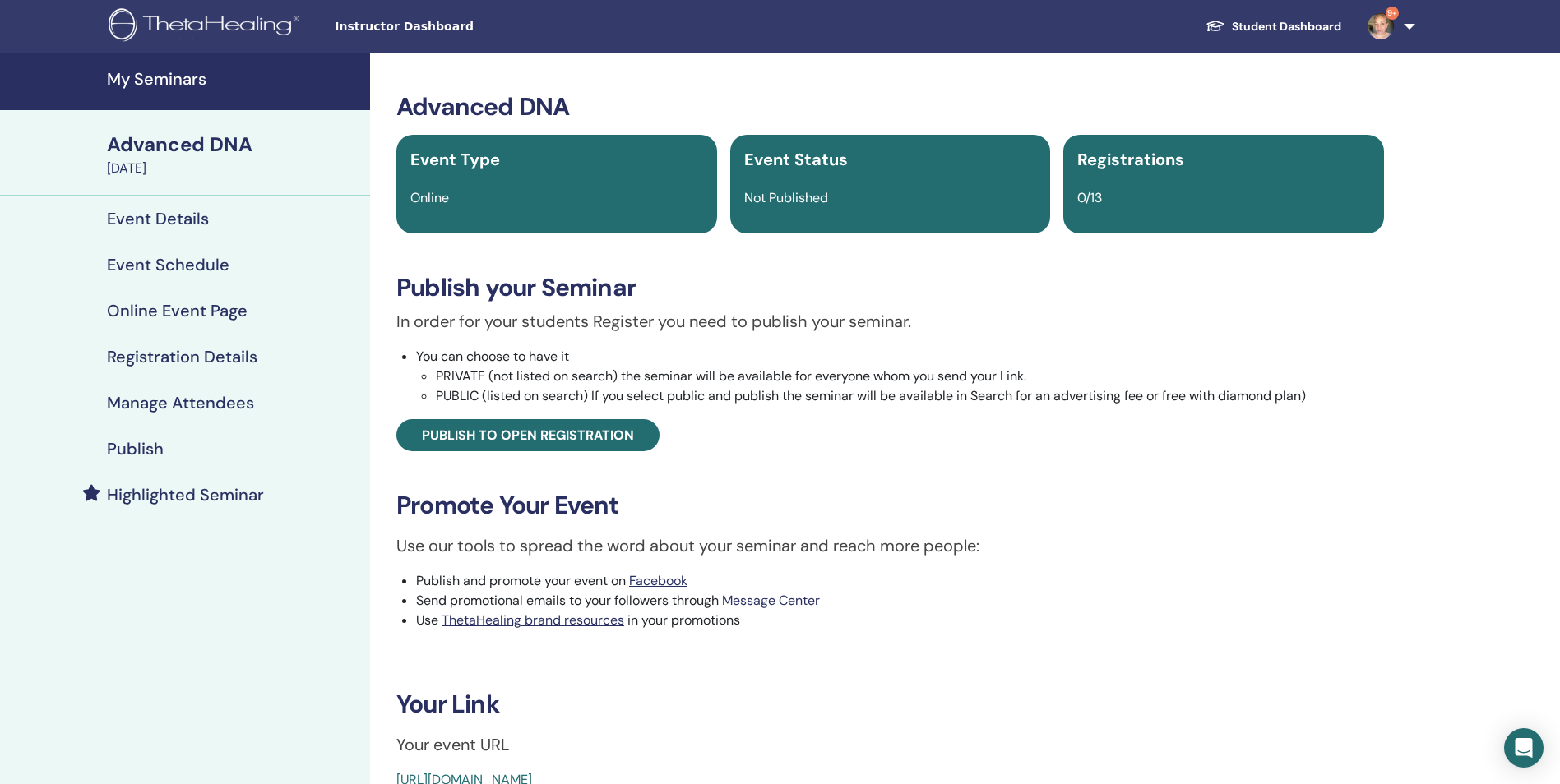
click at [169, 223] on h4 "Event Details" at bounding box center [157, 219] width 102 height 19
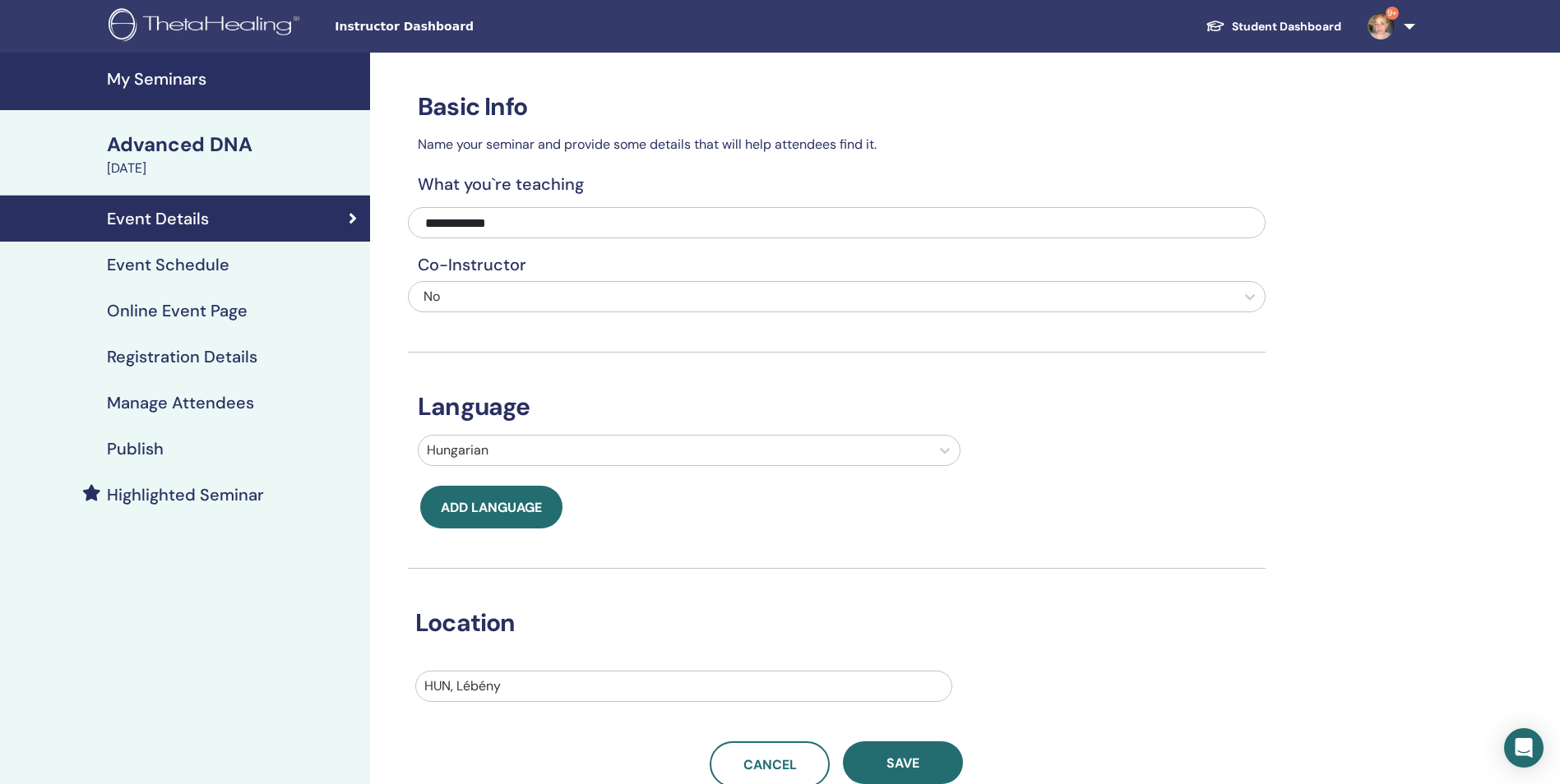
click at [194, 271] on h4 "Event Schedule" at bounding box center [168, 264] width 122 height 19
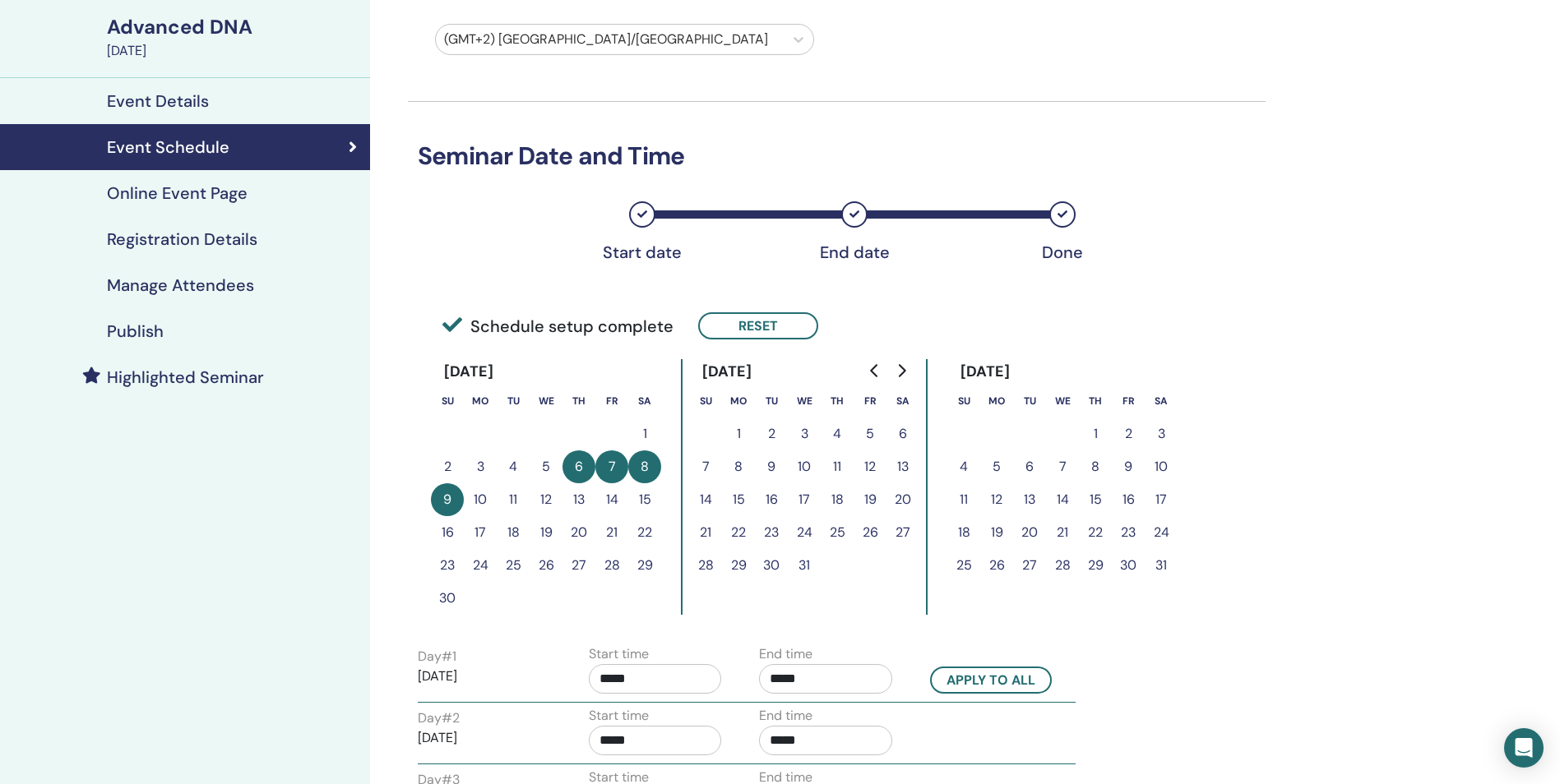
scroll to position [125, 0]
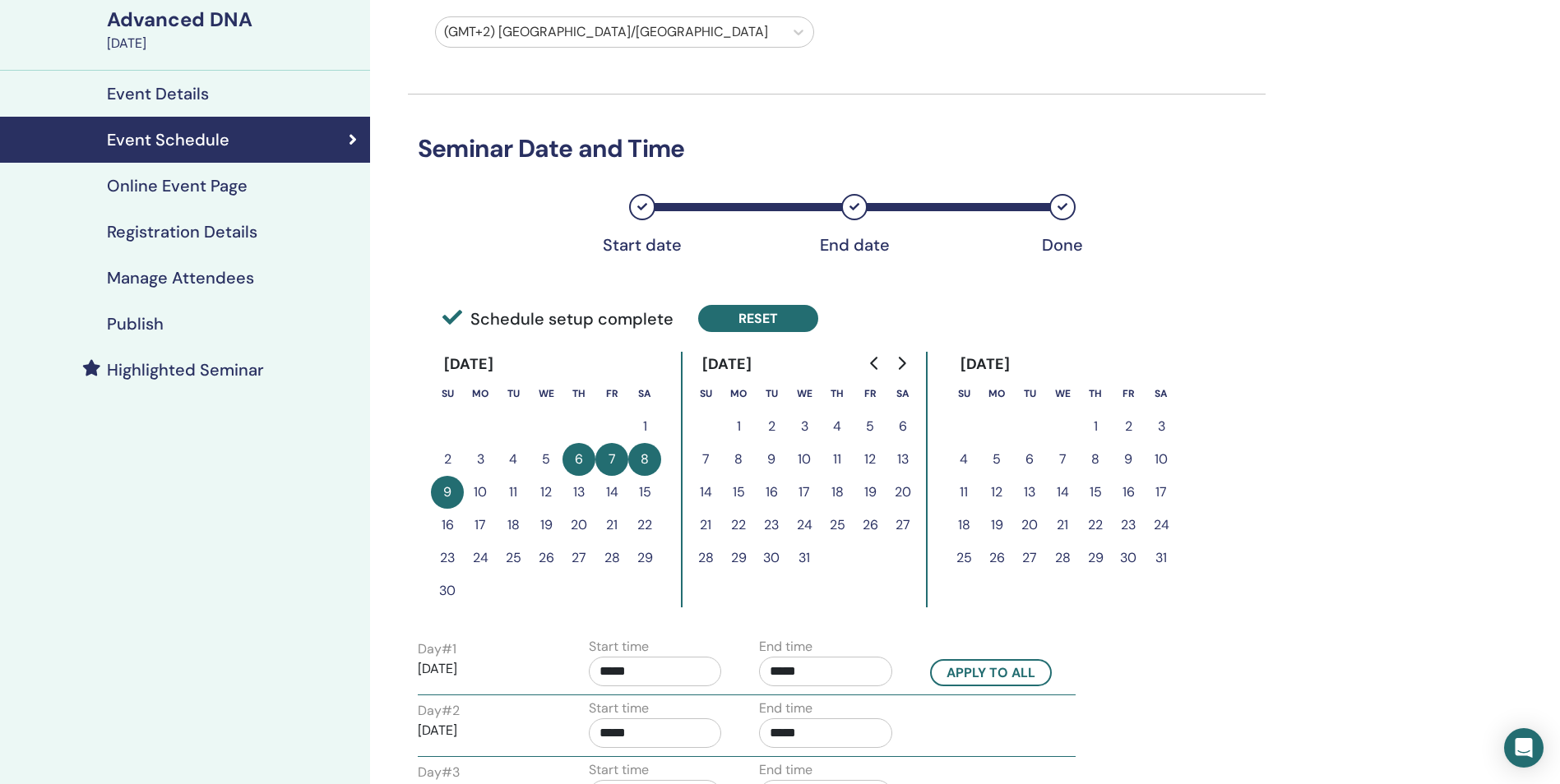
click at [744, 315] on button "Reset" at bounding box center [758, 319] width 121 height 27
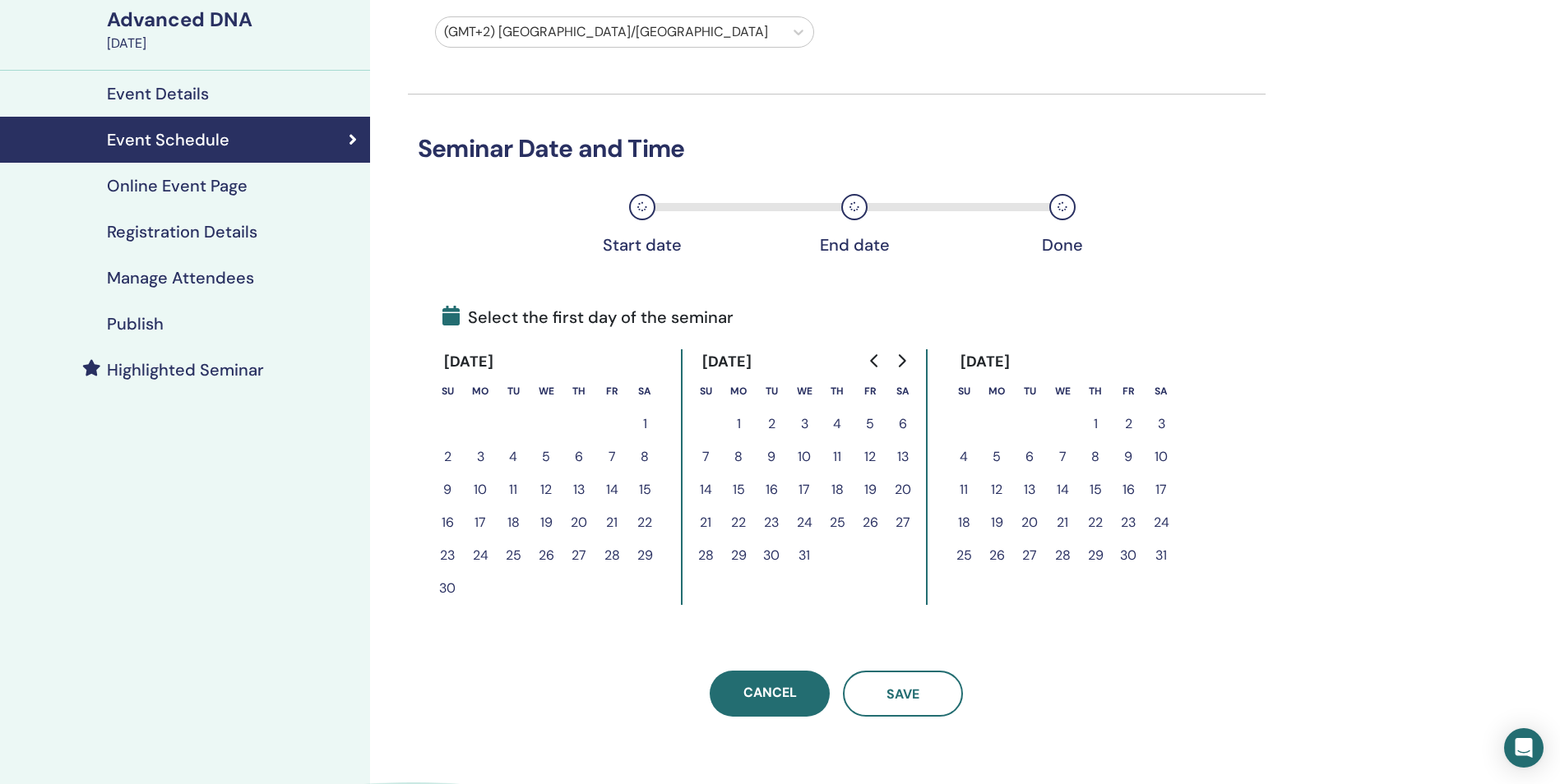
click at [612, 456] on button "7" at bounding box center [611, 457] width 33 height 33
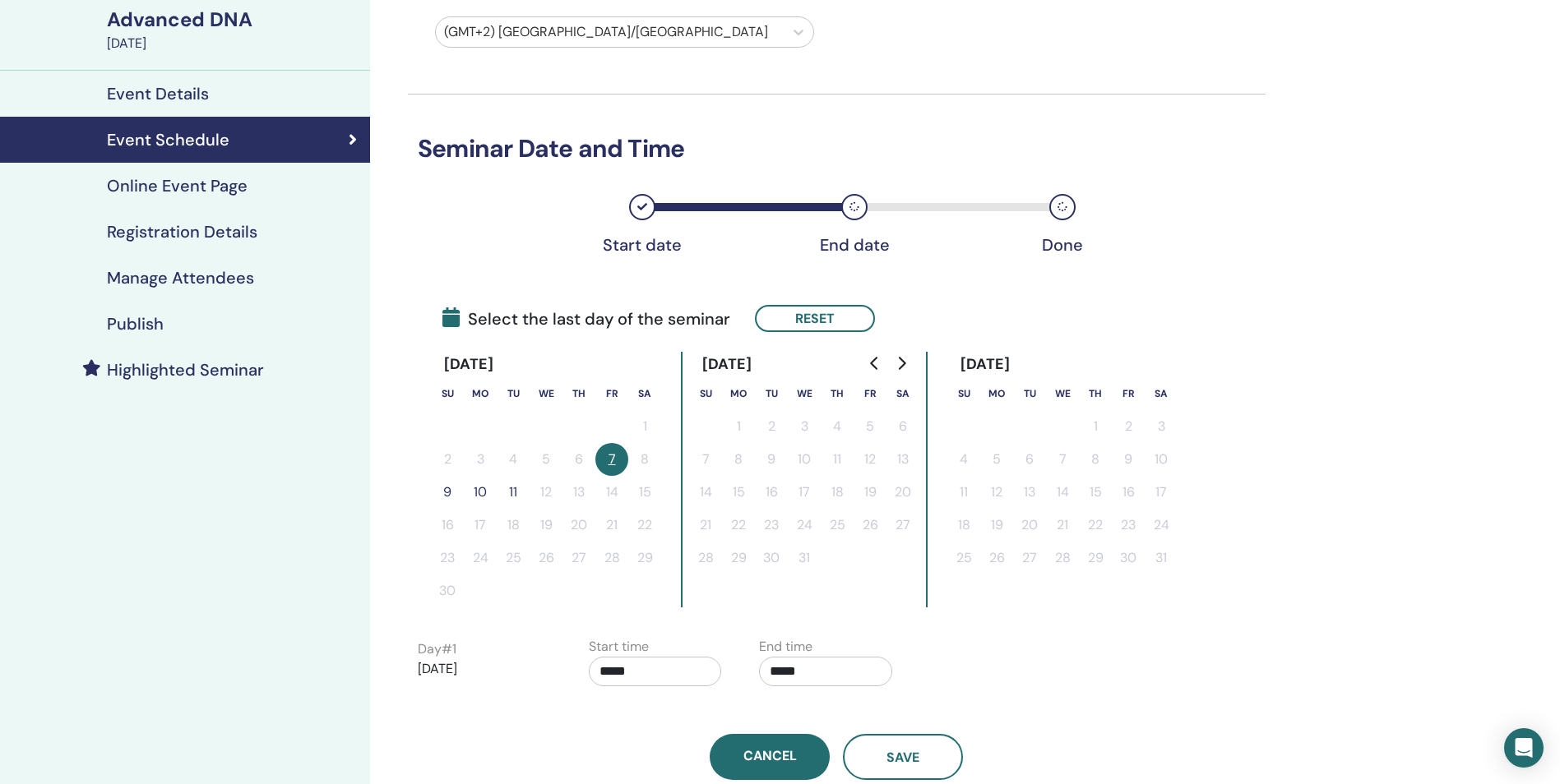
click at [454, 494] on button "9" at bounding box center [447, 493] width 33 height 33
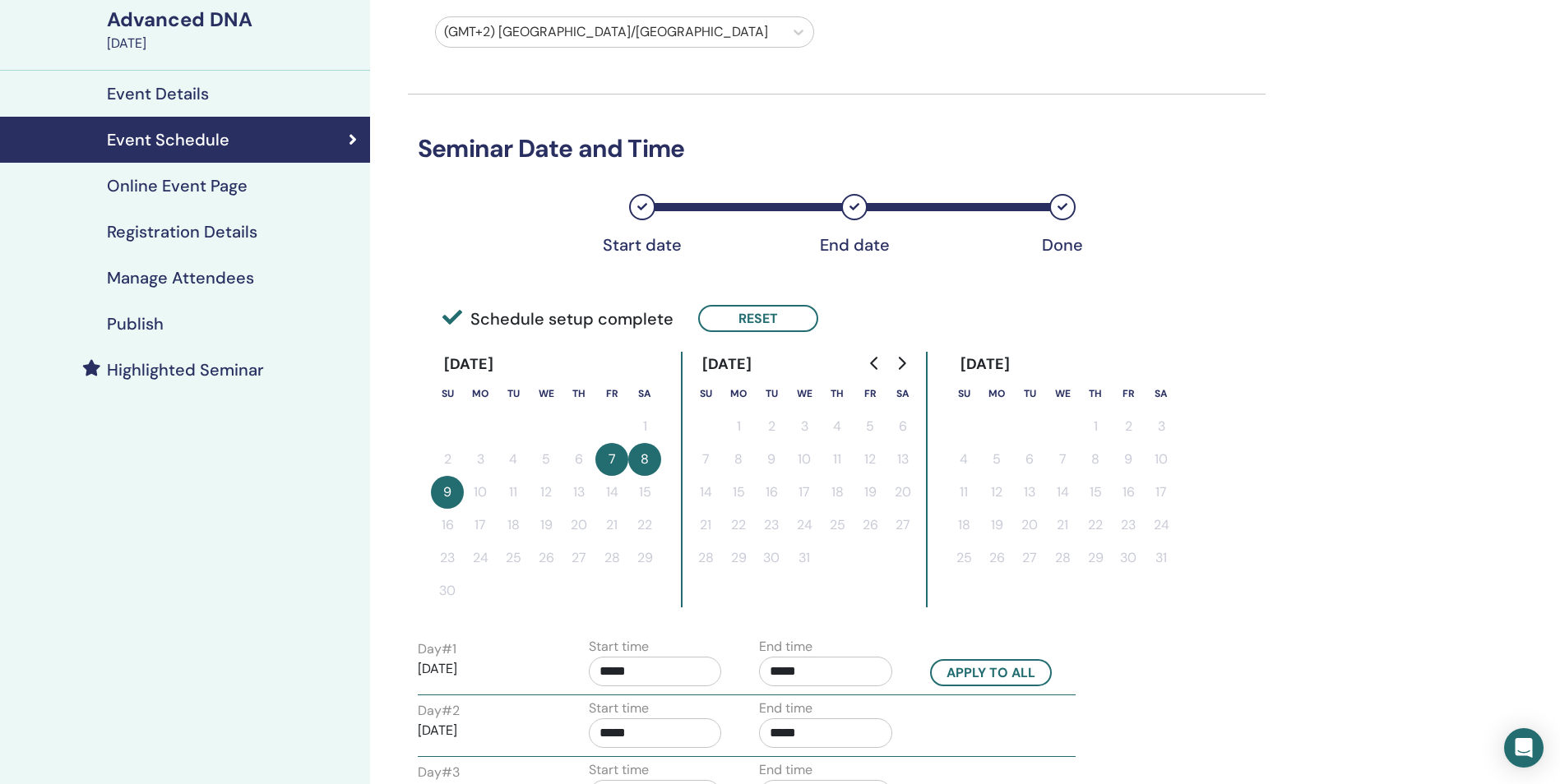
click at [641, 669] on input "*****" at bounding box center [655, 671] width 133 height 29
click at [681, 616] on span "▼" at bounding box center [673, 620] width 33 height 33
click at [706, 570] on span "▲" at bounding box center [710, 570] width 33 height 33
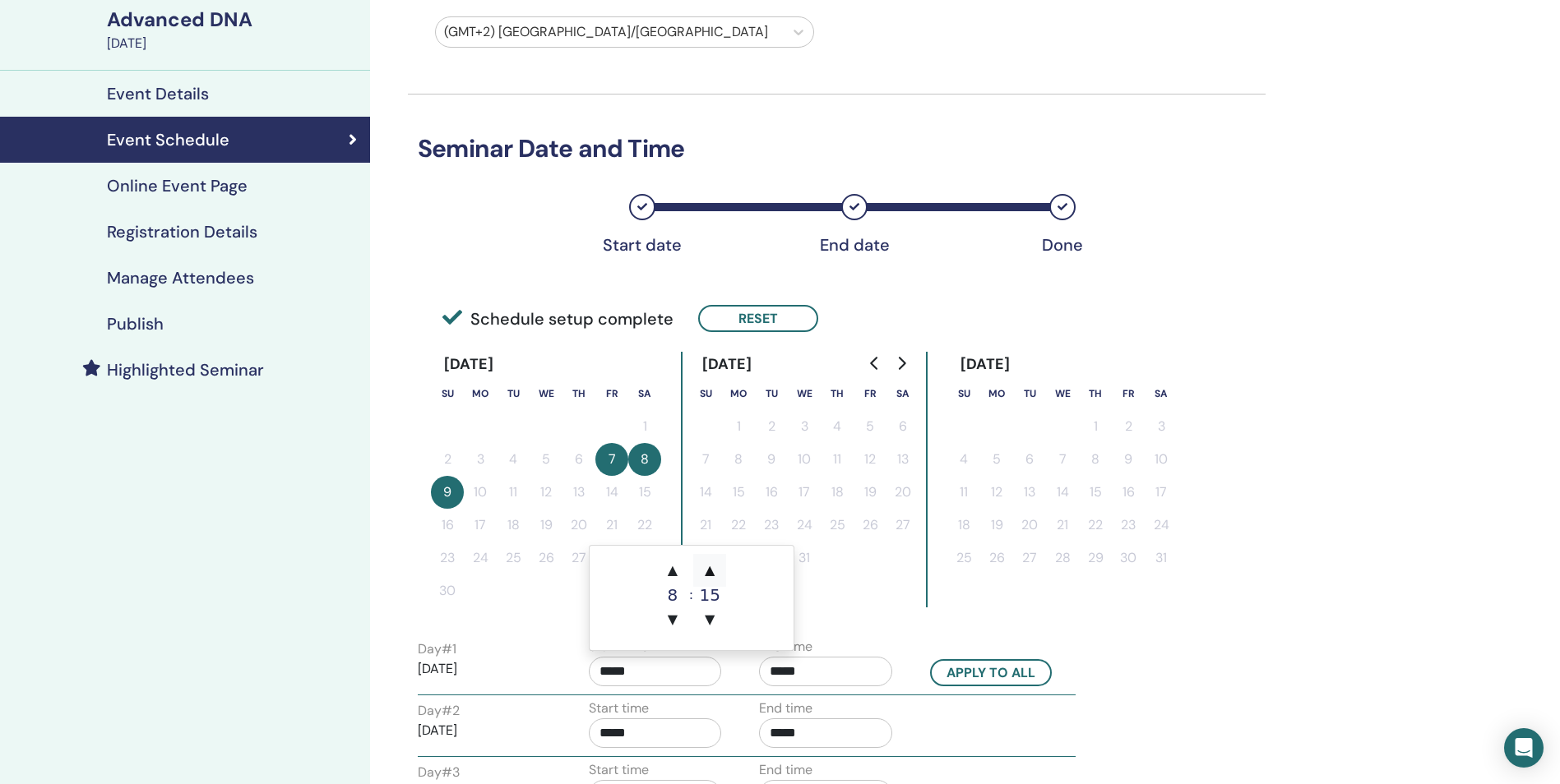
click at [706, 570] on span "▲" at bounding box center [710, 570] width 33 height 33
type input "*****"
click at [949, 675] on button "Apply to all" at bounding box center [990, 672] width 121 height 27
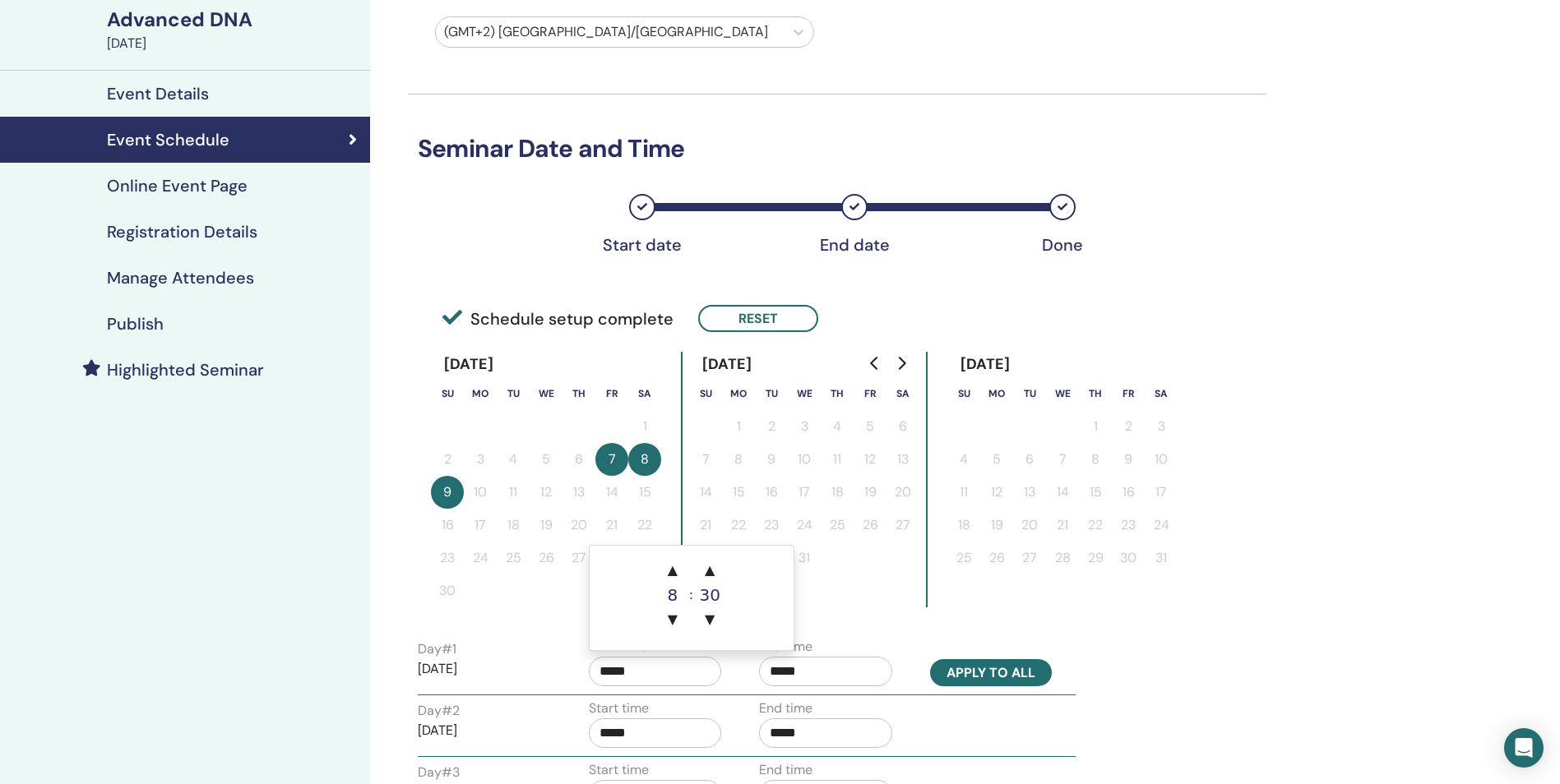
type input "*****"
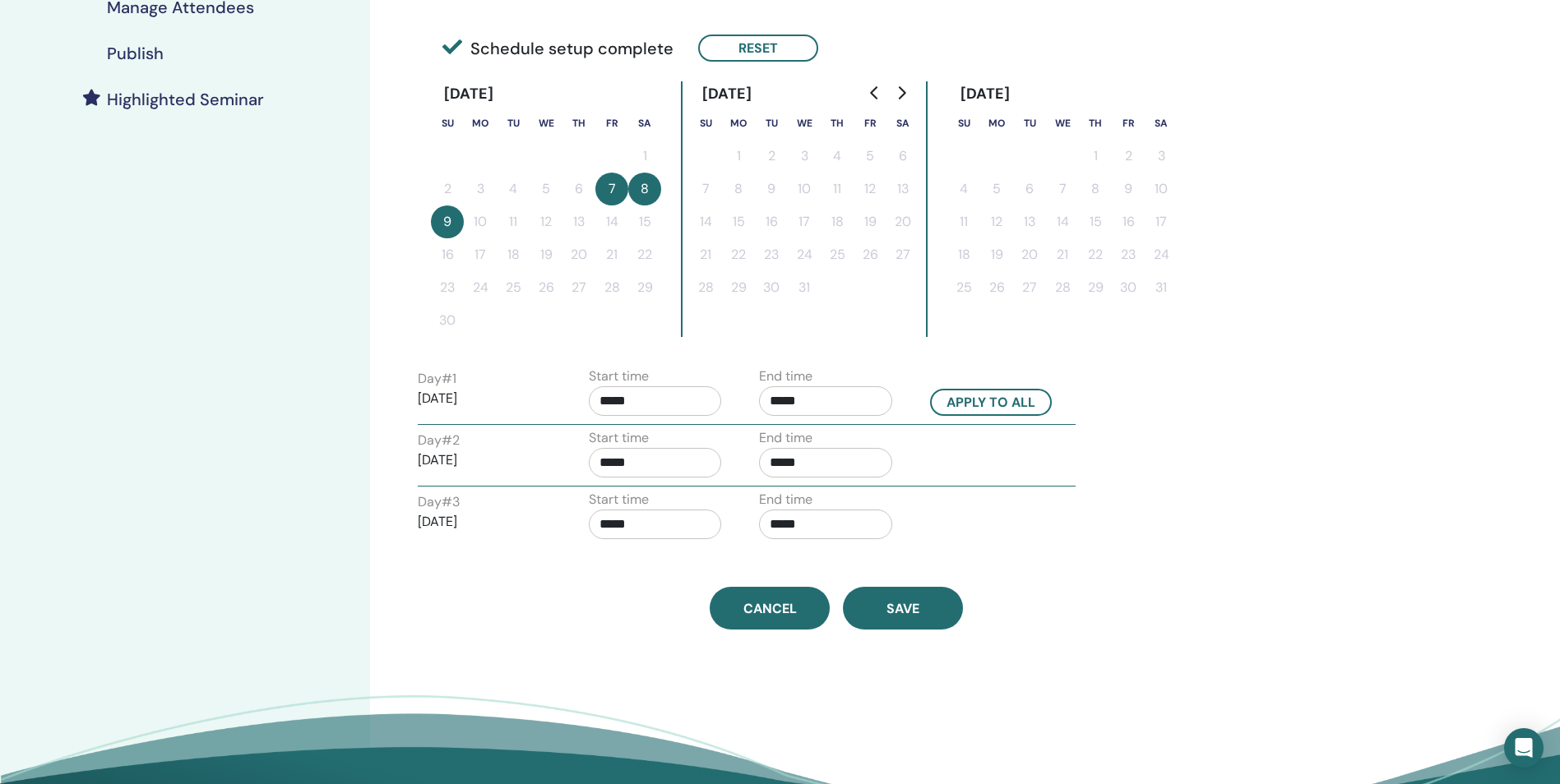
scroll to position [397, 0]
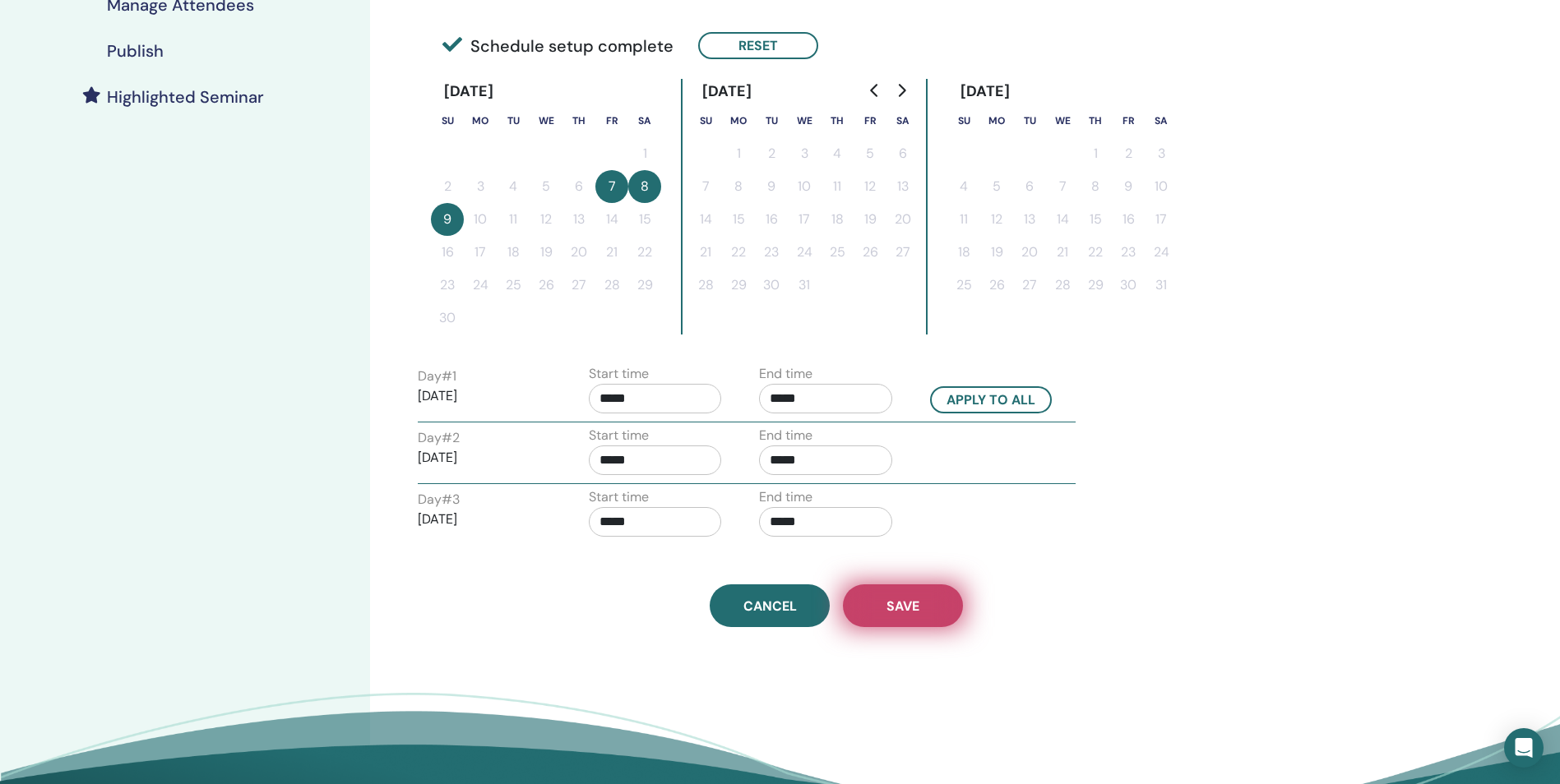
click at [900, 619] on button "Save" at bounding box center [903, 605] width 121 height 43
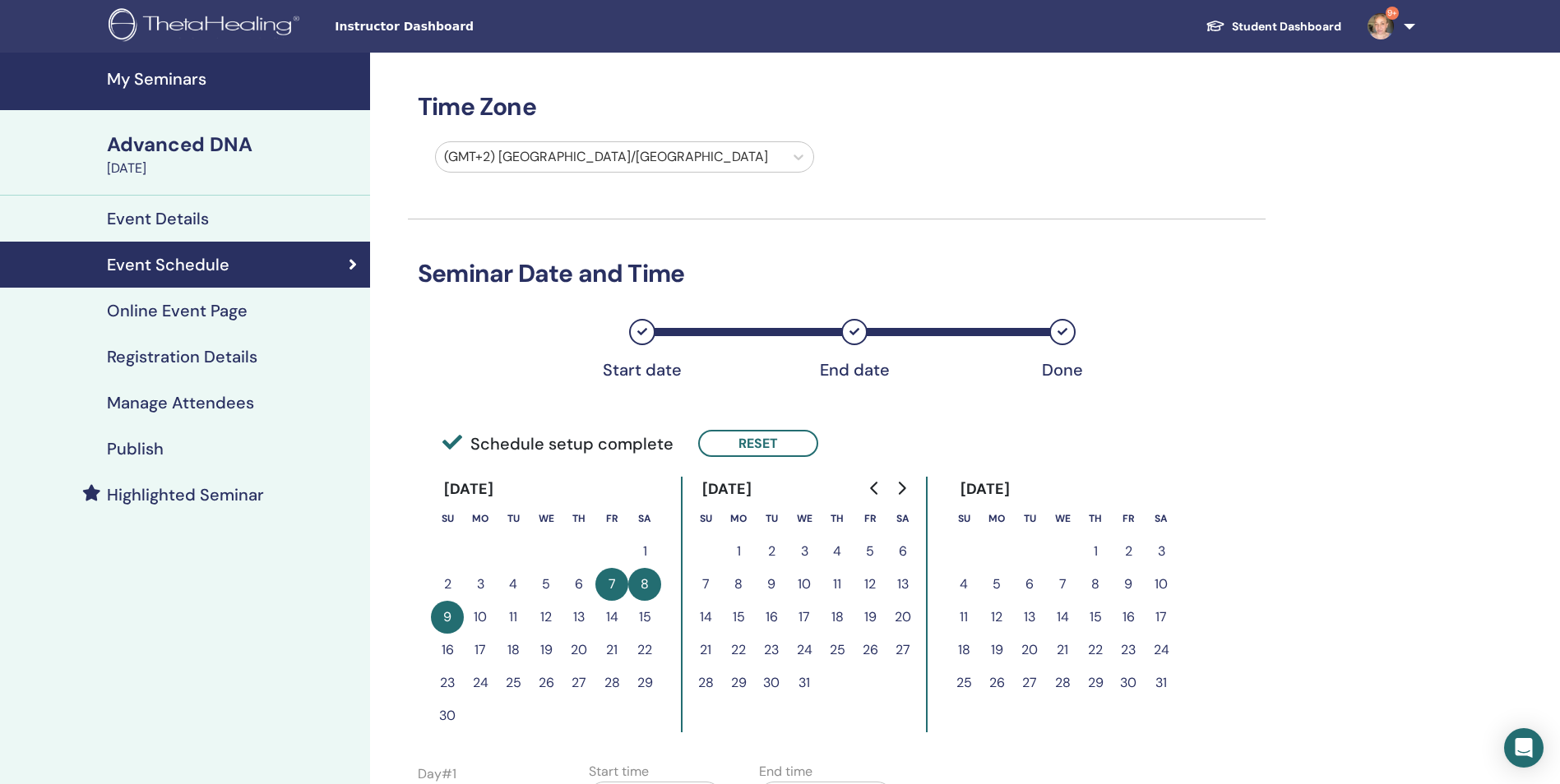
click at [191, 76] on h4 "My Seminars" at bounding box center [233, 79] width 254 height 19
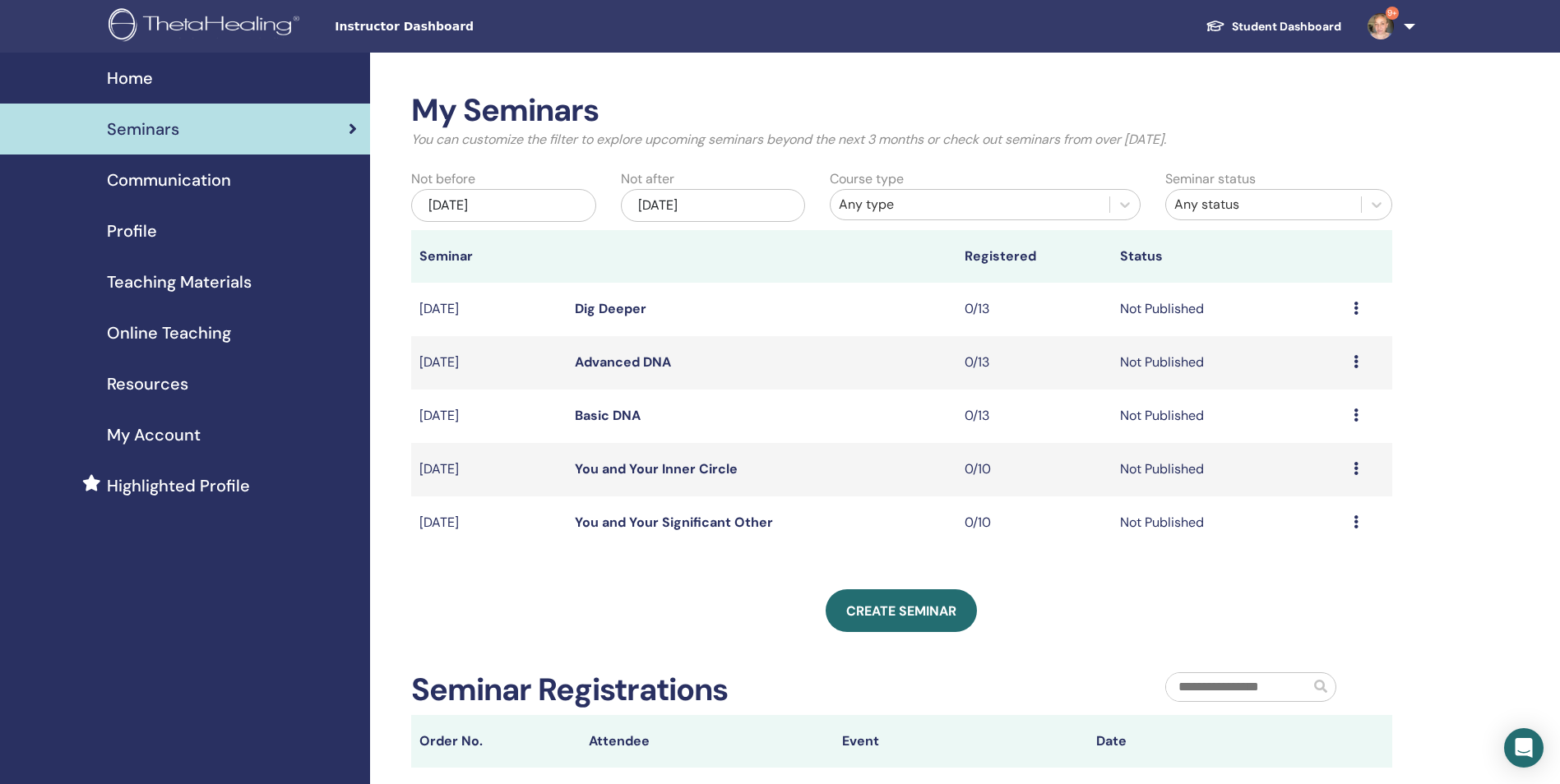
click at [621, 420] on link "Basic DNA" at bounding box center [607, 416] width 66 height 17
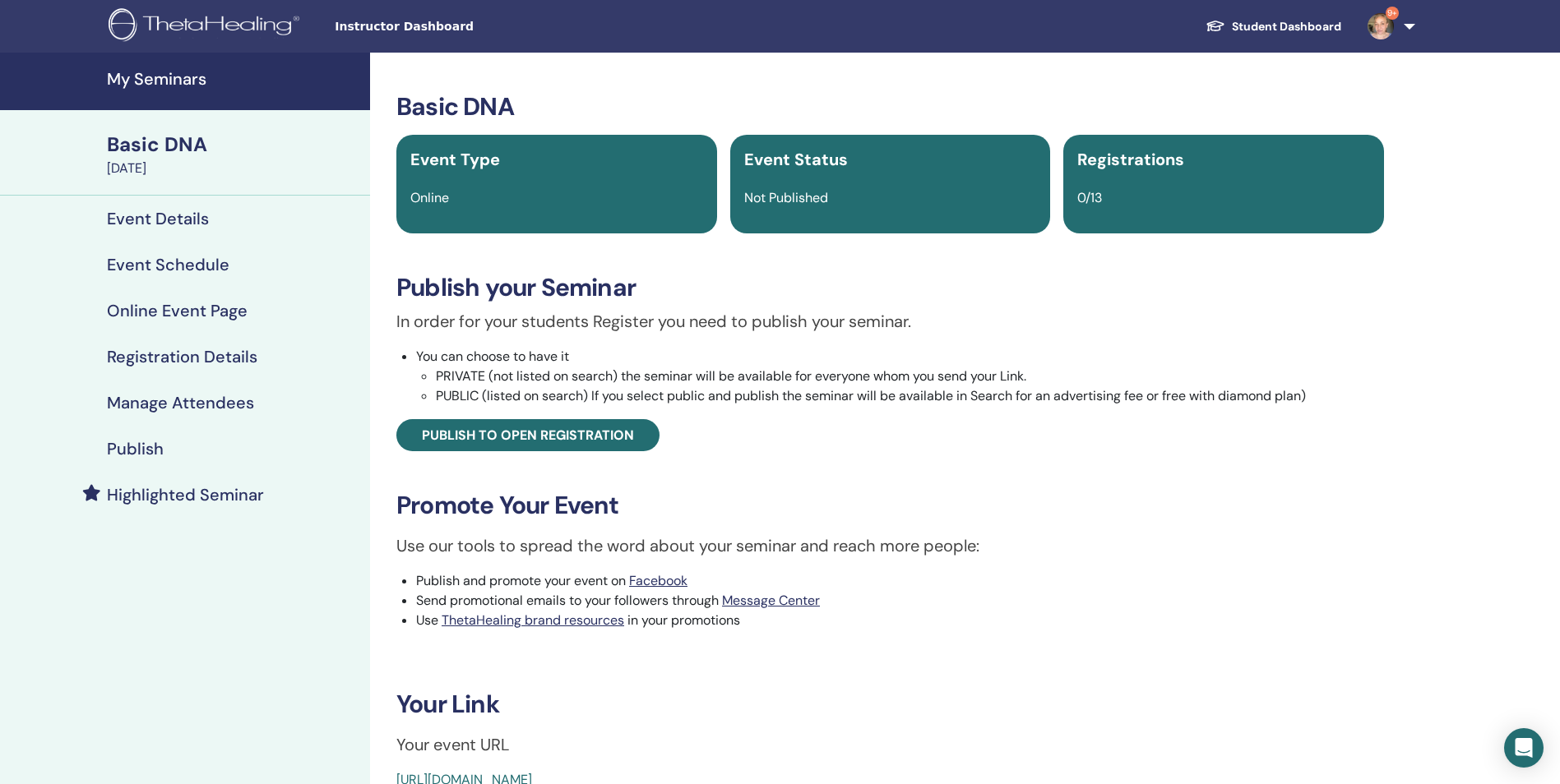
click at [145, 444] on h4 "Publish" at bounding box center [135, 449] width 56 height 19
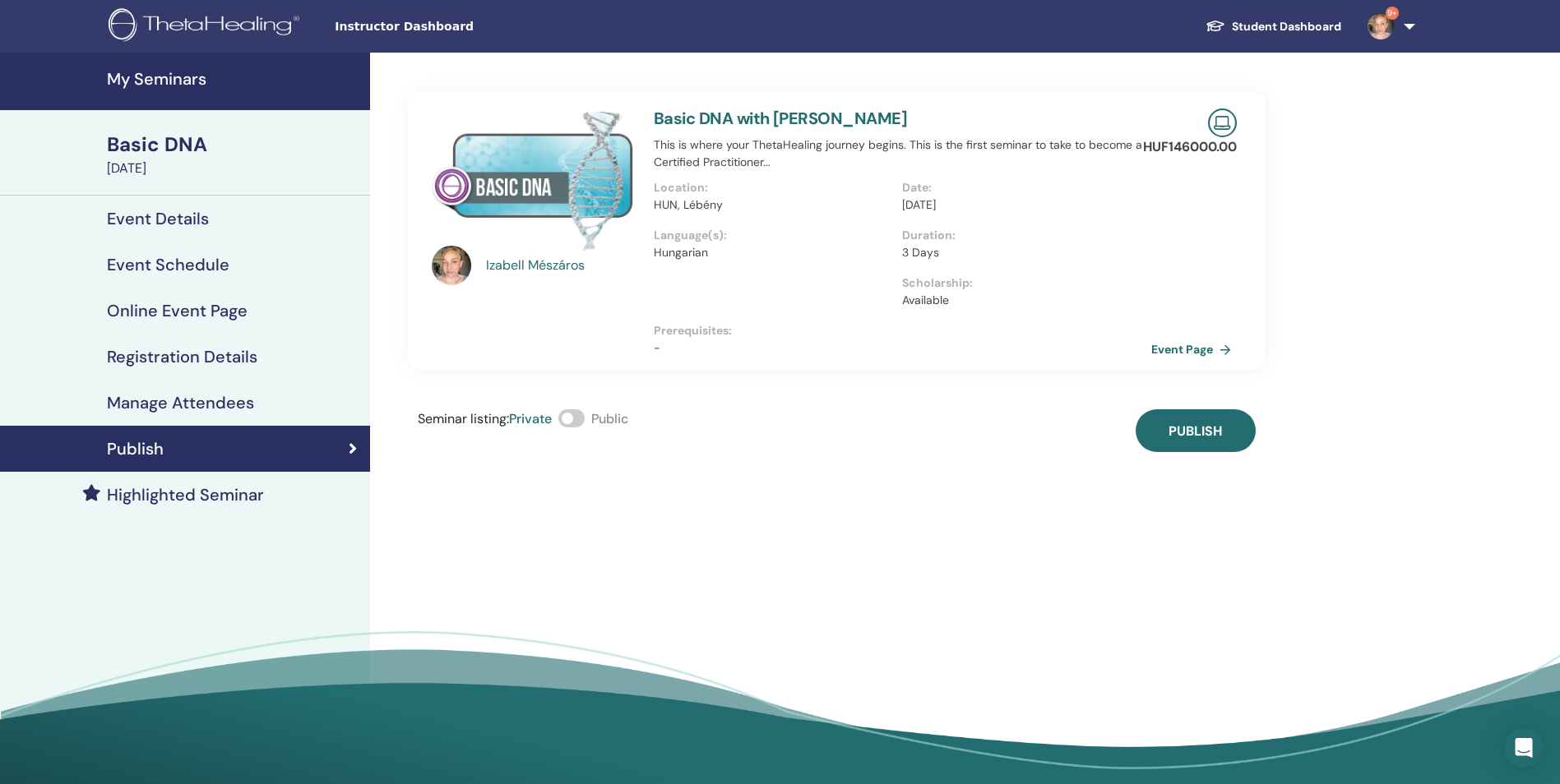
click at [572, 418] on span at bounding box center [571, 418] width 26 height 18
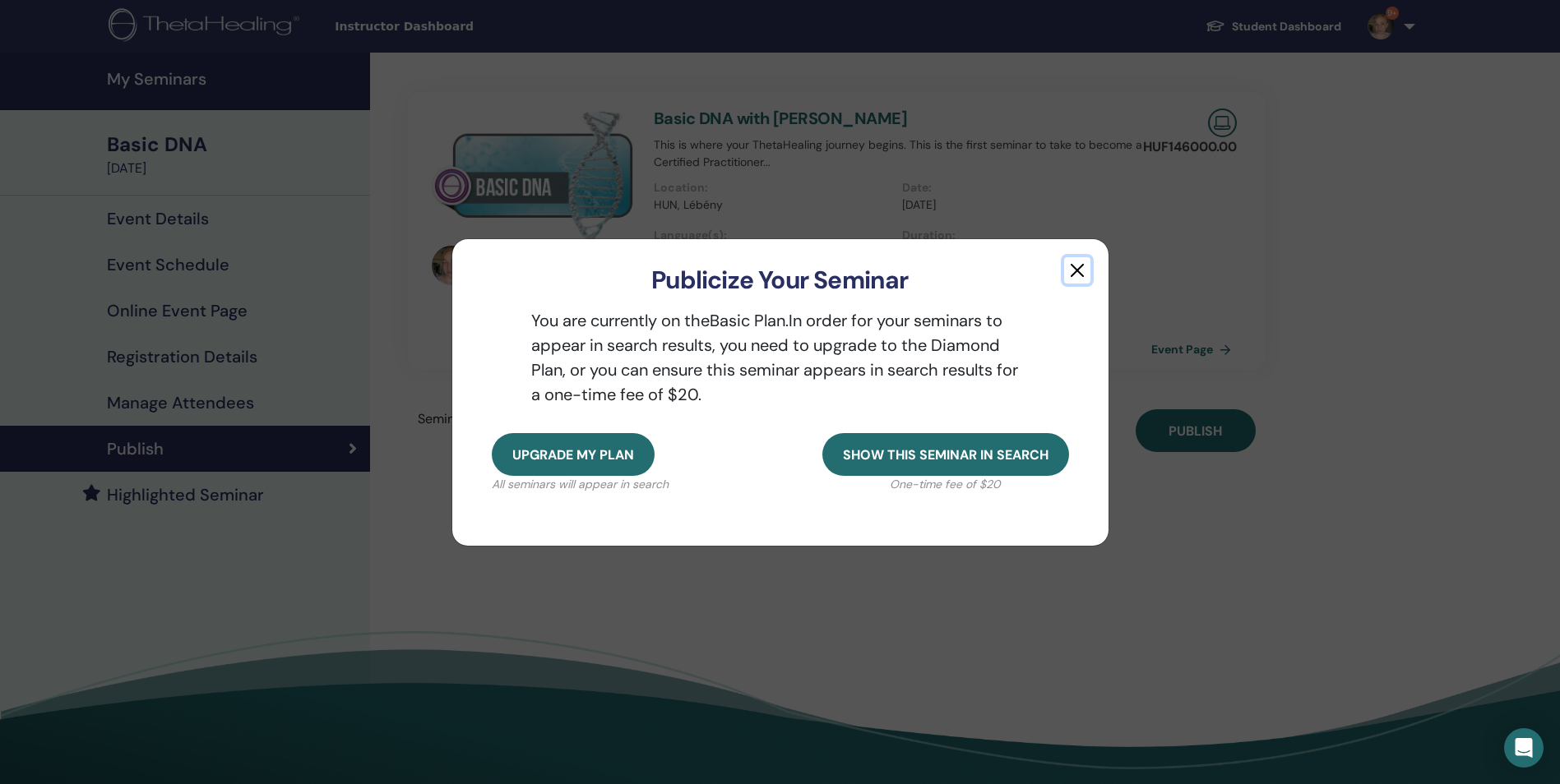
click at [1075, 275] on button "button" at bounding box center [1077, 270] width 26 height 26
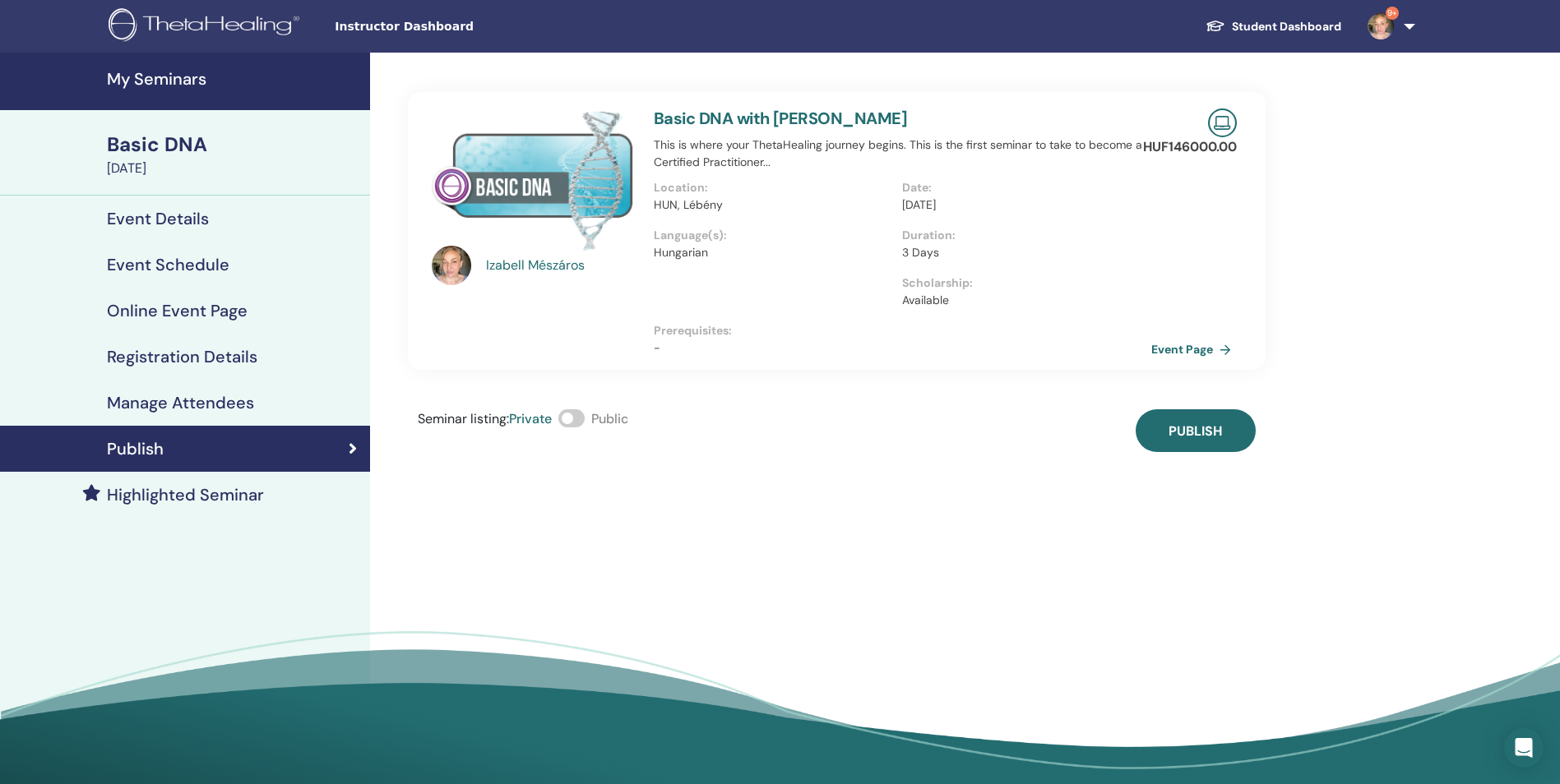
click at [427, 28] on span "Instructor Dashboard" at bounding box center [458, 27] width 247 height 17
click at [1415, 24] on link "9+" at bounding box center [1387, 26] width 67 height 52
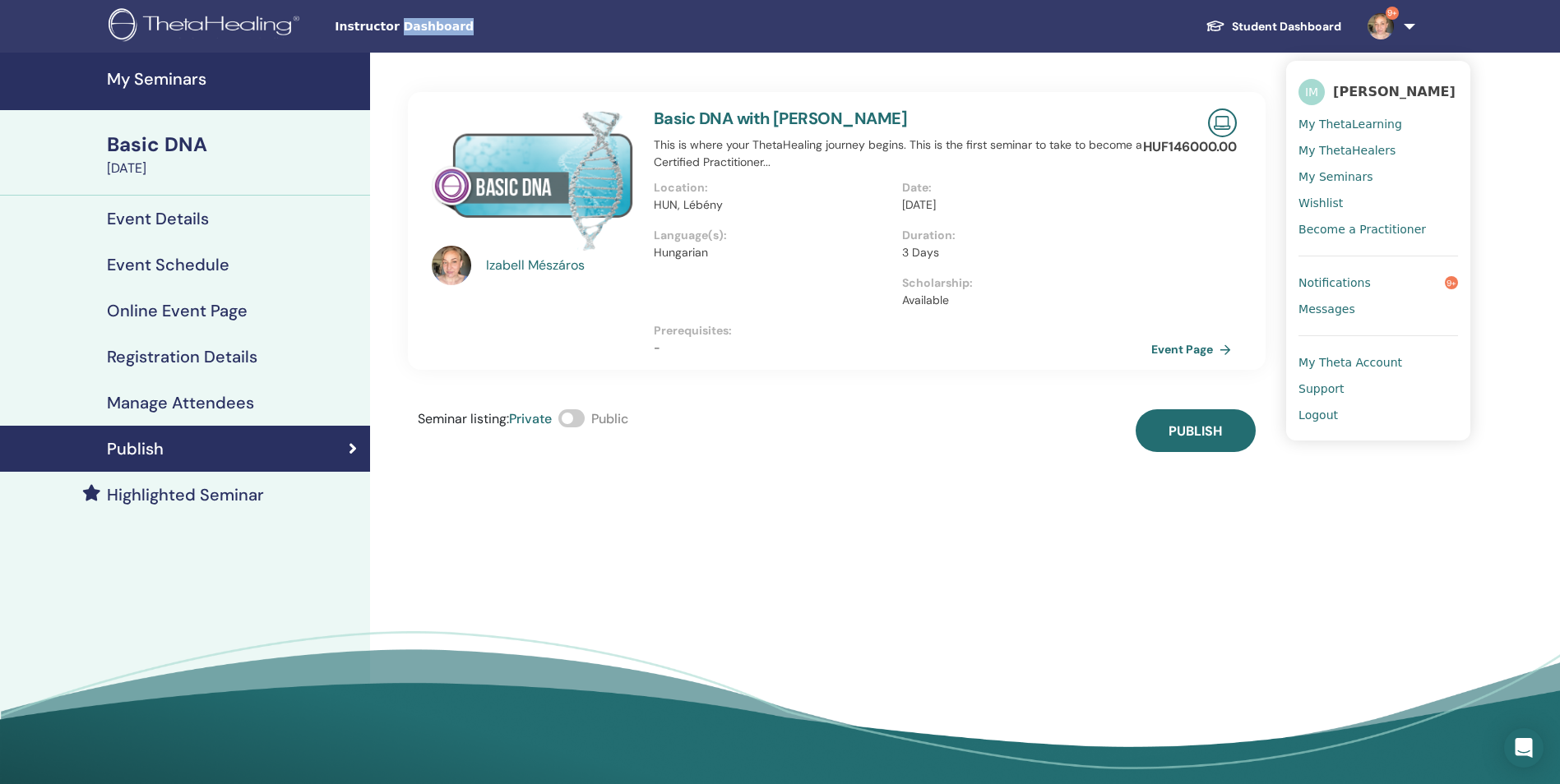
click at [1351, 184] on span "My Seminars" at bounding box center [1335, 176] width 74 height 15
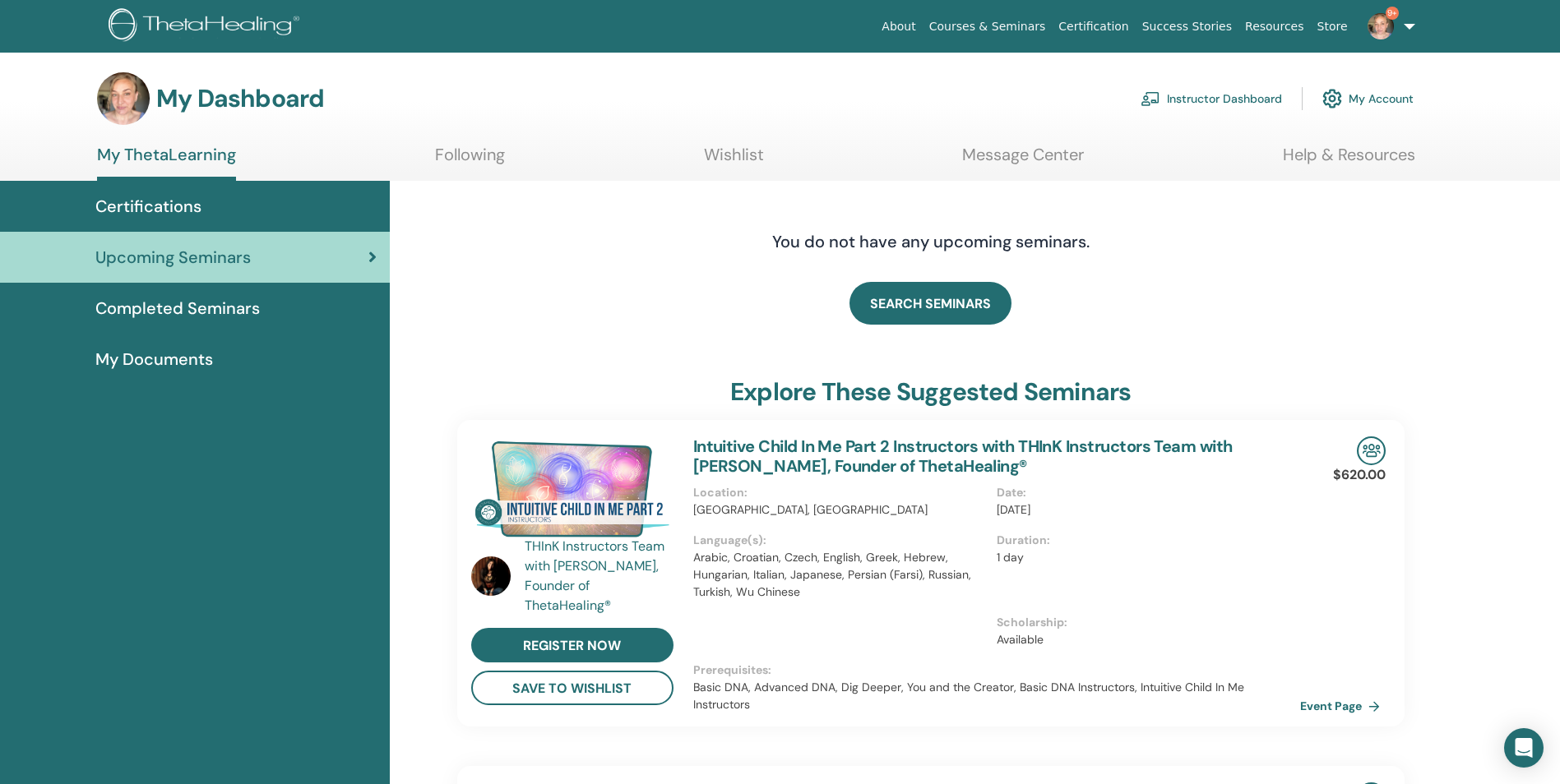
click at [1208, 101] on link "Instructor Dashboard" at bounding box center [1211, 98] width 142 height 36
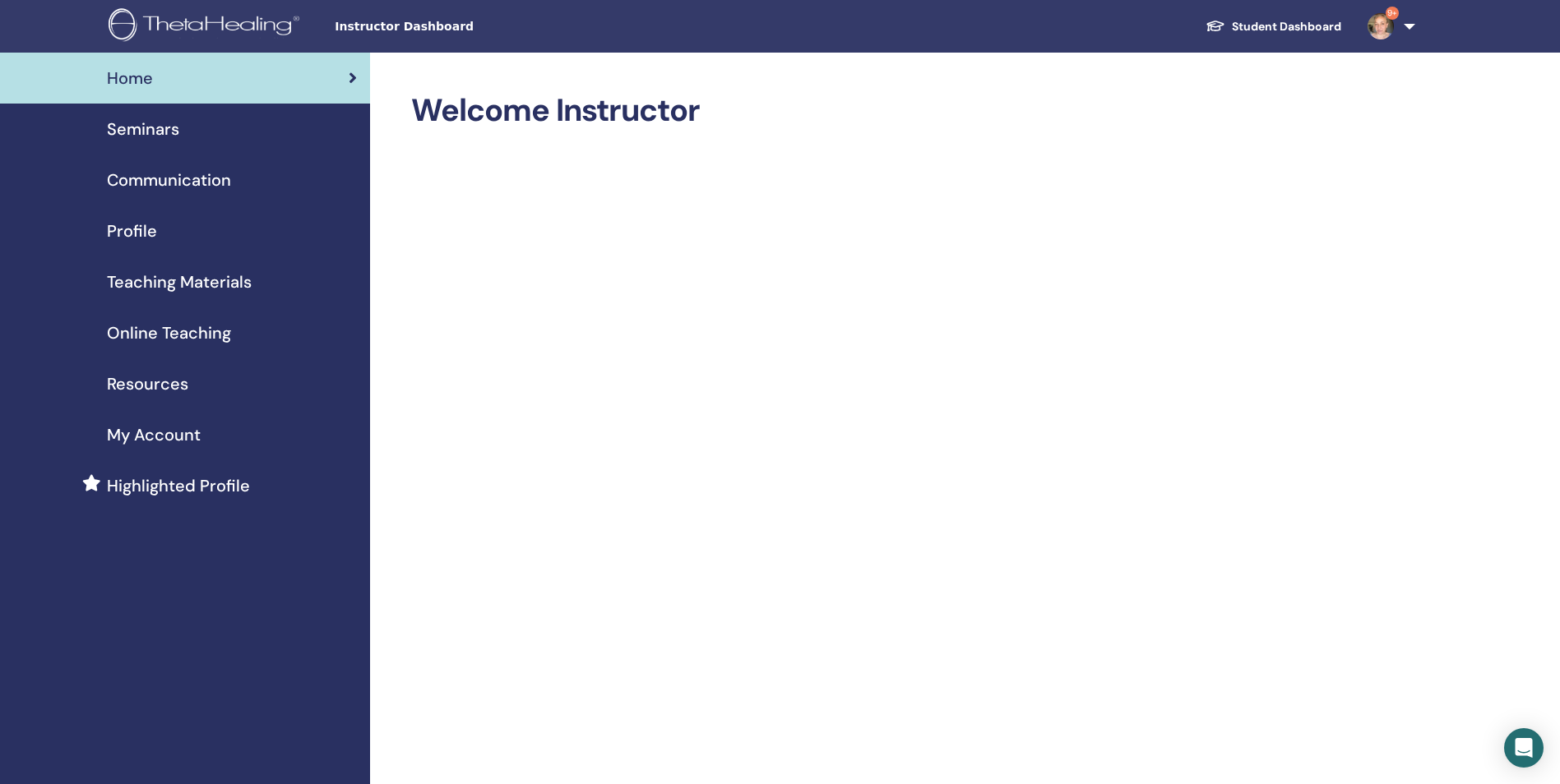
click at [137, 232] on span "Profile" at bounding box center [132, 230] width 51 height 24
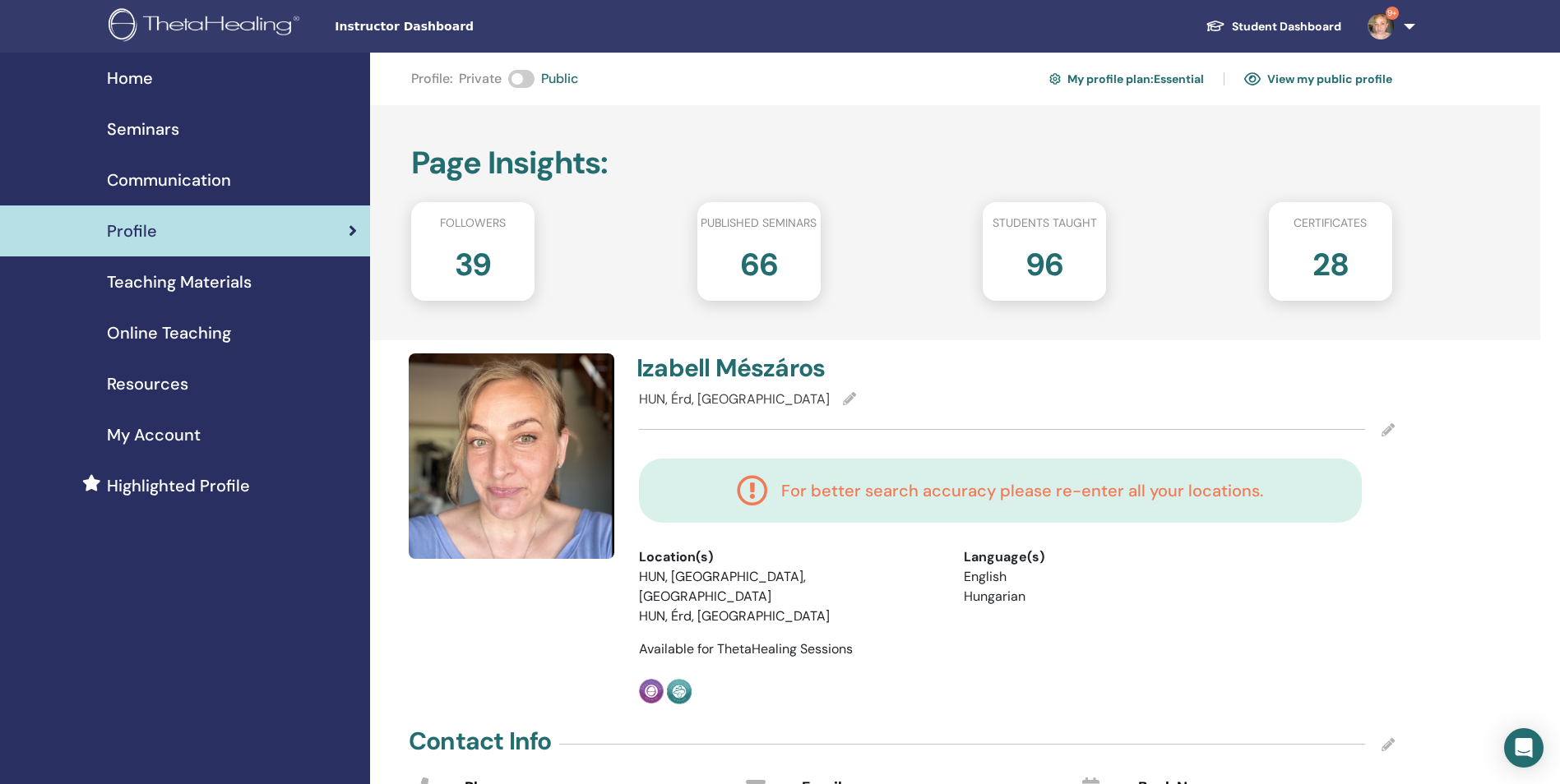
click at [163, 129] on span "Seminars" at bounding box center [143, 128] width 72 height 24
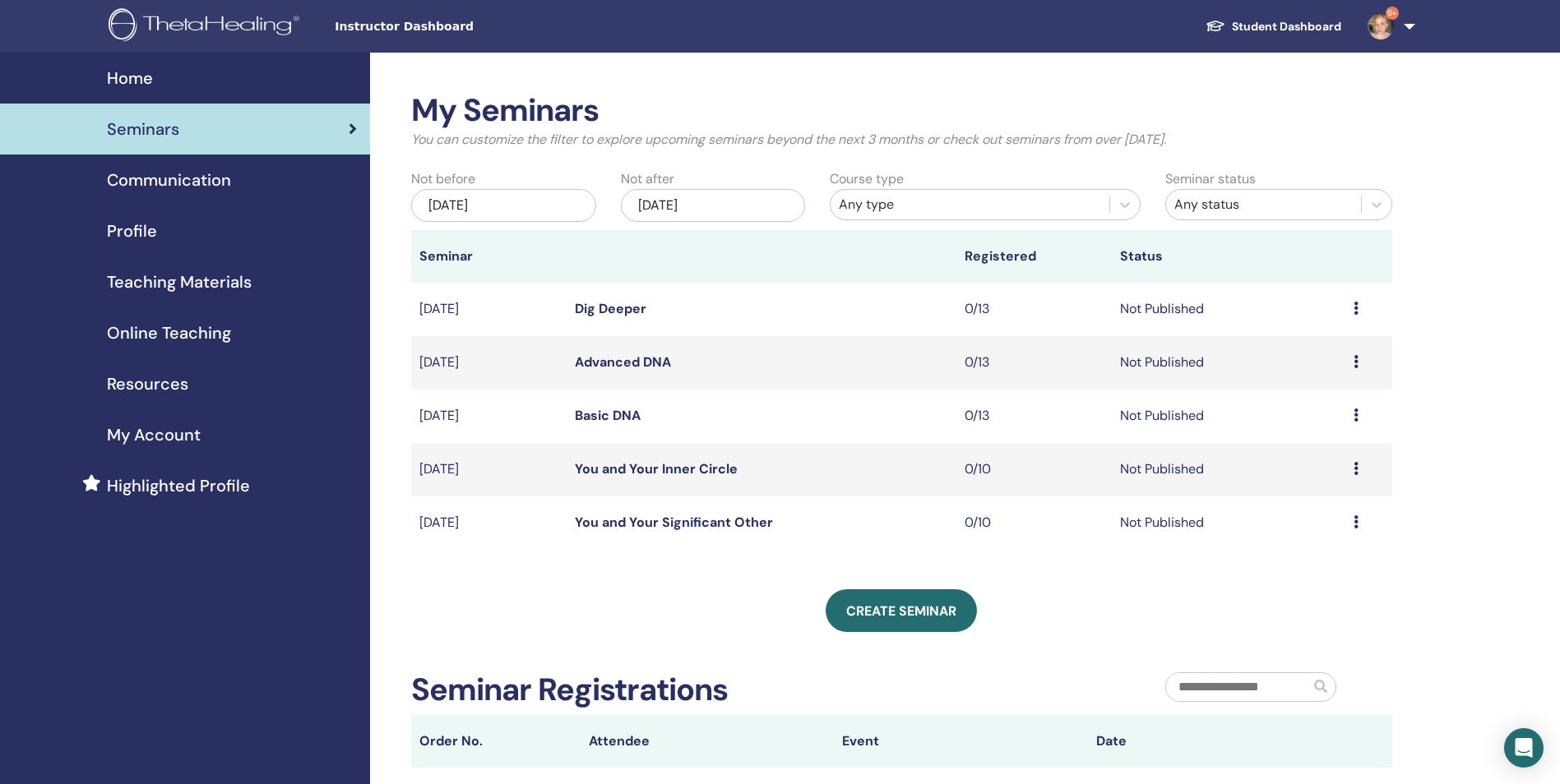
click at [163, 436] on span "My Account" at bounding box center [154, 434] width 93 height 24
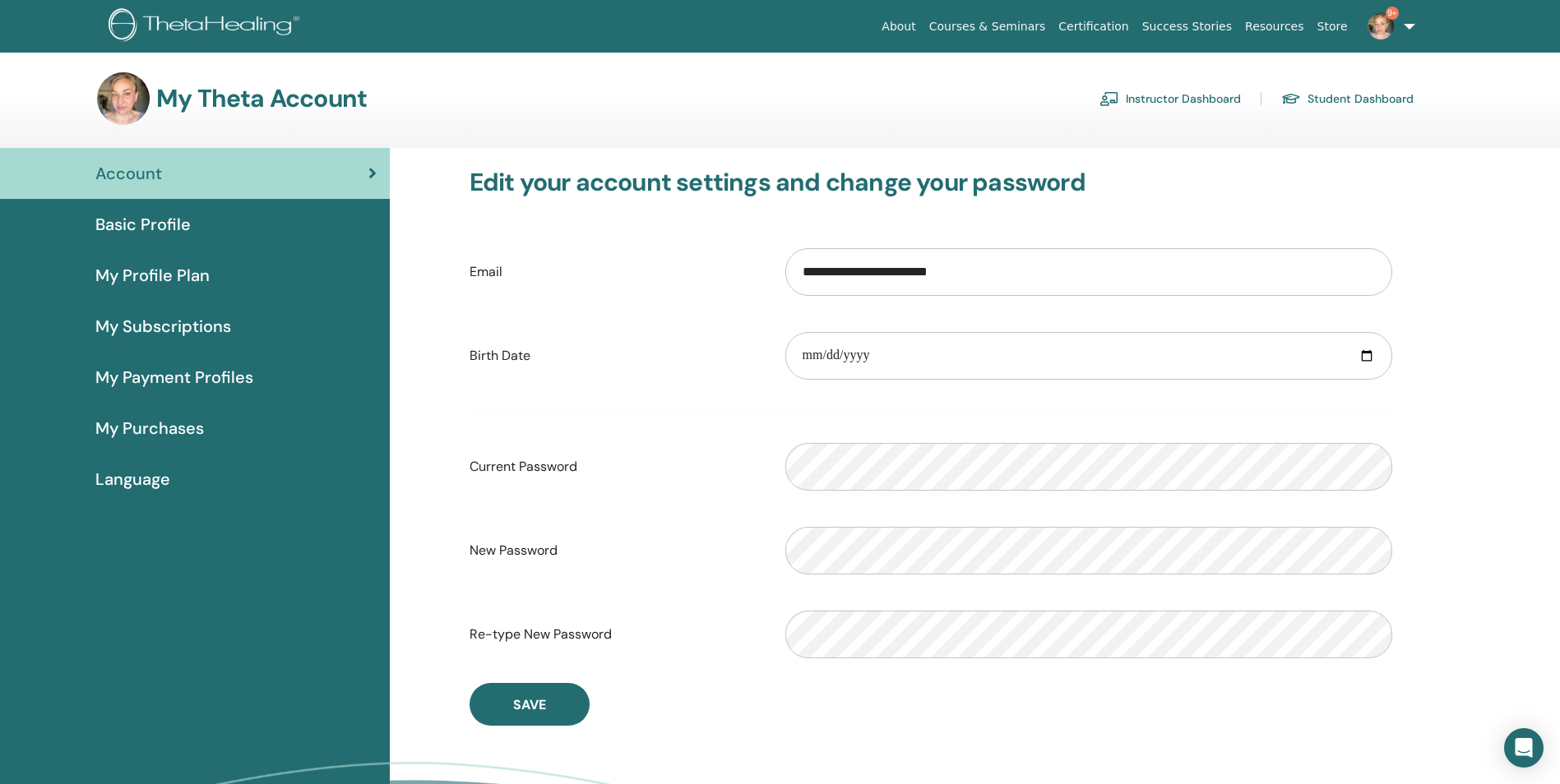
click at [181, 377] on span "My Payment Profiles" at bounding box center [174, 377] width 157 height 24
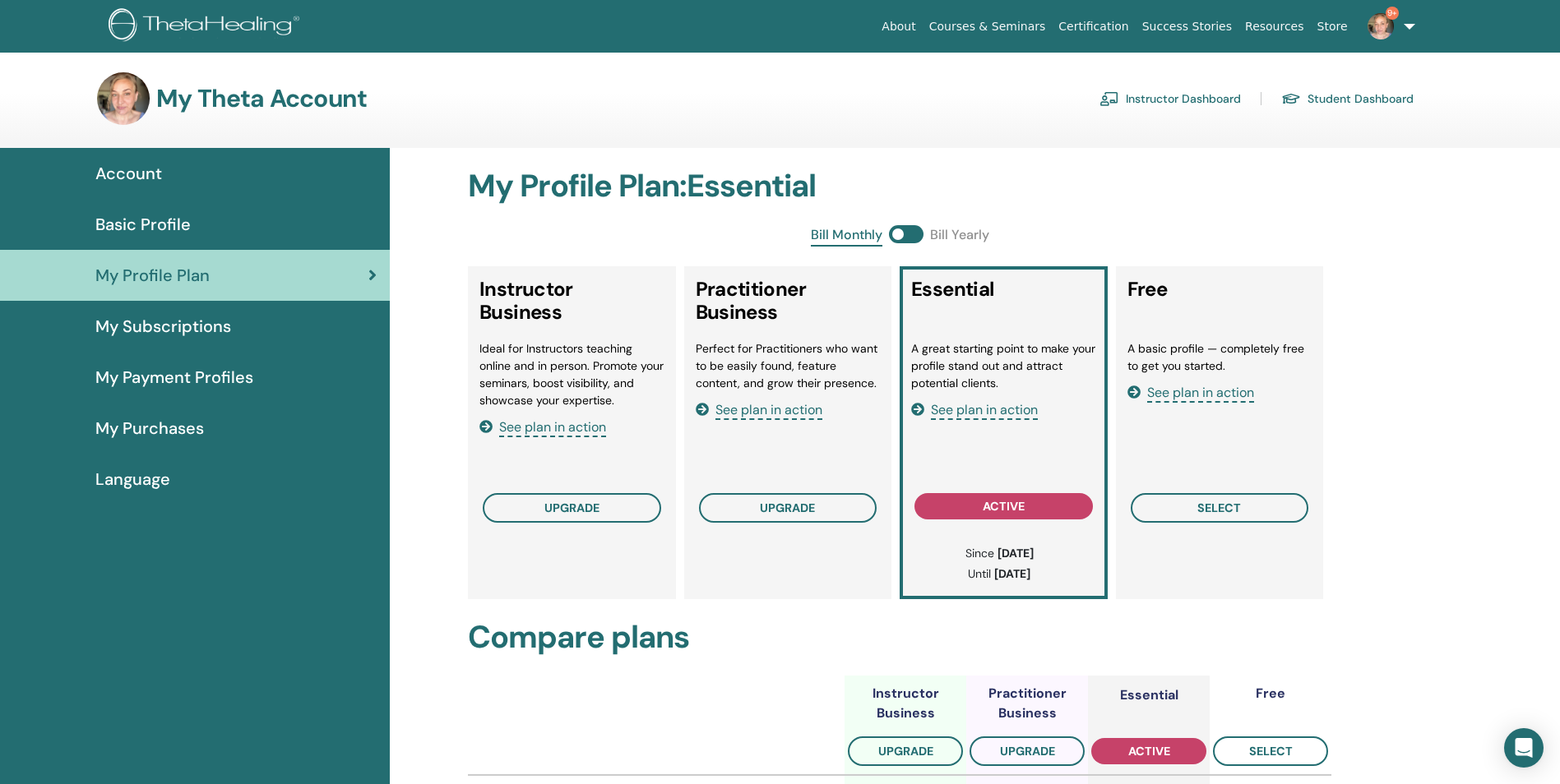
click at [1026, 408] on span "See plan in action" at bounding box center [985, 410] width 107 height 18
click at [1152, 96] on link "Instructor Dashboard" at bounding box center [1170, 98] width 142 height 26
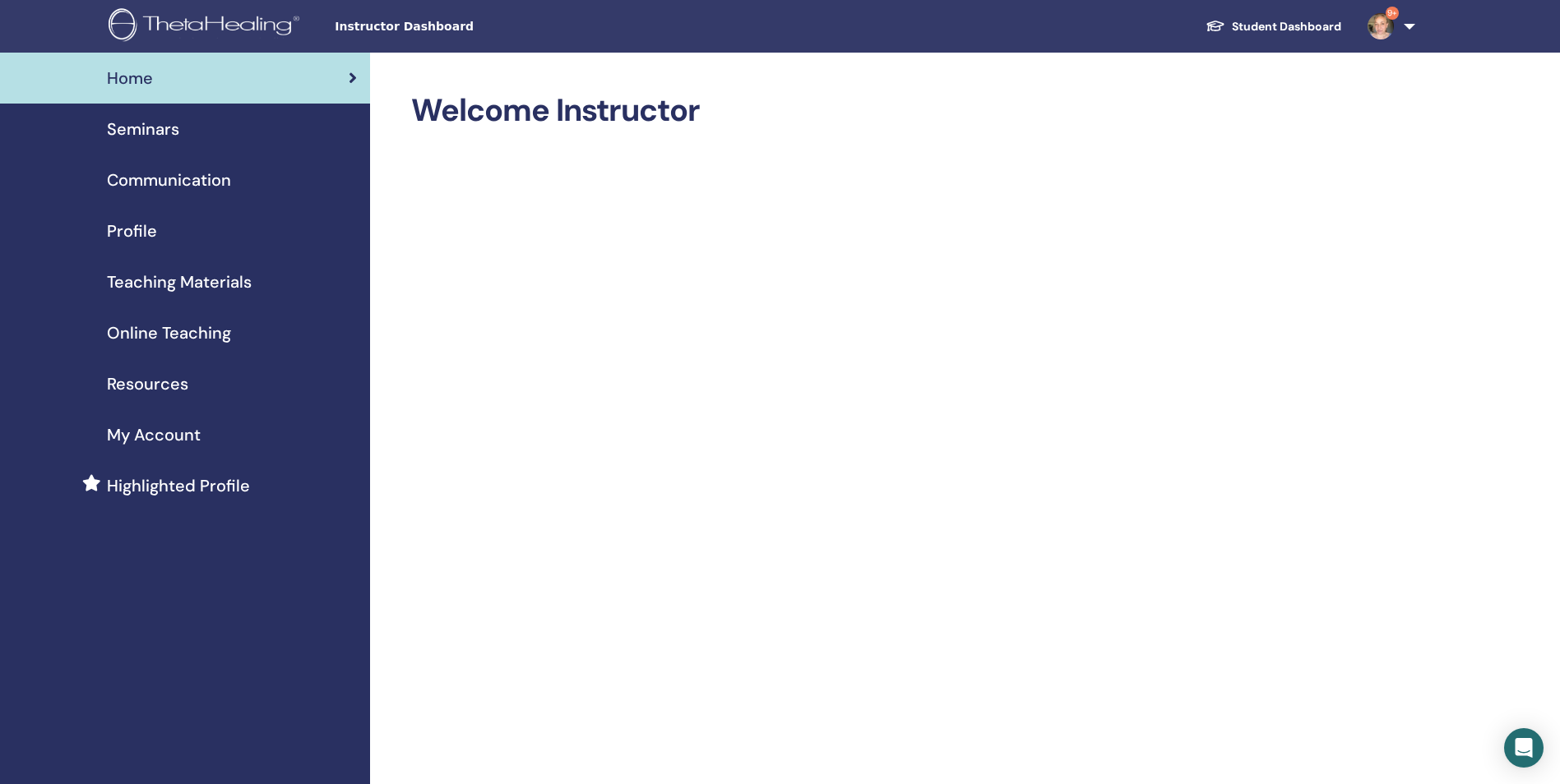
click at [164, 131] on span "Seminars" at bounding box center [143, 128] width 72 height 24
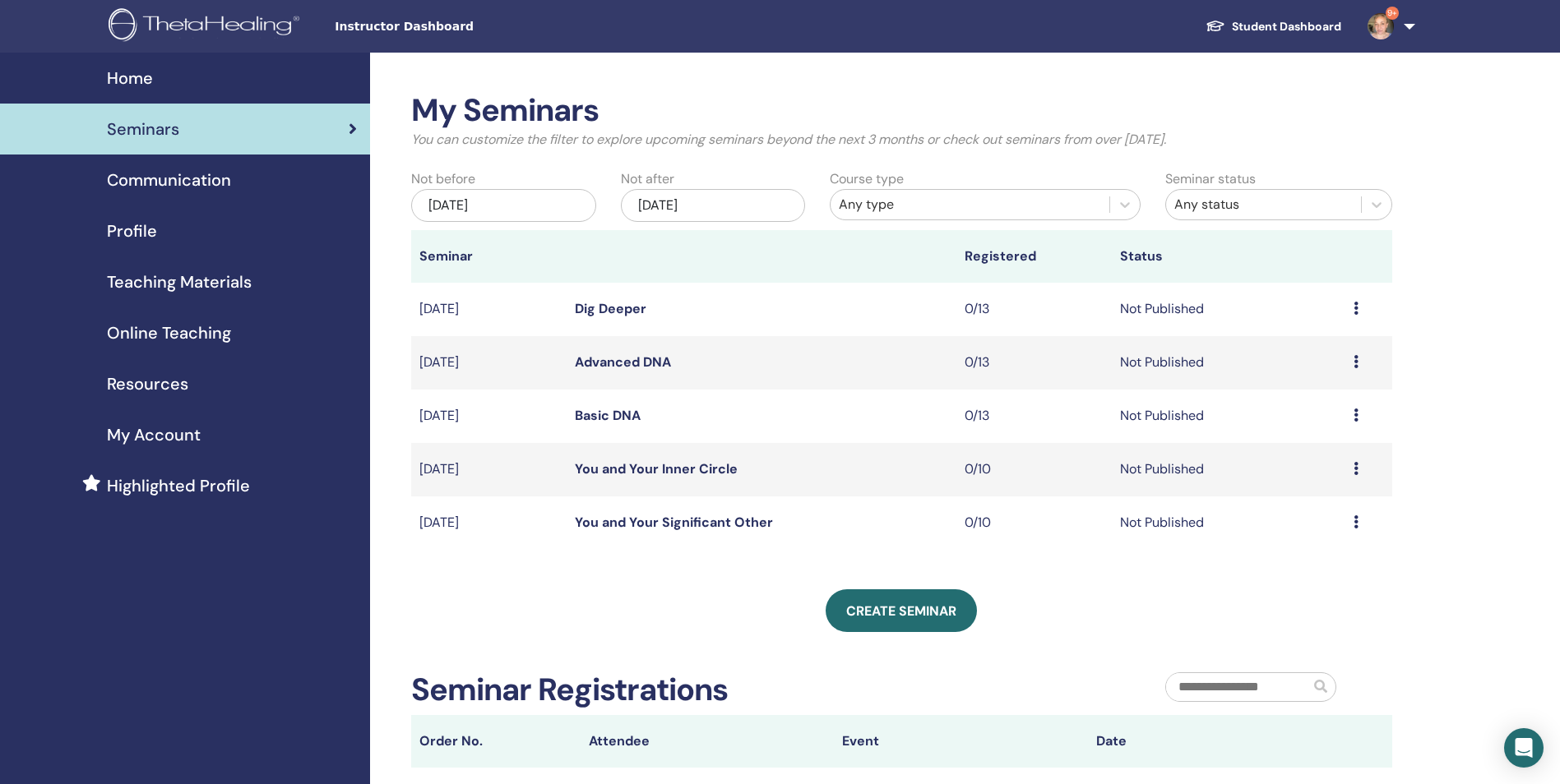
click at [619, 414] on link "Basic DNA" at bounding box center [607, 416] width 66 height 17
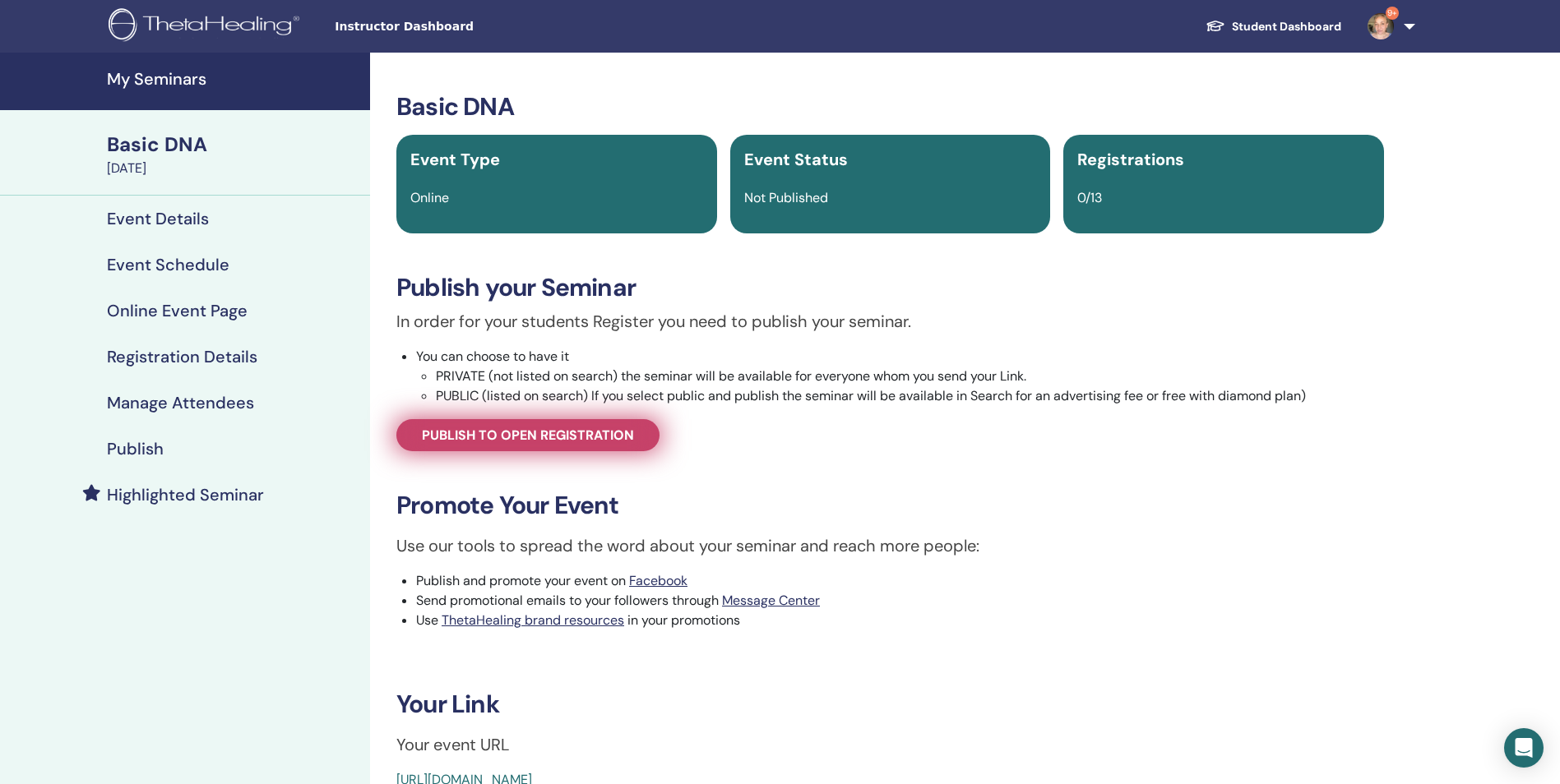
click at [521, 445] on link "Publish to open registration" at bounding box center [528, 434] width 263 height 32
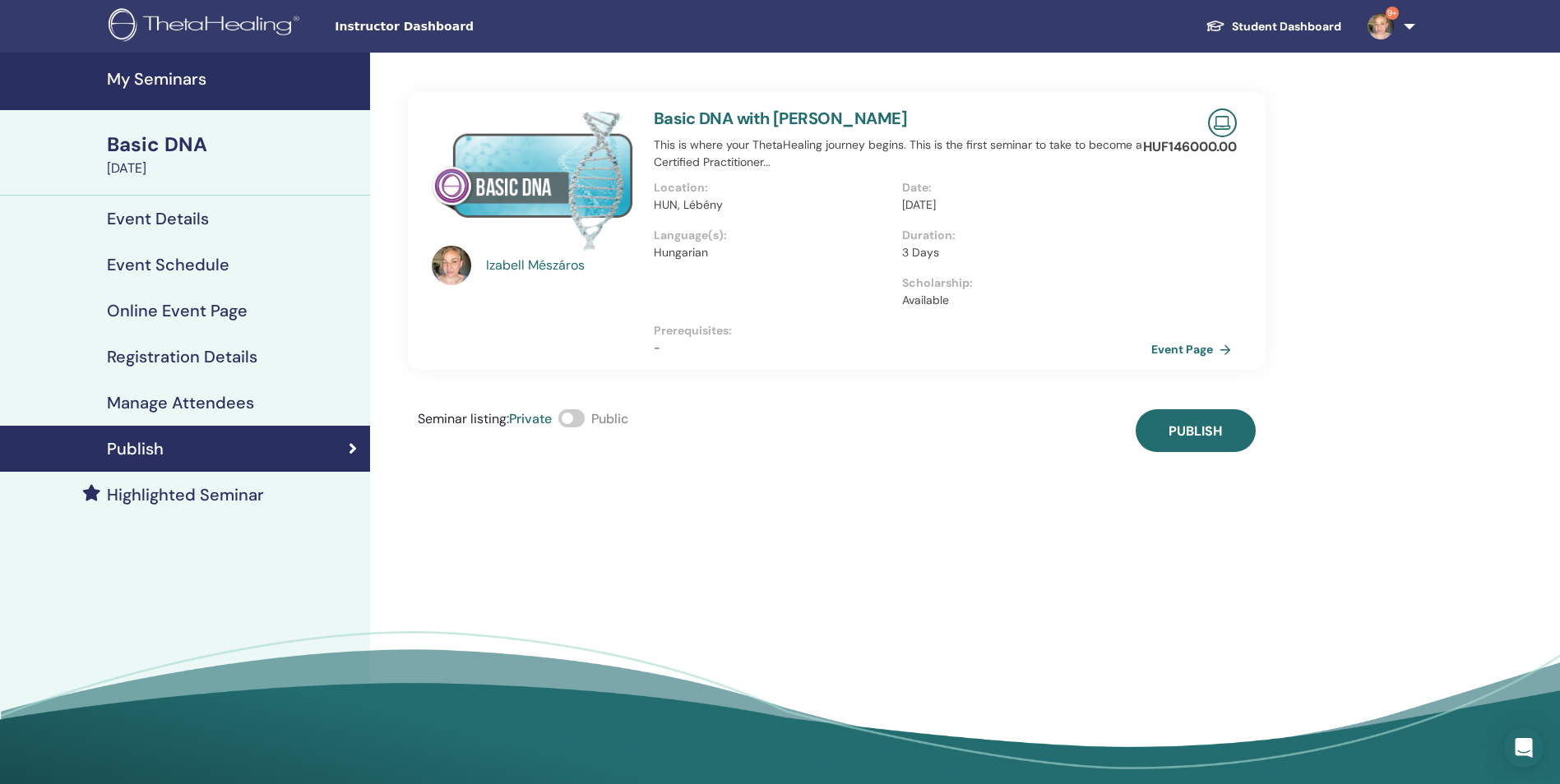
click at [570, 418] on span at bounding box center [571, 418] width 26 height 18
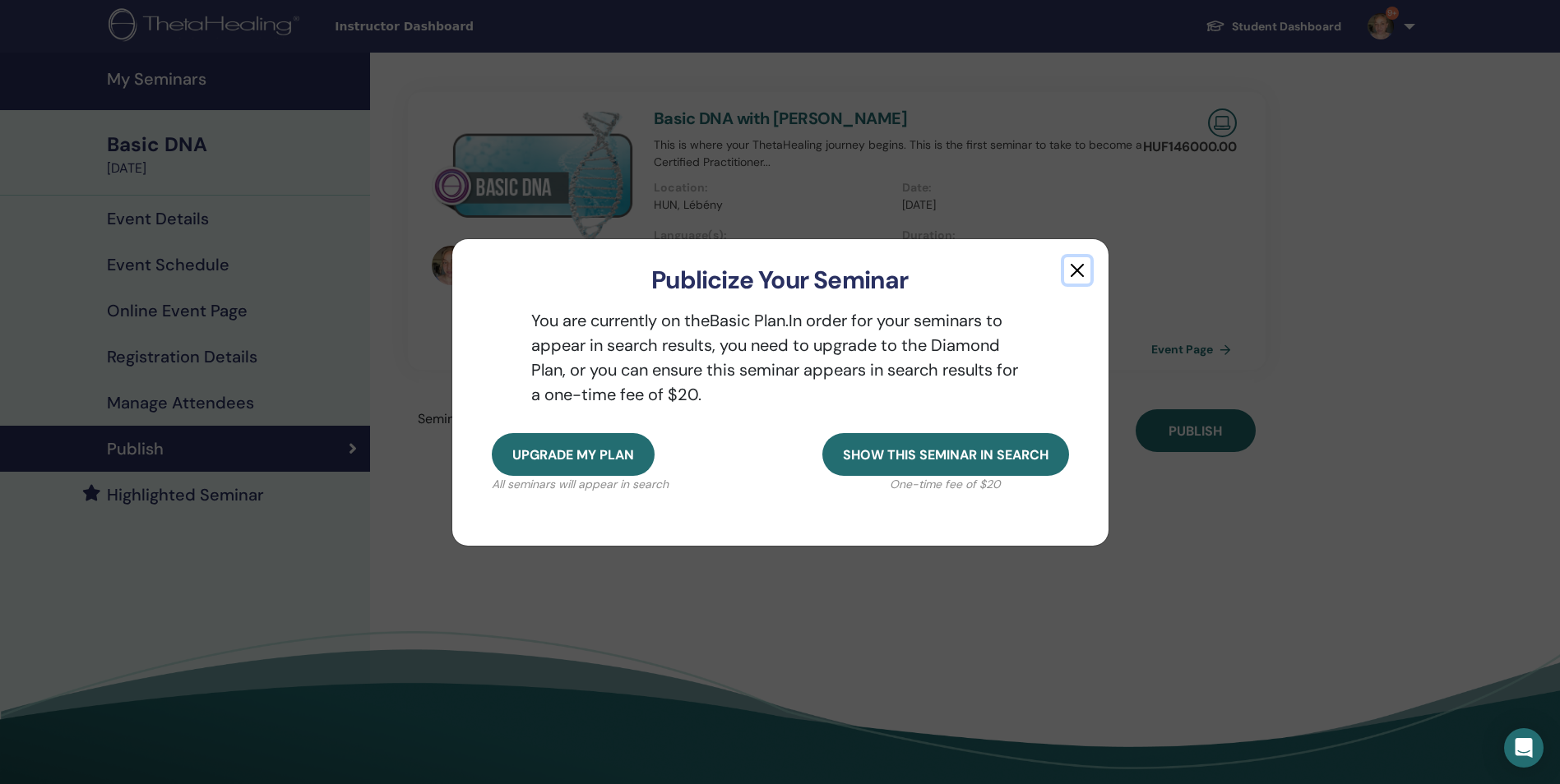
click at [1080, 273] on button "button" at bounding box center [1077, 270] width 26 height 26
